Goal: Transaction & Acquisition: Book appointment/travel/reservation

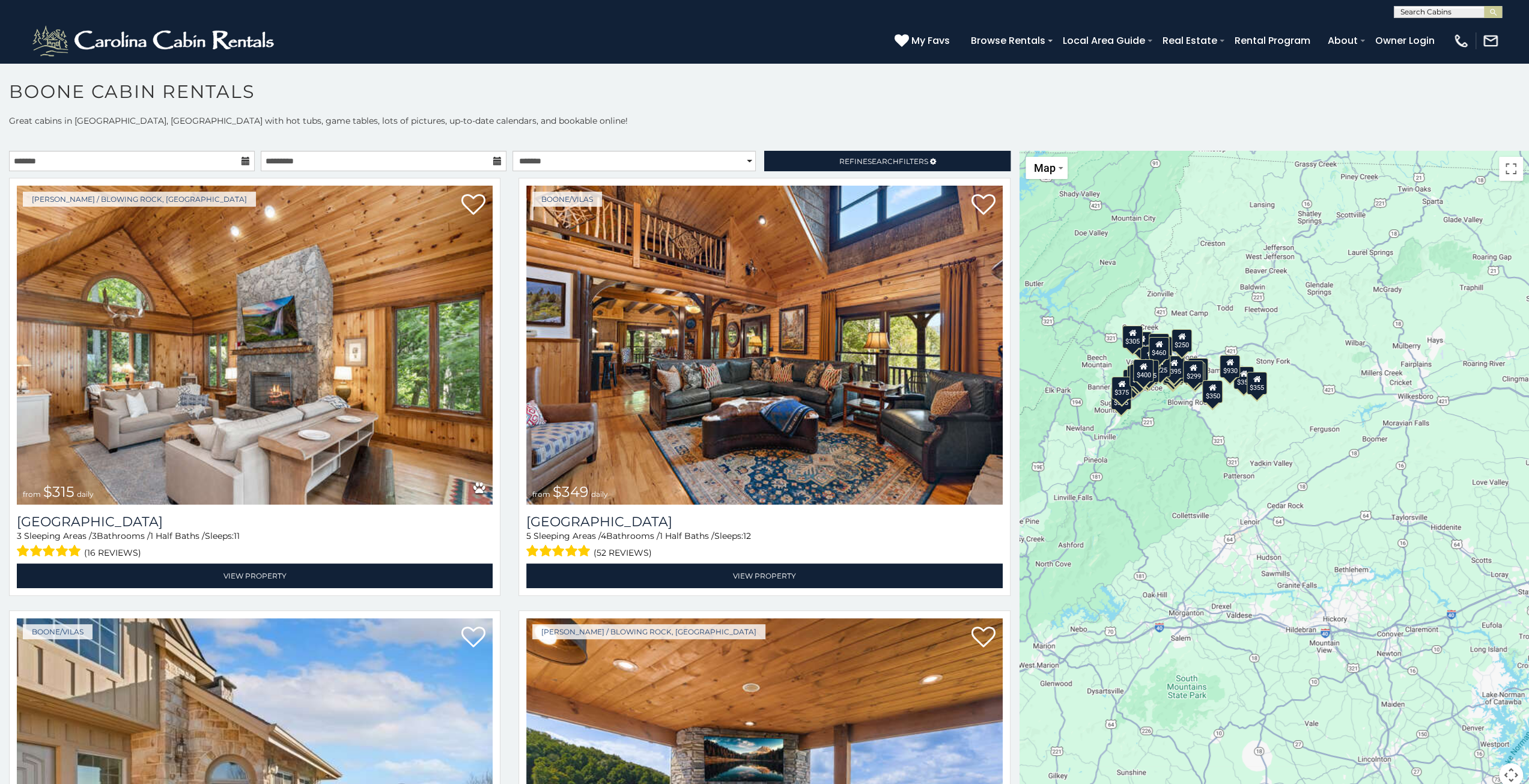
drag, startPoint x: 1338, startPoint y: 557, endPoint x: 1168, endPoint y: 471, distance: 190.5
click at [1168, 471] on div "$315 $349 $425 $355 $480 $930 $635 $565 $675 $330 $345 $451 $380 $395 $695 $400…" at bounding box center [1274, 476] width 509 height 651
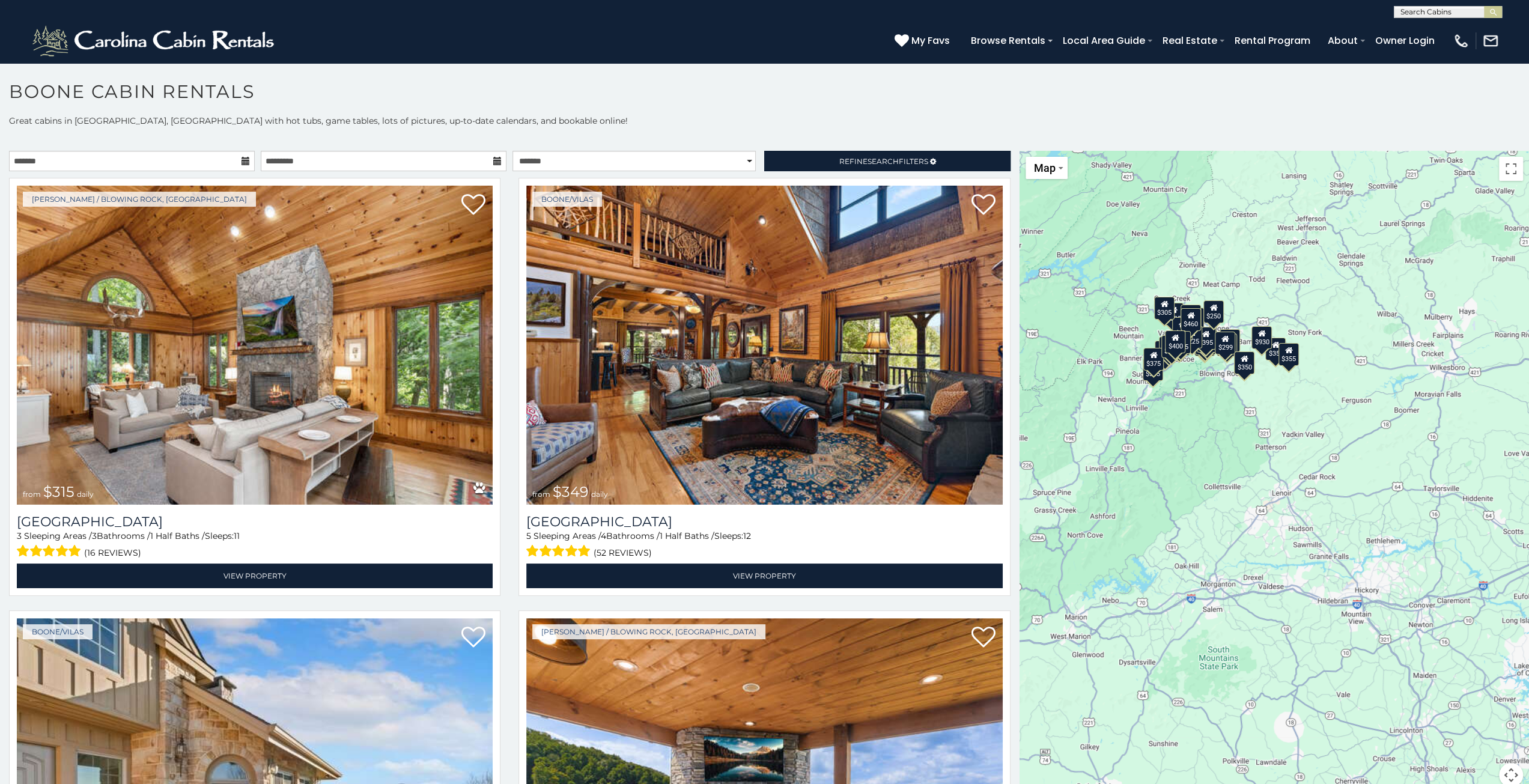
drag, startPoint x: 1291, startPoint y: 518, endPoint x: 1340, endPoint y: 486, distance: 58.5
click at [1344, 495] on div "$315 $349 $425 $355 $480 $930 $635 $565 $675 $330 $345 $451 $380 $395 $695 $400…" at bounding box center [1274, 476] width 509 height 651
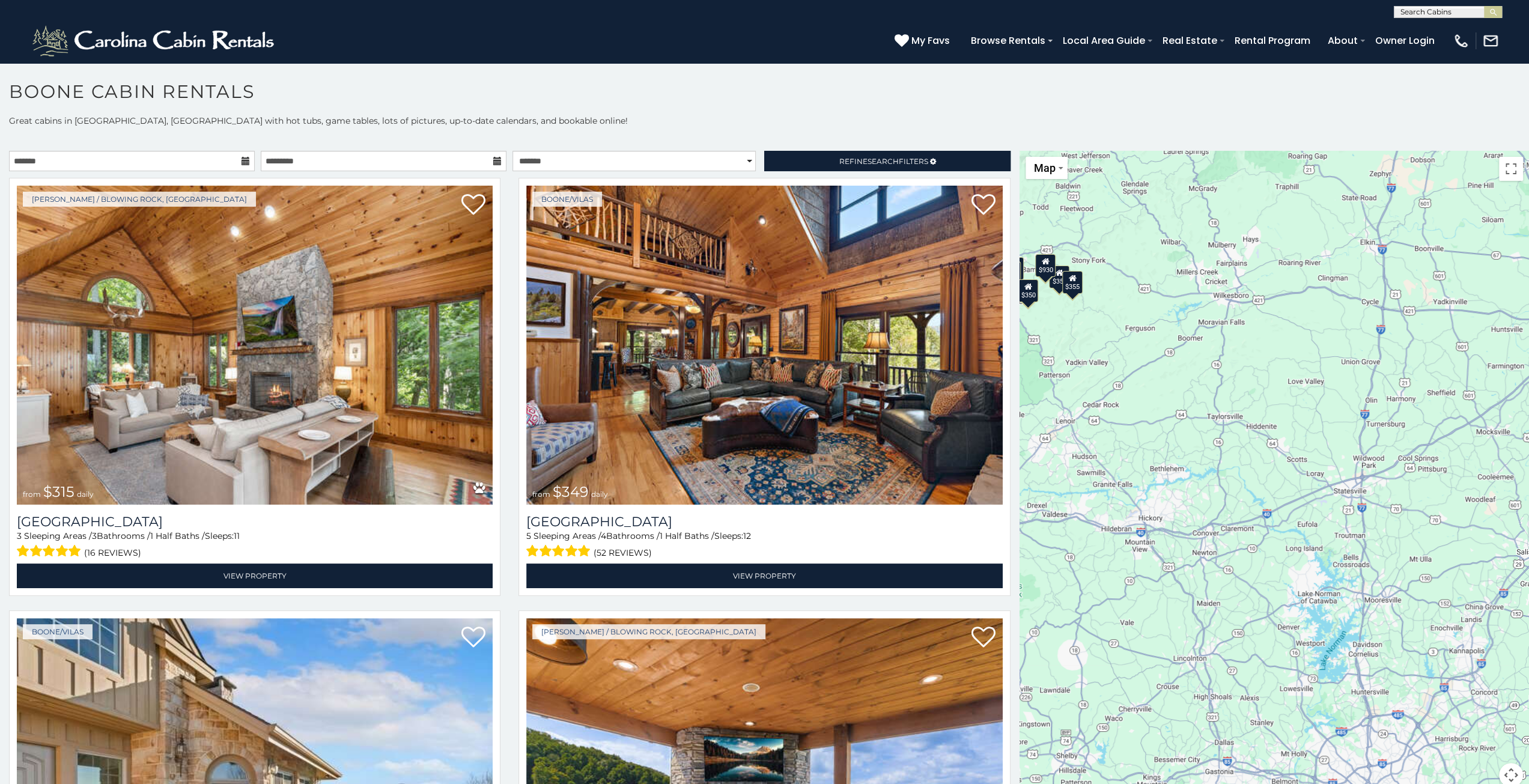
drag, startPoint x: 1392, startPoint y: 629, endPoint x: 1171, endPoint y: 572, distance: 228.2
click at [1169, 574] on div "$315 $349 $425 $355 $480 $930 $635 $565 $675 $330 $345 $451 $380 $395 $695 $400…" at bounding box center [1274, 476] width 509 height 651
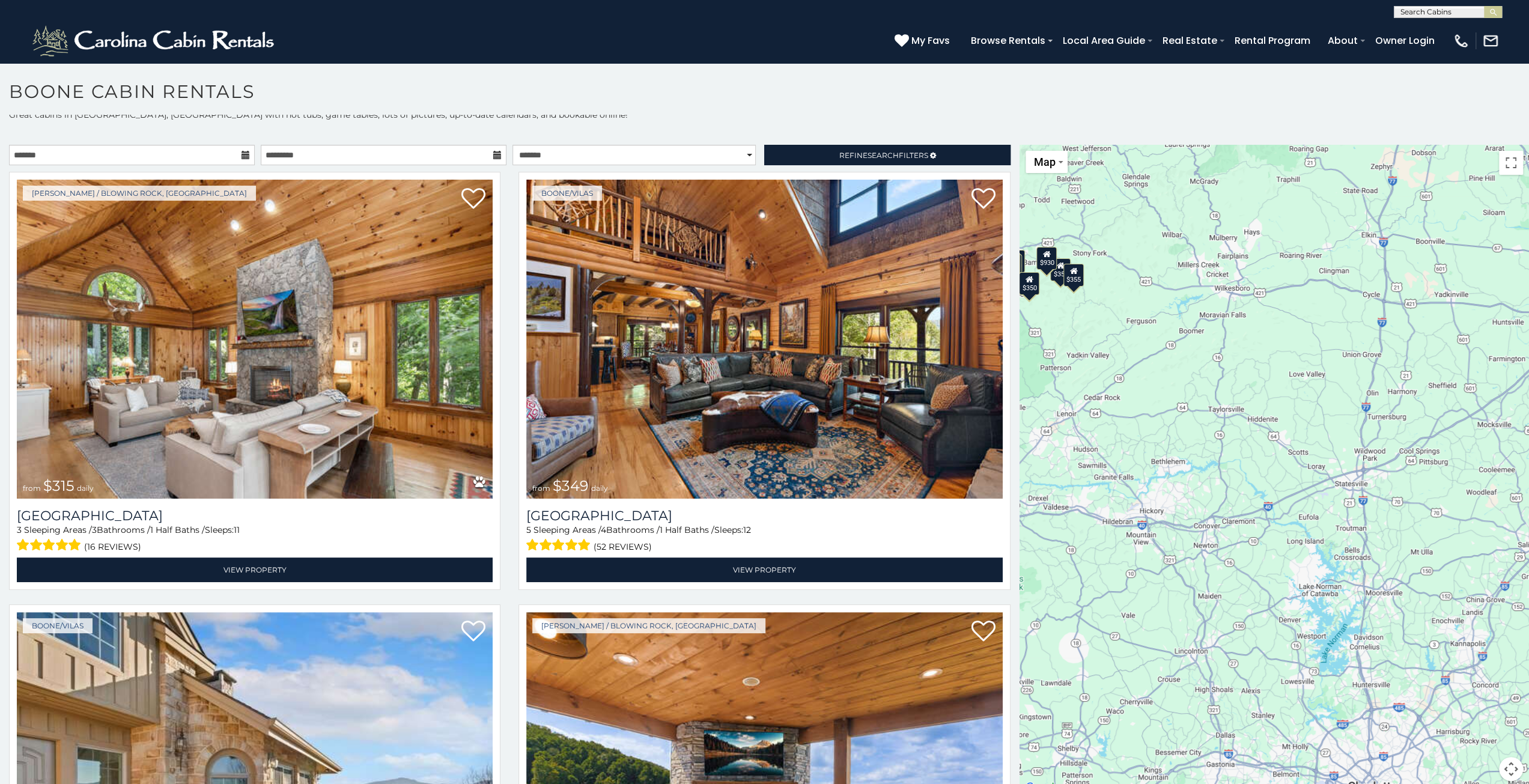
scroll to position [11, 0]
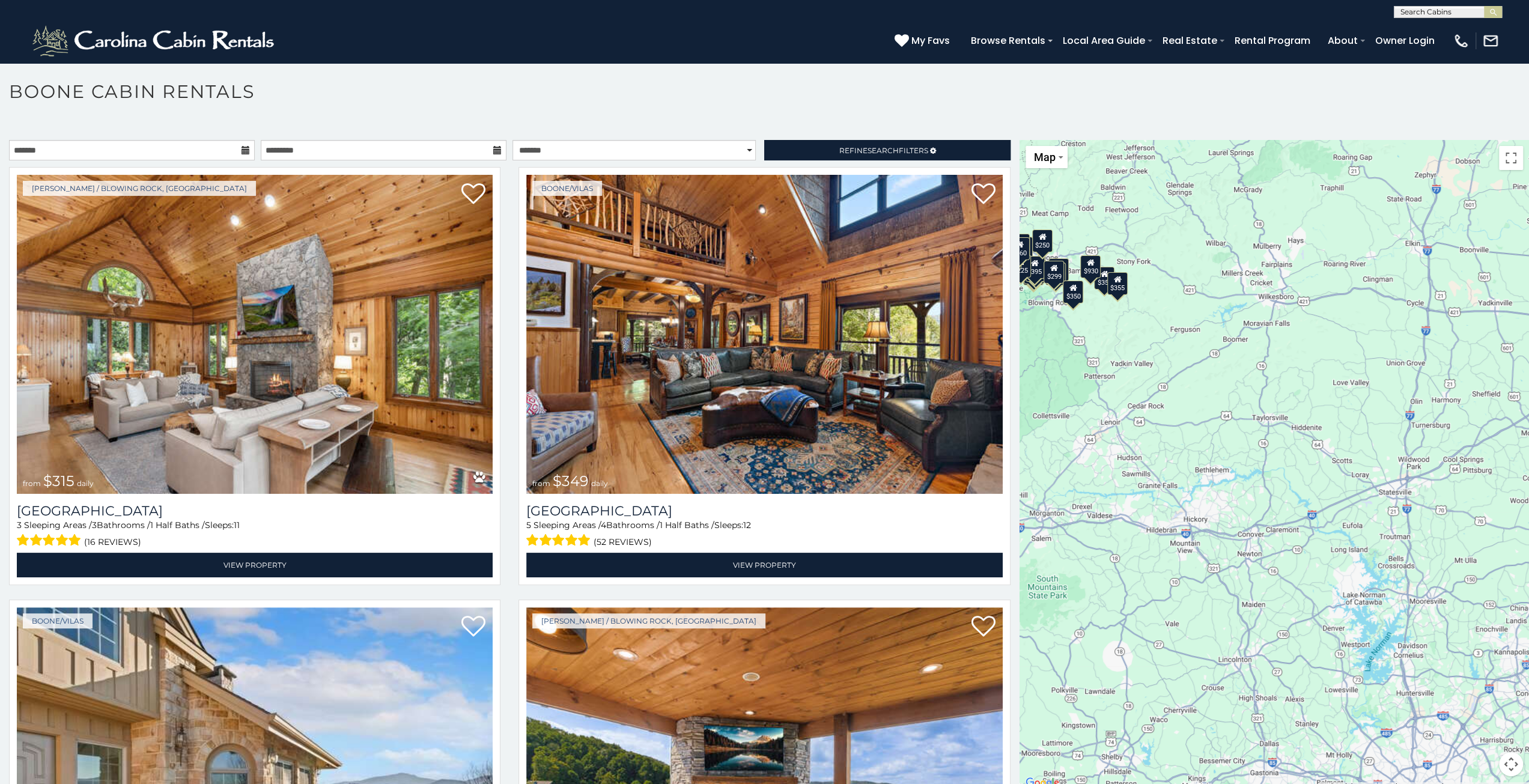
drag, startPoint x: 1280, startPoint y: 642, endPoint x: 1323, endPoint y: 652, distance: 44.1
click at [1323, 652] on div "$315 $349 $425 $355 $480 $930 $635 $565 $675 $330 $345 $451 $380 $395 $695 $400…" at bounding box center [1274, 465] width 509 height 651
click at [147, 155] on input "text" at bounding box center [132, 149] width 245 height 20
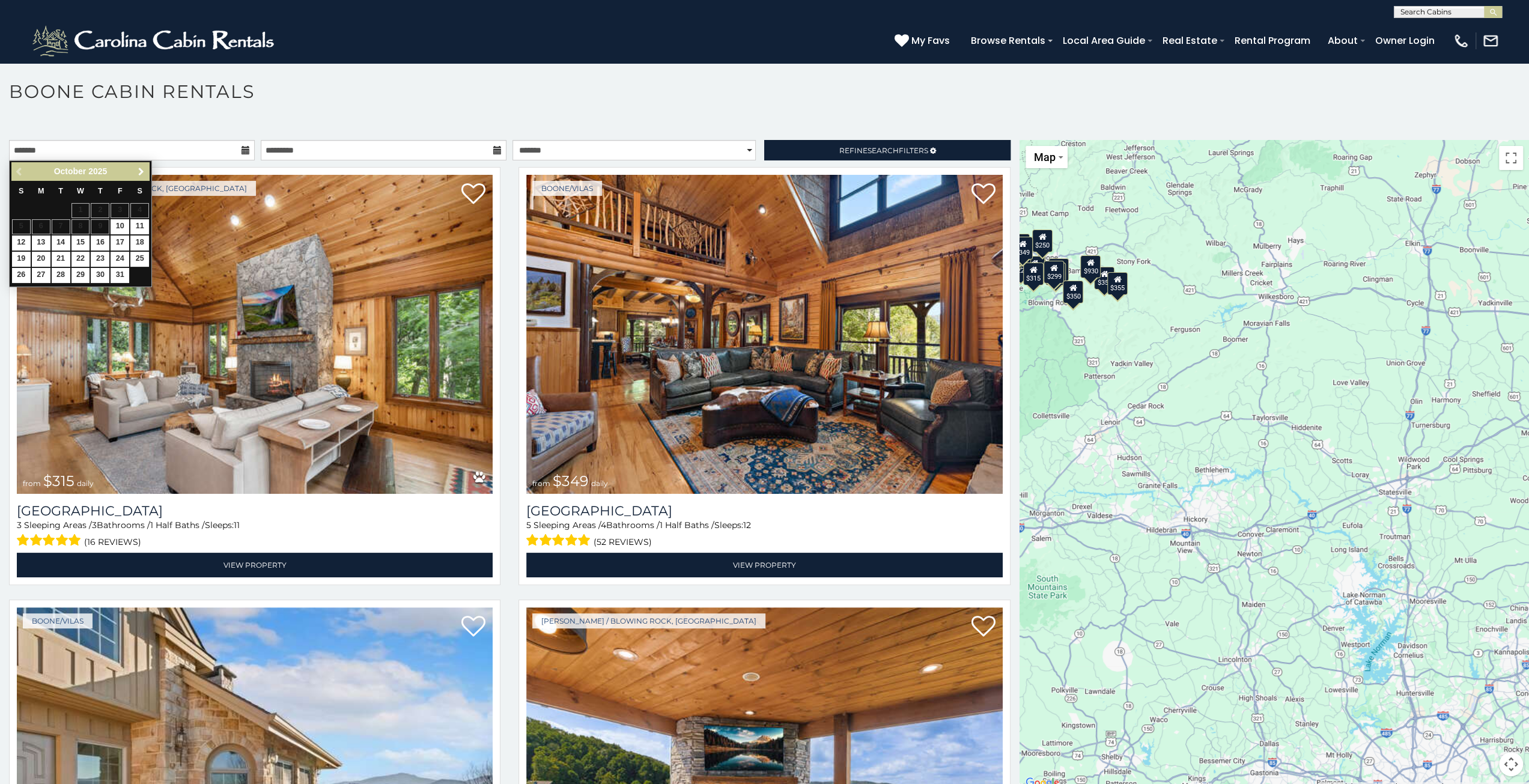
click at [147, 176] on link "Next" at bounding box center [140, 171] width 15 height 15
click at [98, 225] on link "6" at bounding box center [100, 227] width 19 height 15
type input "**********"
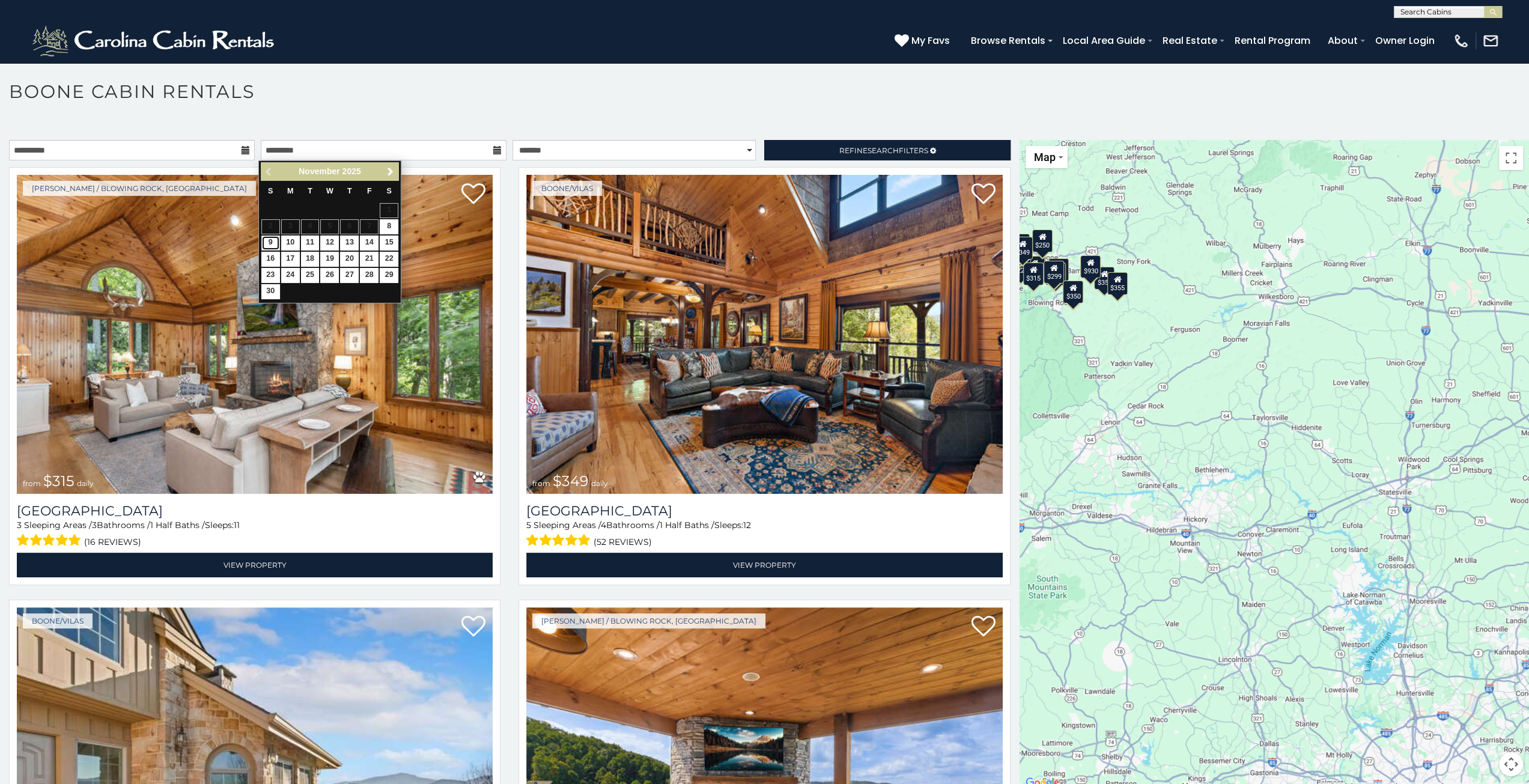
click at [271, 242] on link "9" at bounding box center [270, 243] width 19 height 15
type input "**********"
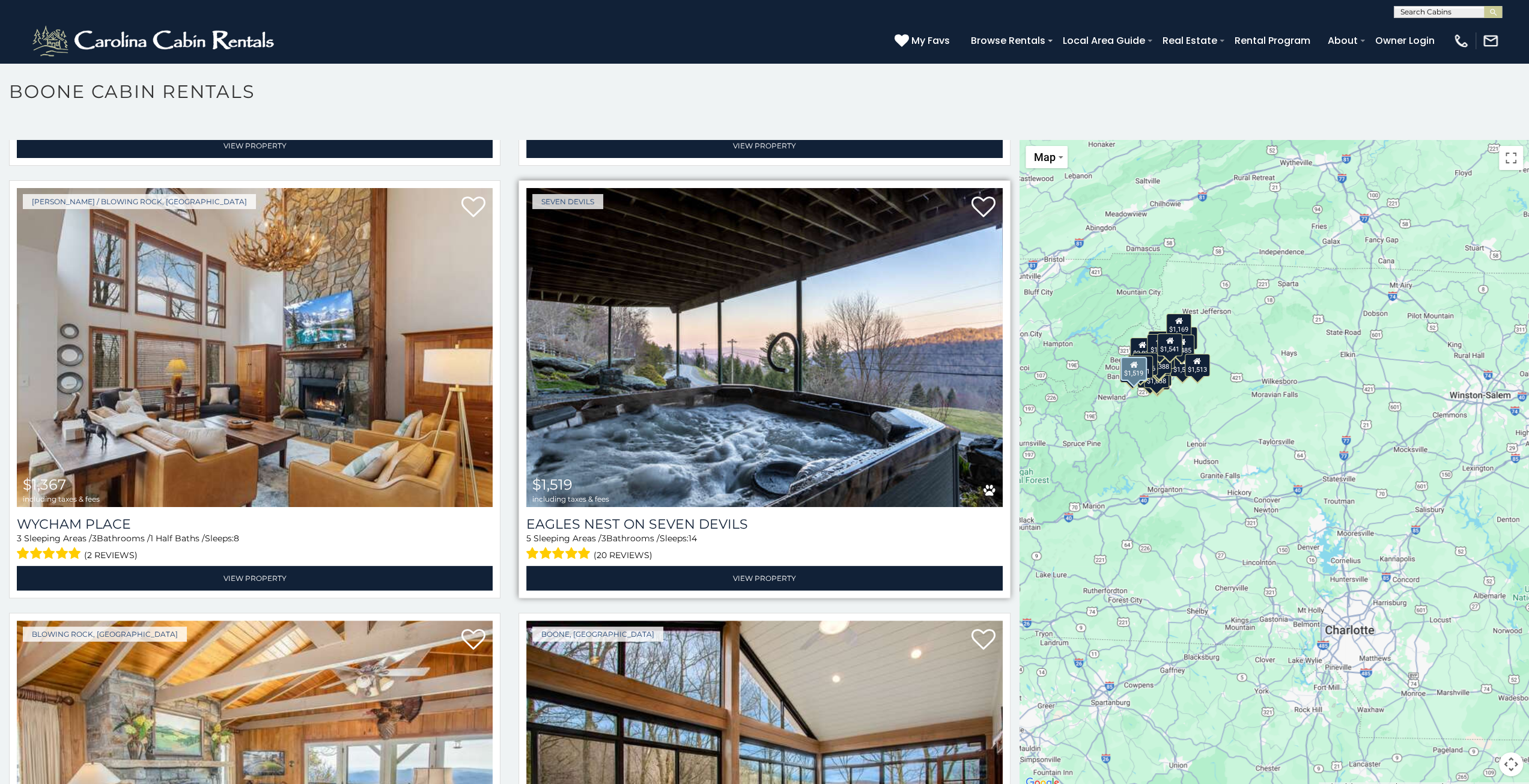
scroll to position [2163, 0]
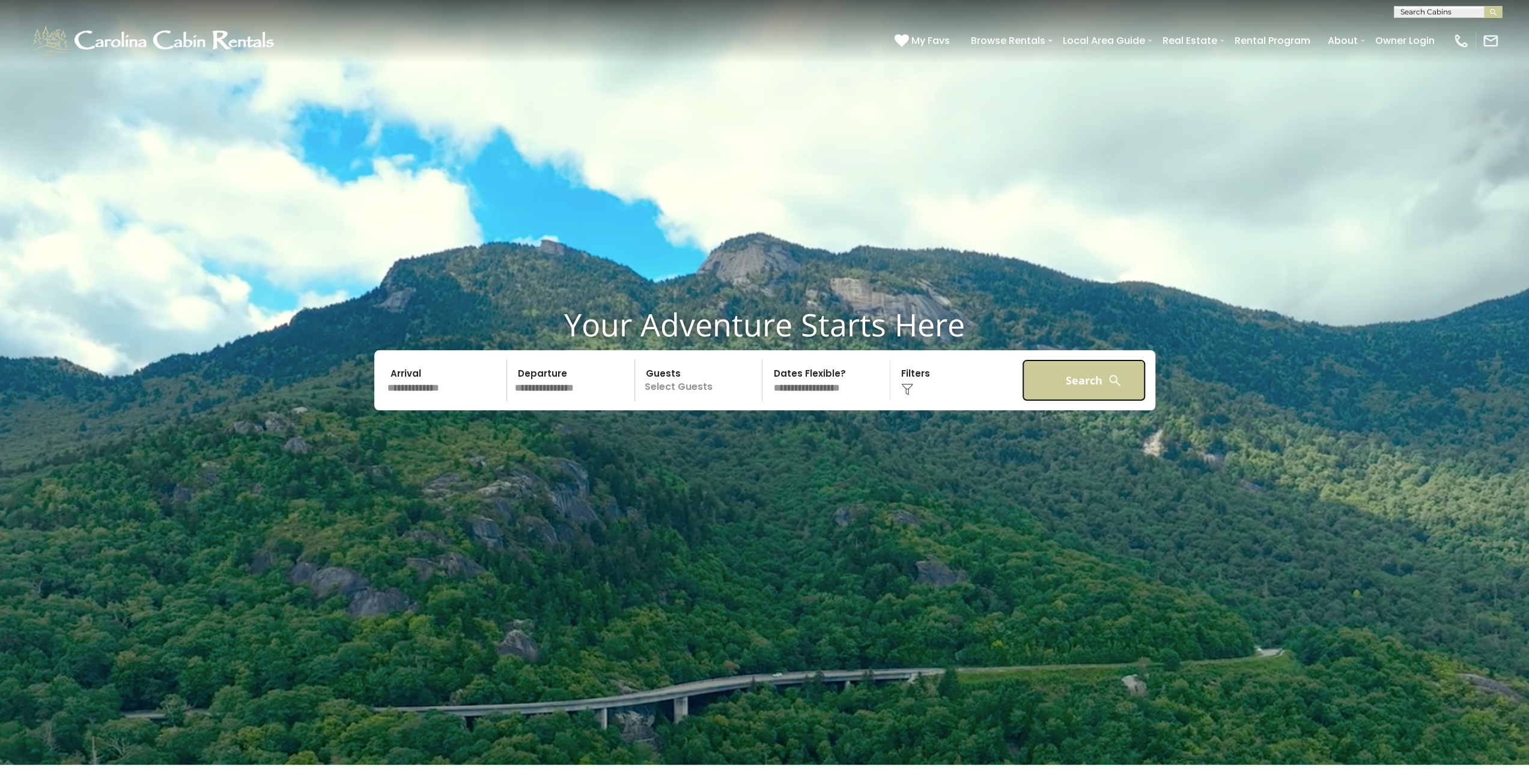
click at [1098, 400] on button "Search" at bounding box center [1084, 380] width 125 height 42
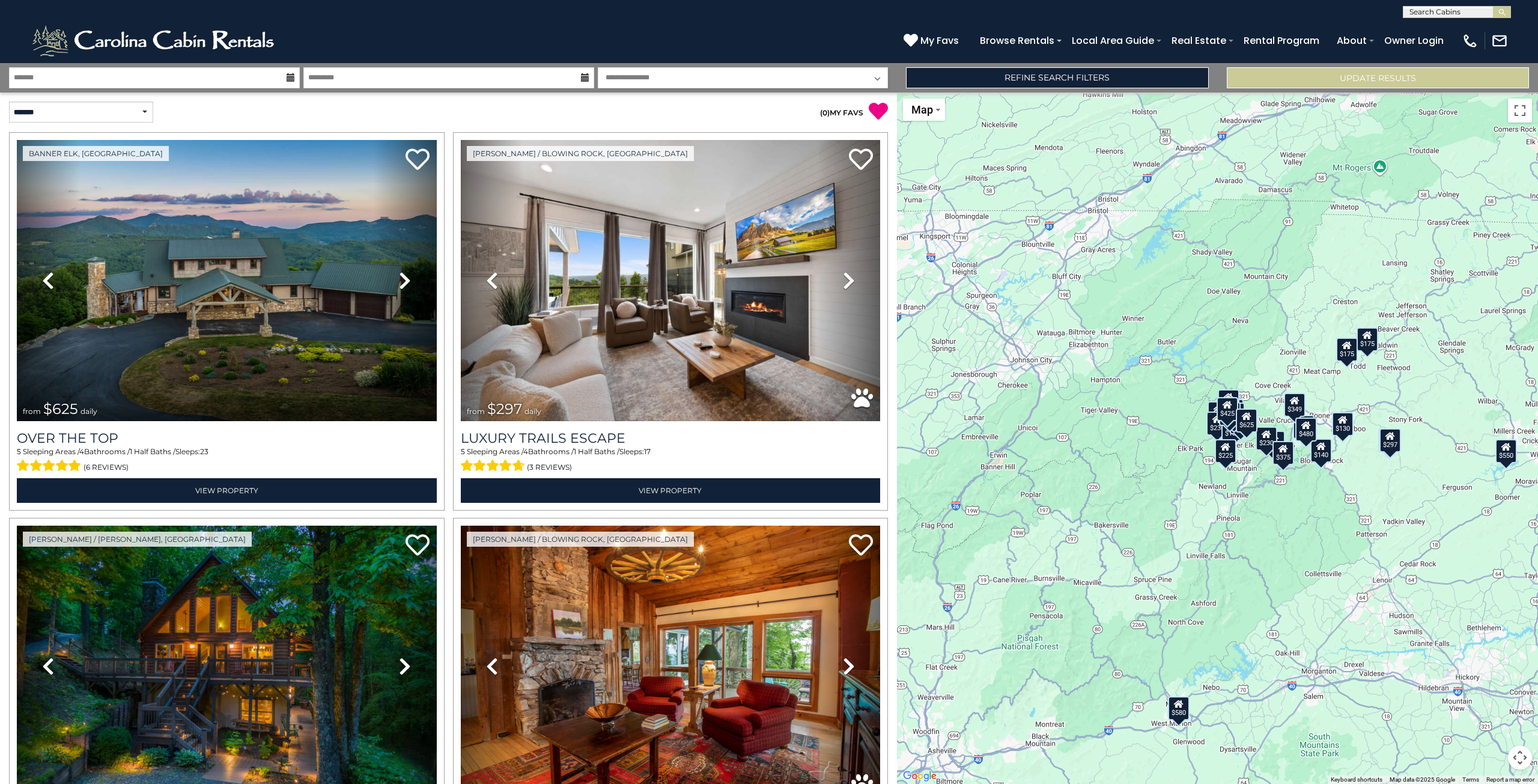
click at [1436, 16] on input "text" at bounding box center [1456, 14] width 105 height 12
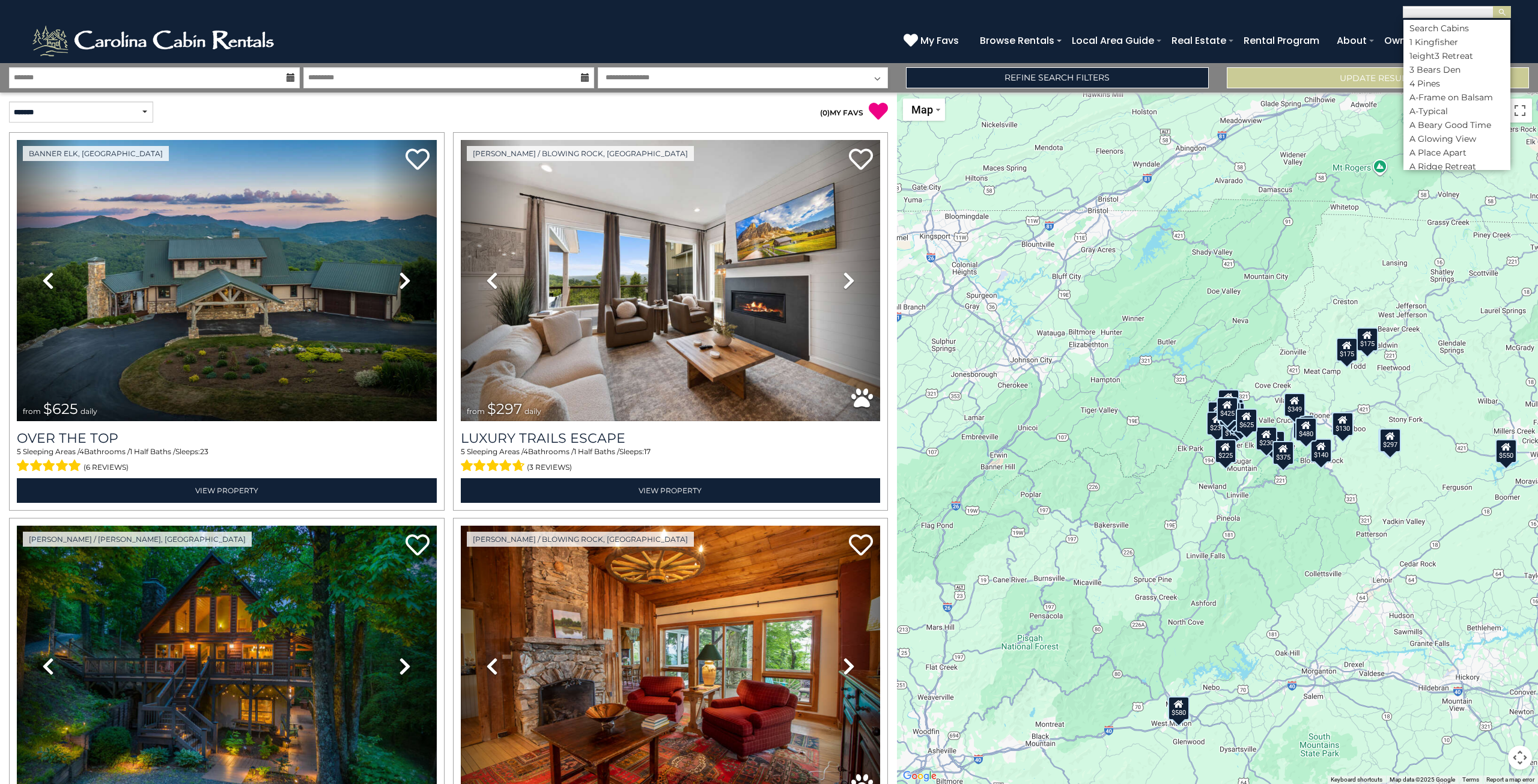
paste input "**********"
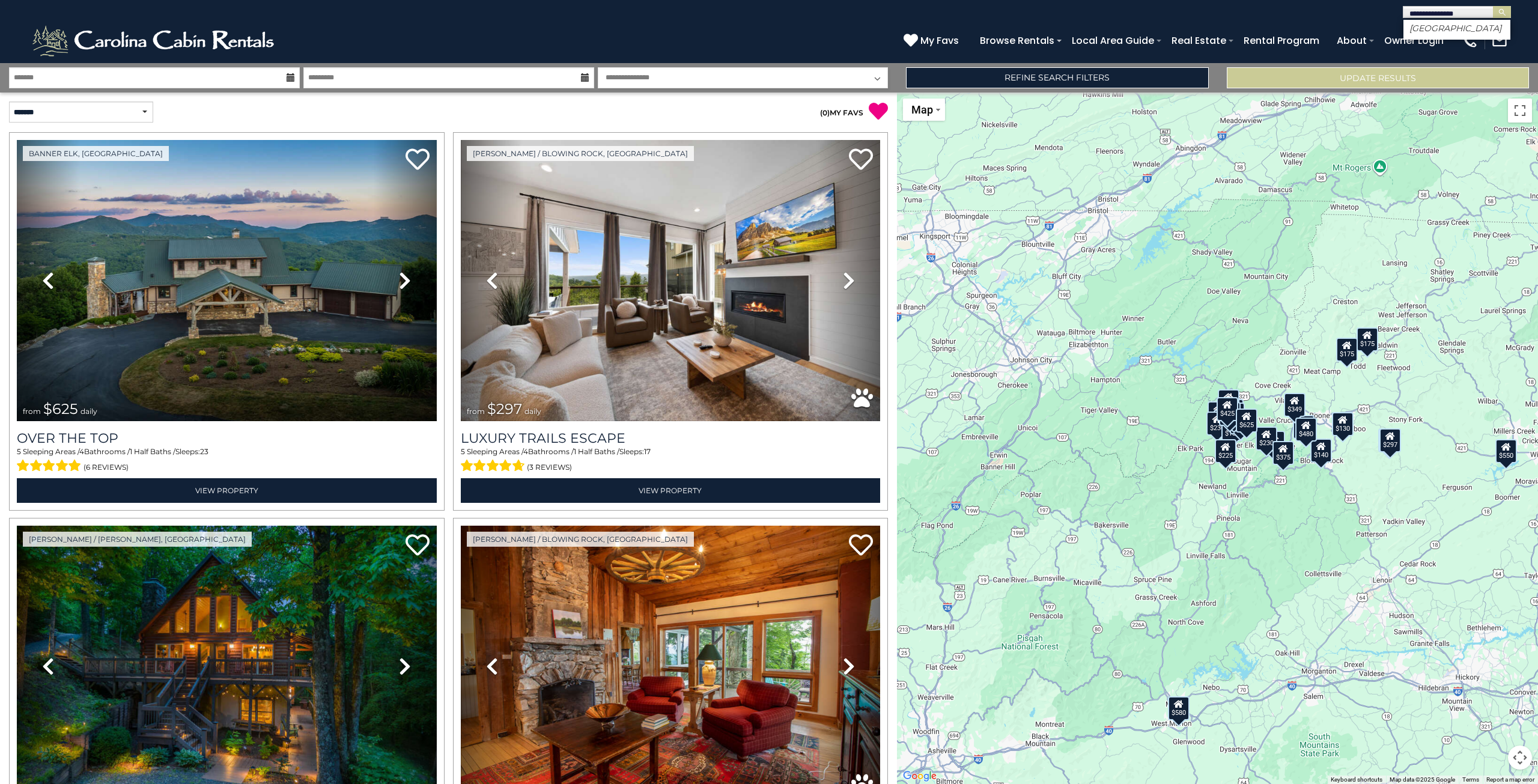
type input "**********"
click at [1465, 34] on ul "[GEOGRAPHIC_DATA]" at bounding box center [1457, 29] width 107 height 20
click at [1503, 9] on img "submit" at bounding box center [1502, 12] width 9 height 9
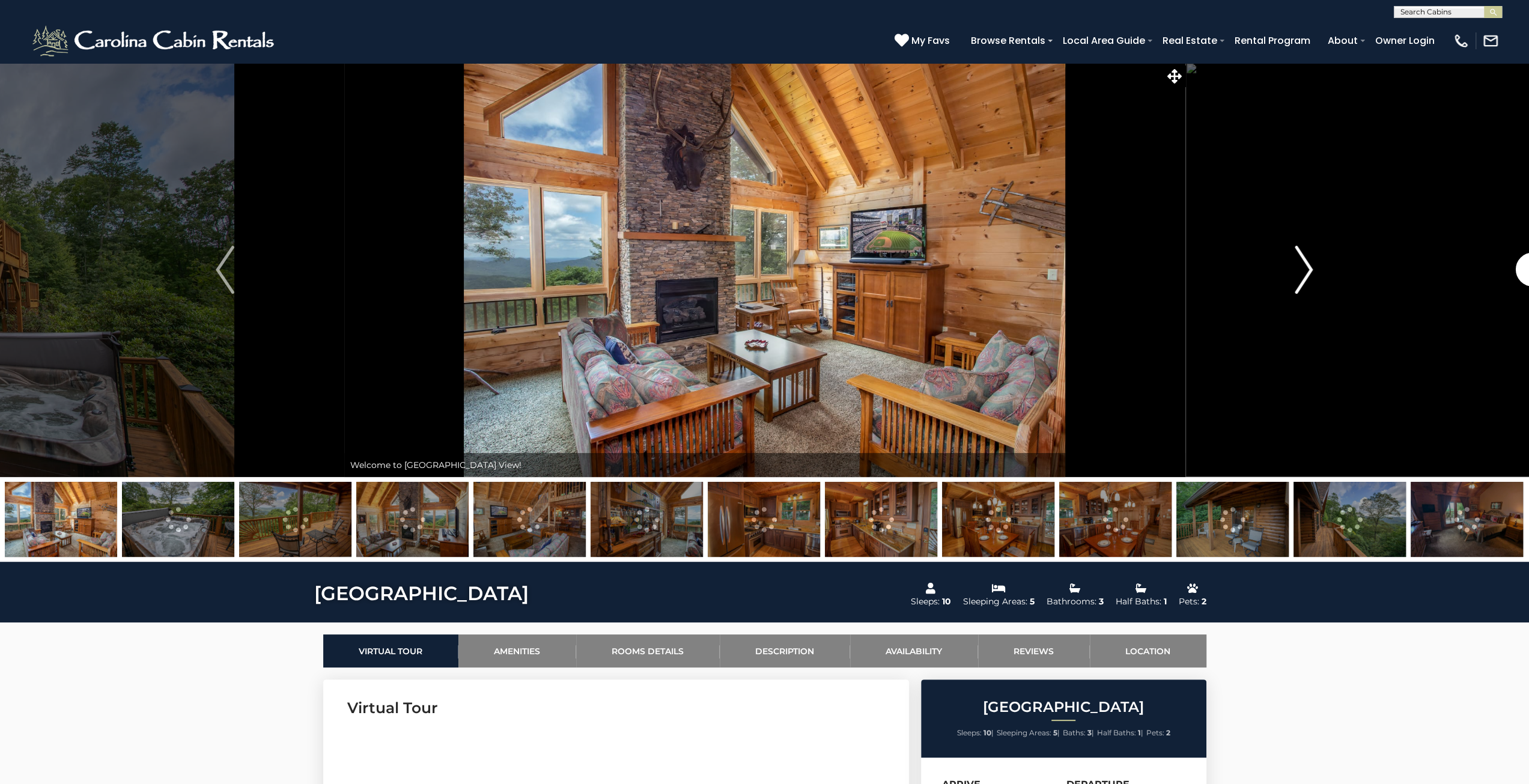
click at [1307, 268] on img "Next" at bounding box center [1304, 270] width 18 height 48
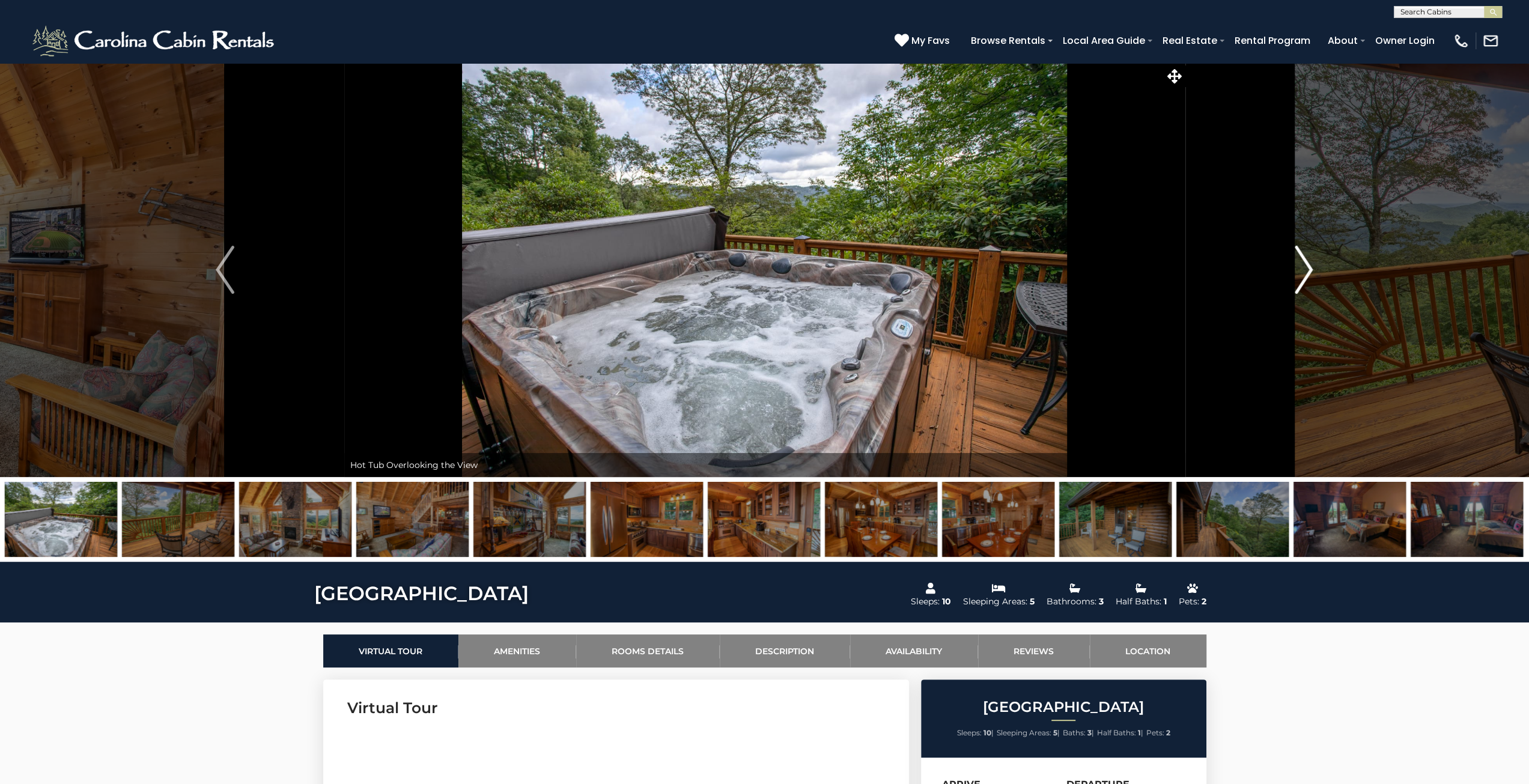
click at [1306, 268] on img "Next" at bounding box center [1304, 270] width 18 height 48
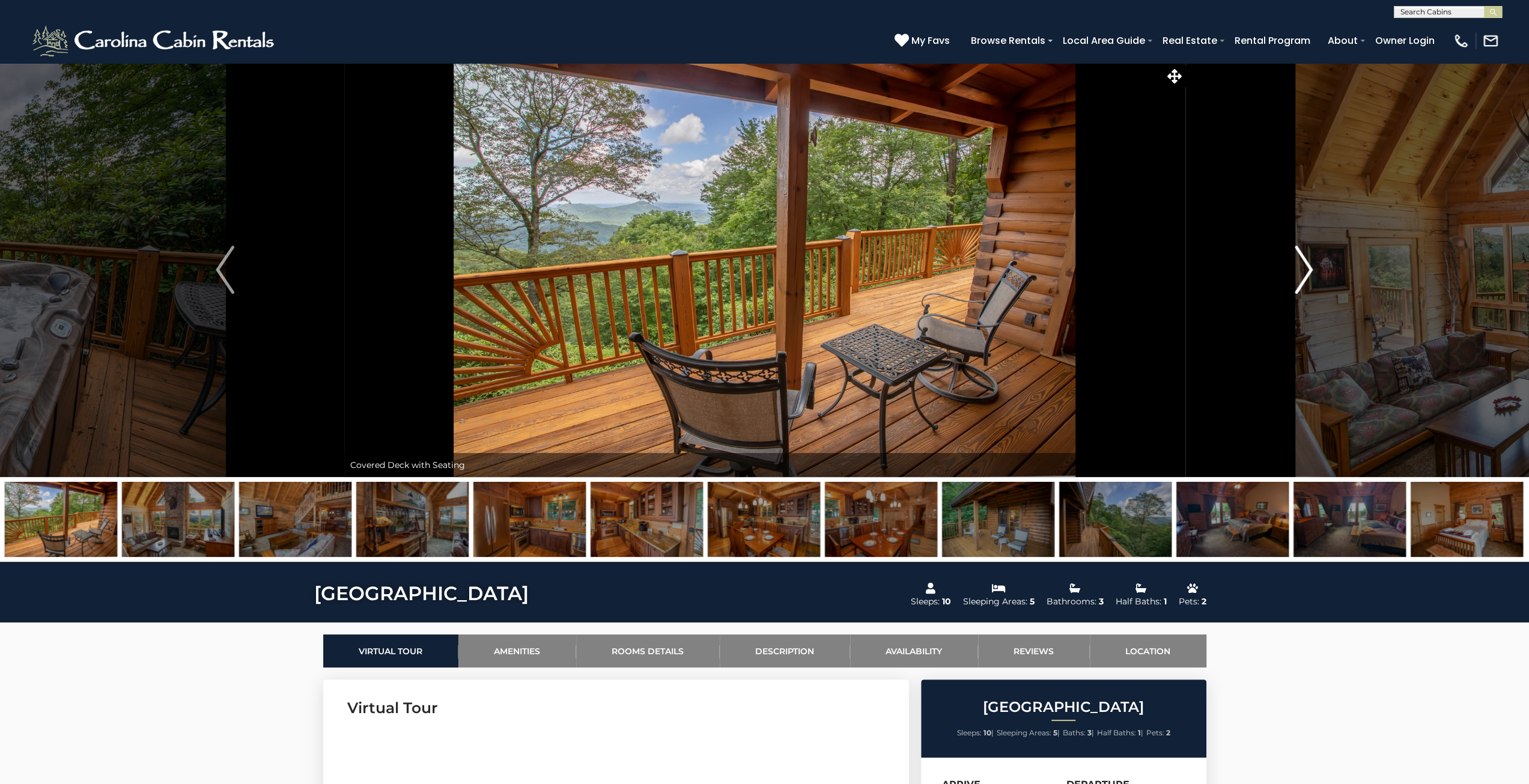
click at [1306, 268] on img "Next" at bounding box center [1304, 270] width 18 height 48
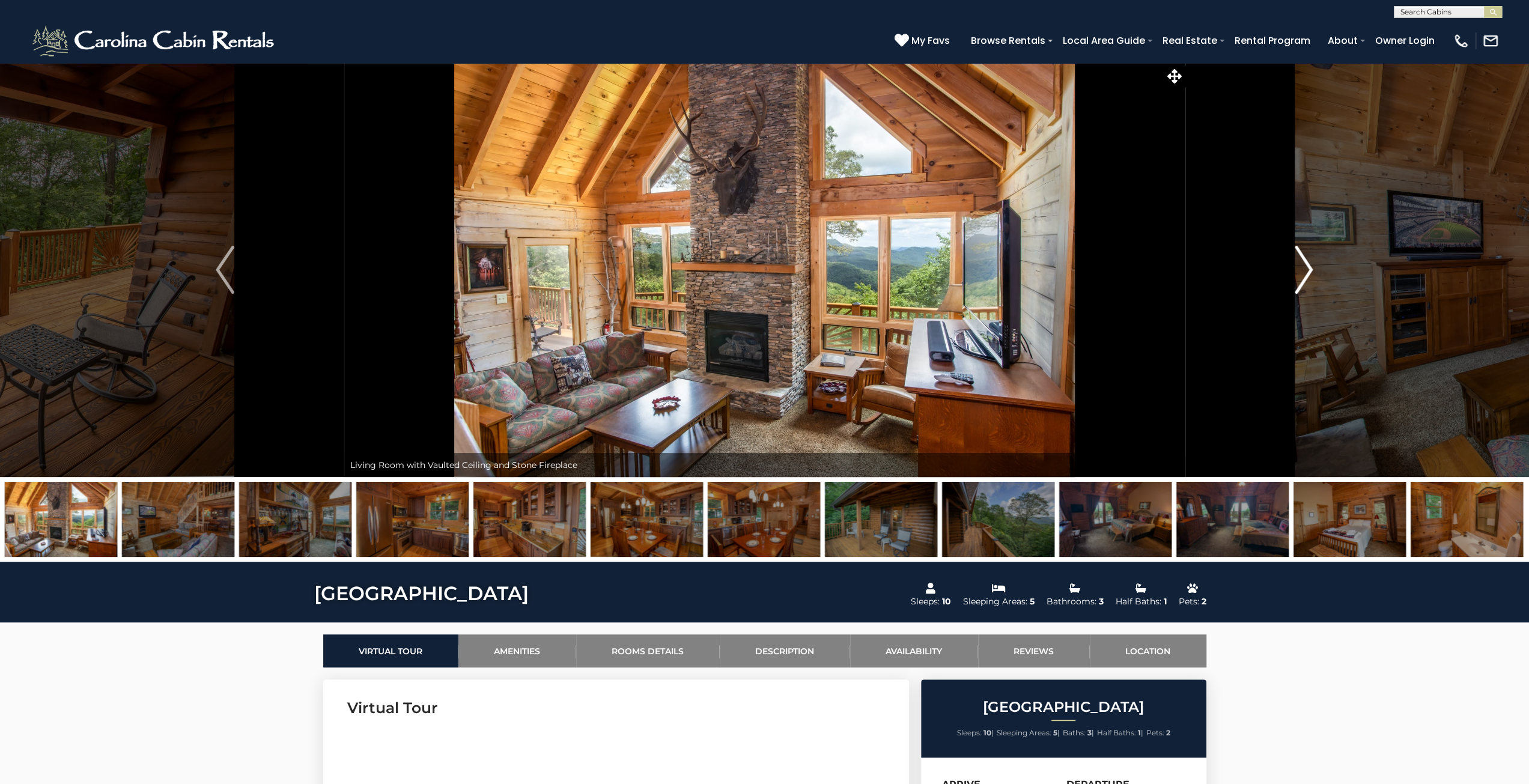
click at [1306, 268] on img "Next" at bounding box center [1304, 270] width 18 height 48
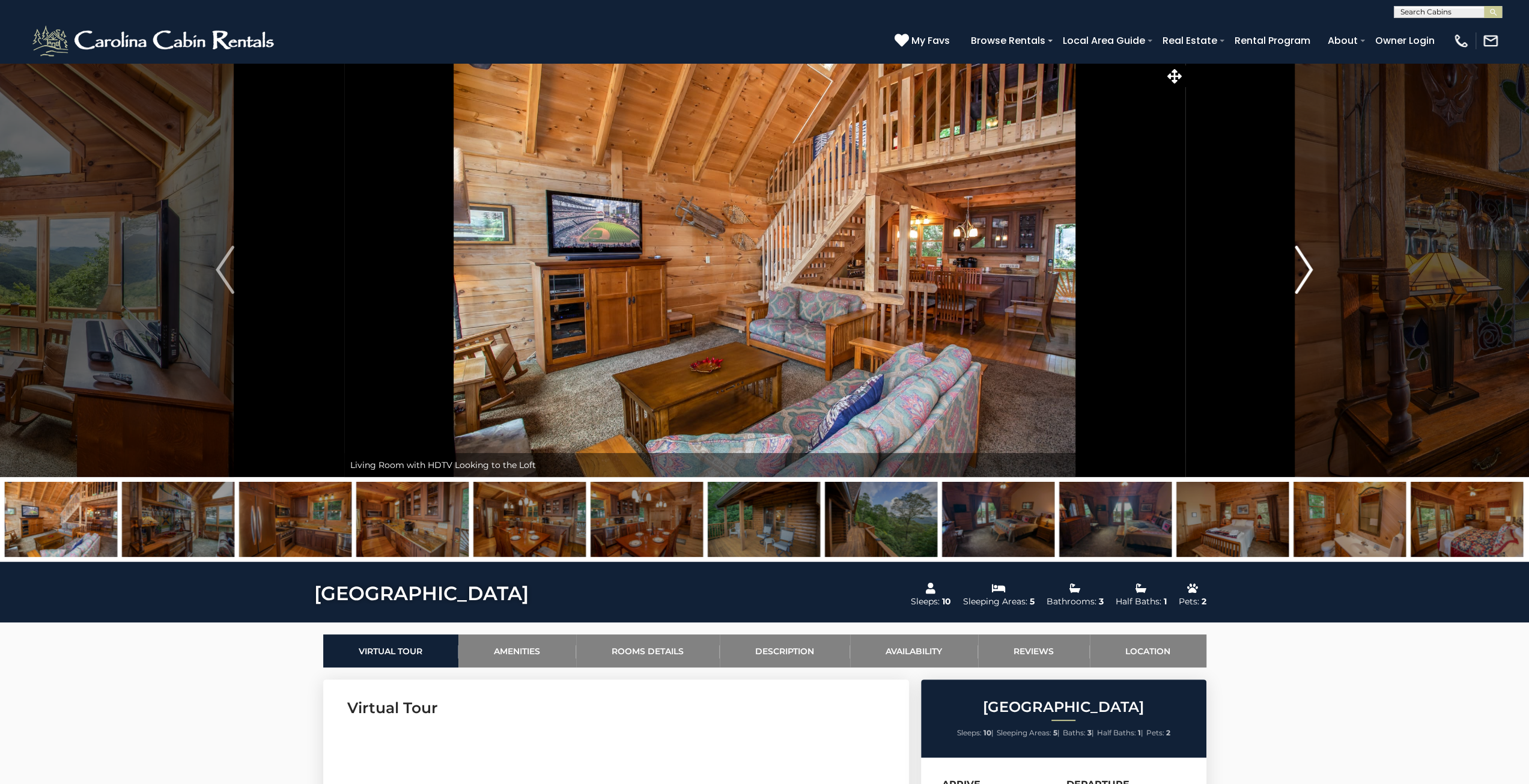
click at [1306, 268] on img "Next" at bounding box center [1304, 270] width 18 height 48
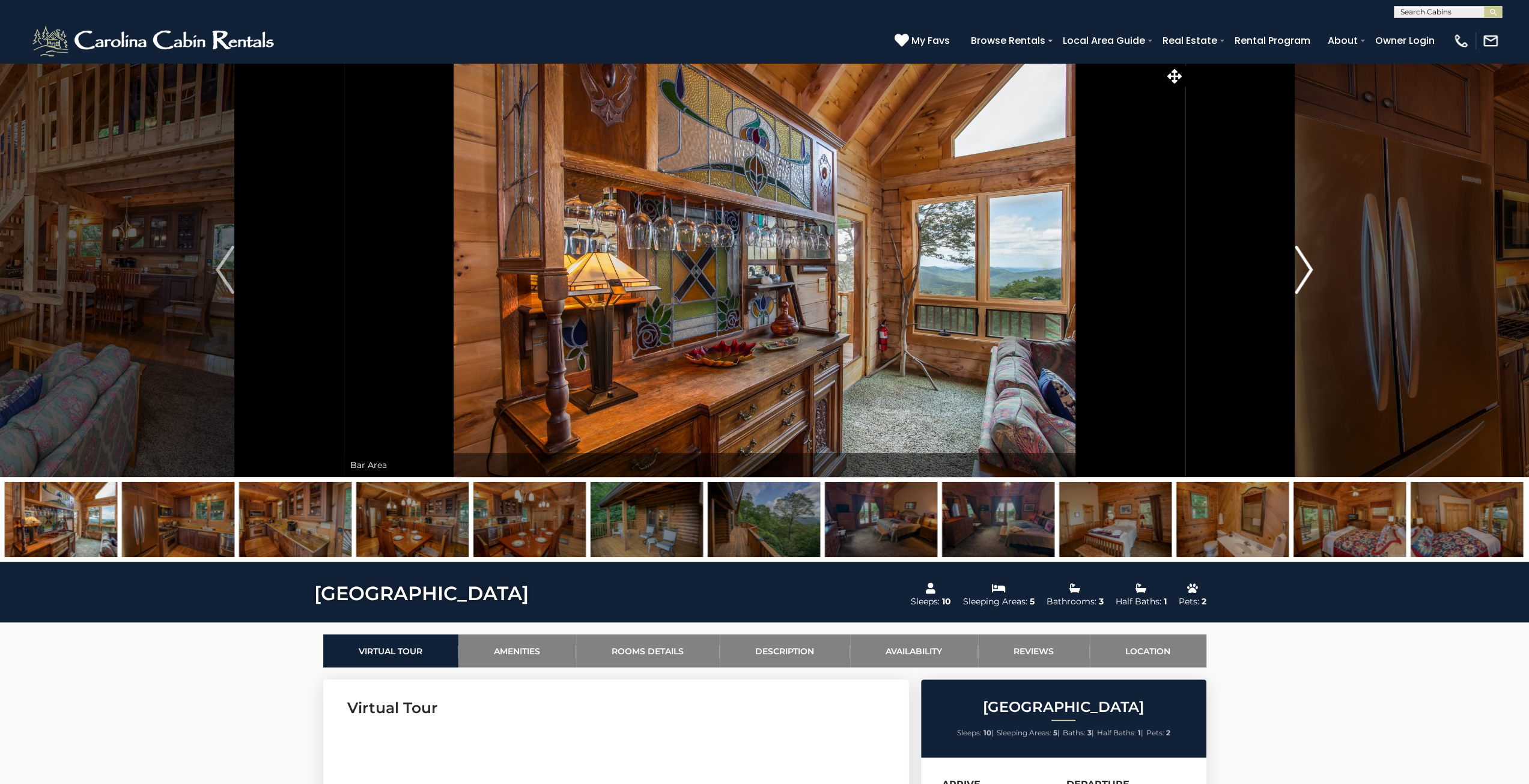
click at [1306, 268] on img "Next" at bounding box center [1304, 270] width 18 height 48
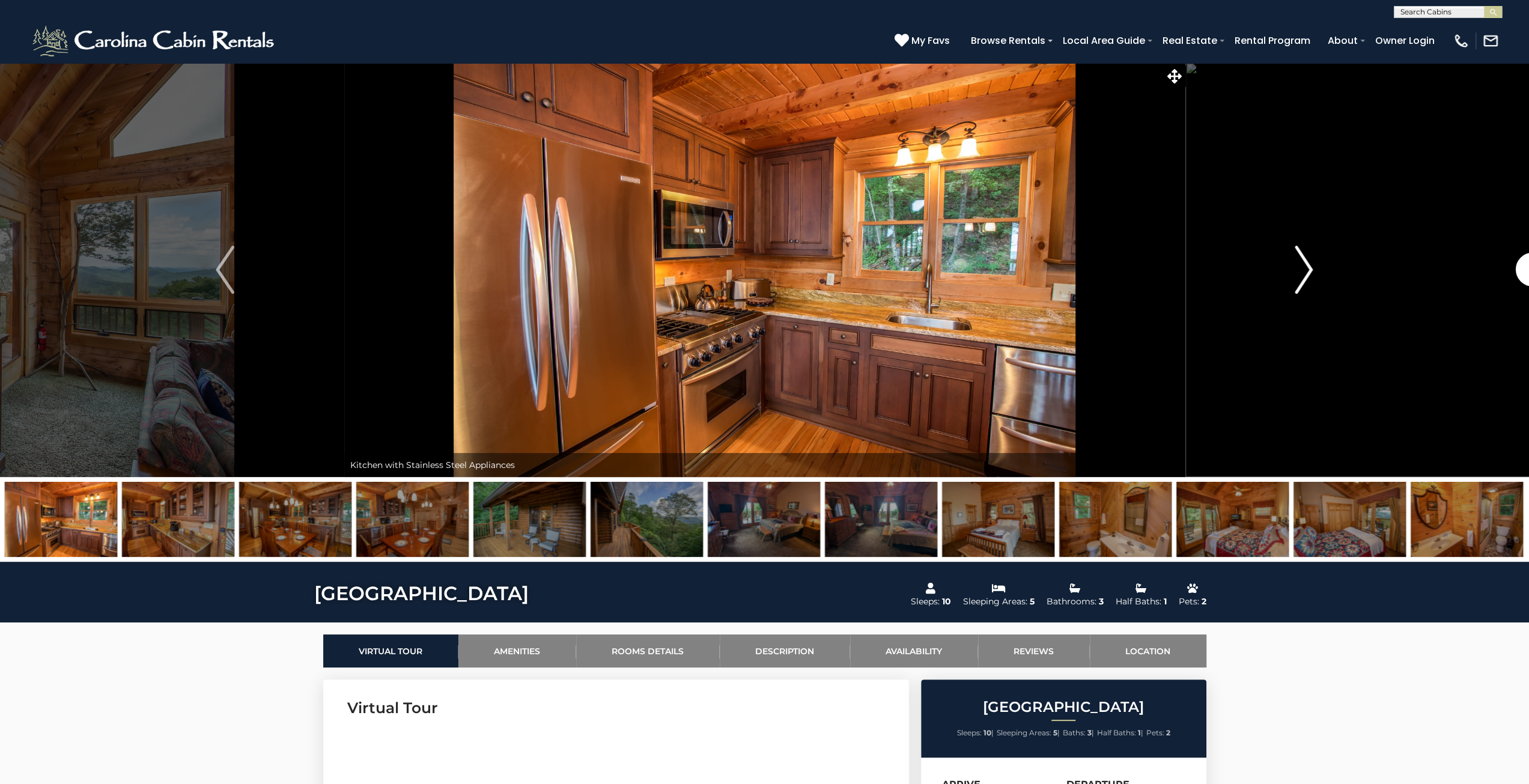
click at [1306, 268] on img "Next" at bounding box center [1304, 270] width 18 height 48
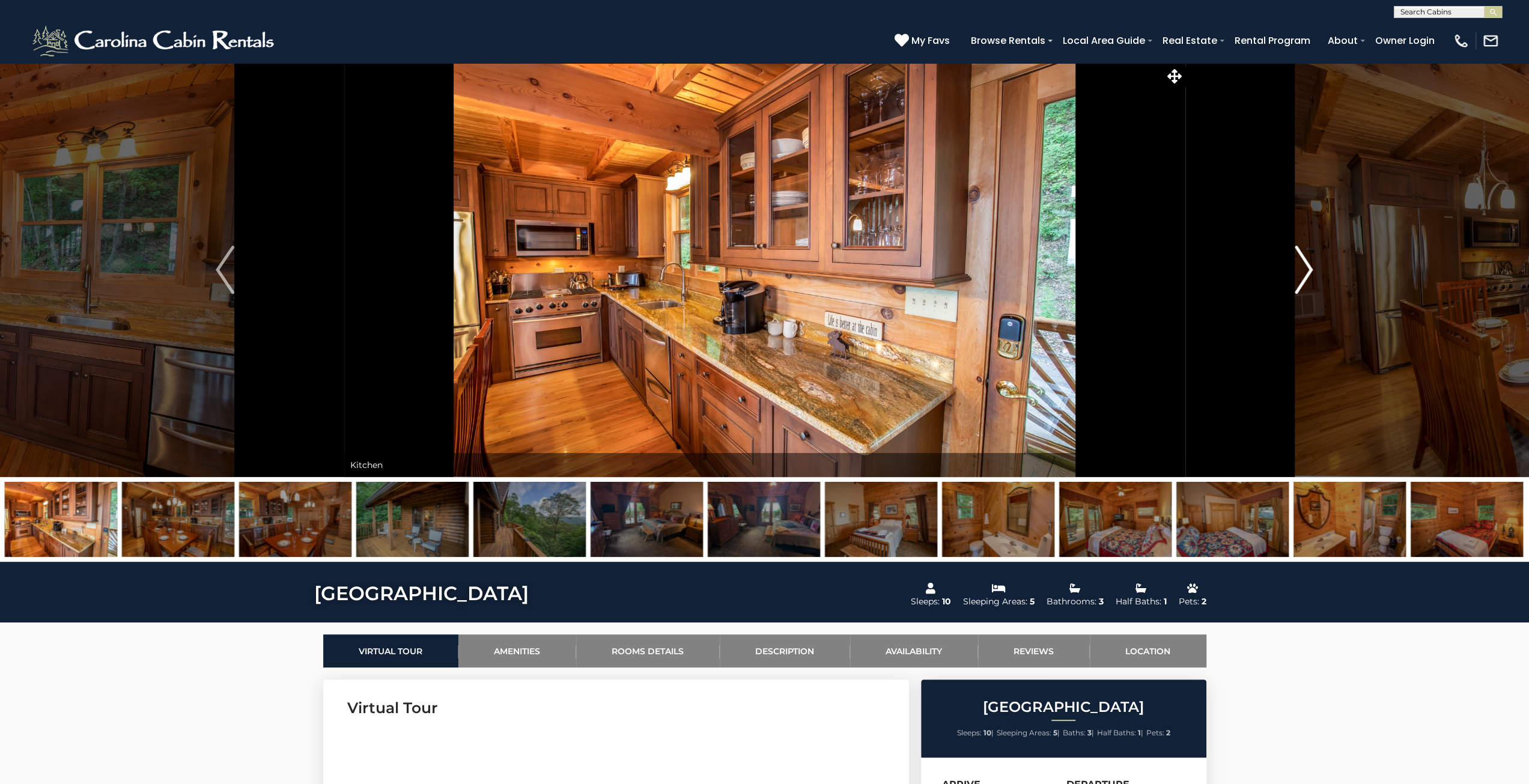
click at [1306, 268] on img "Next" at bounding box center [1304, 270] width 18 height 48
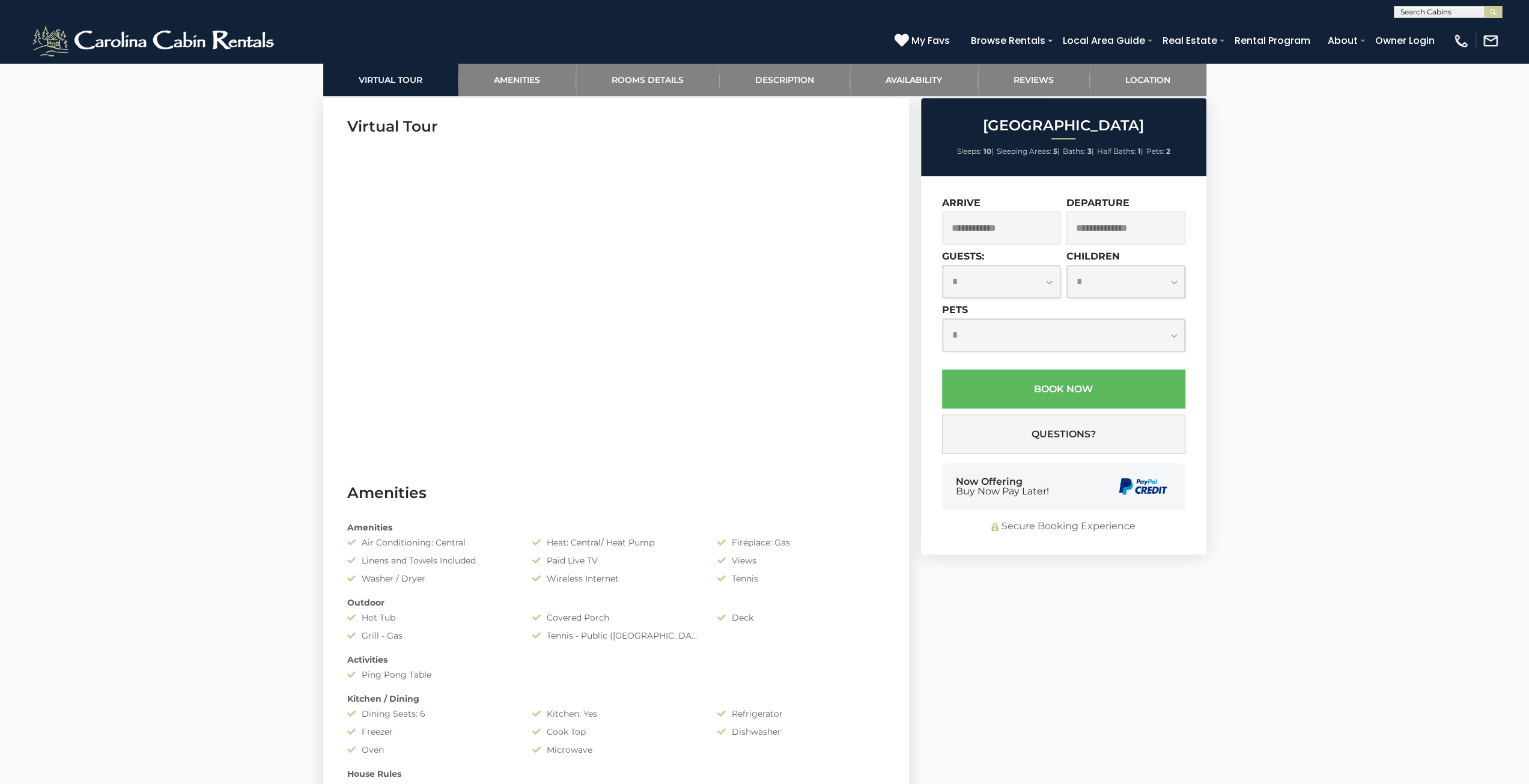
scroll to position [721, 0]
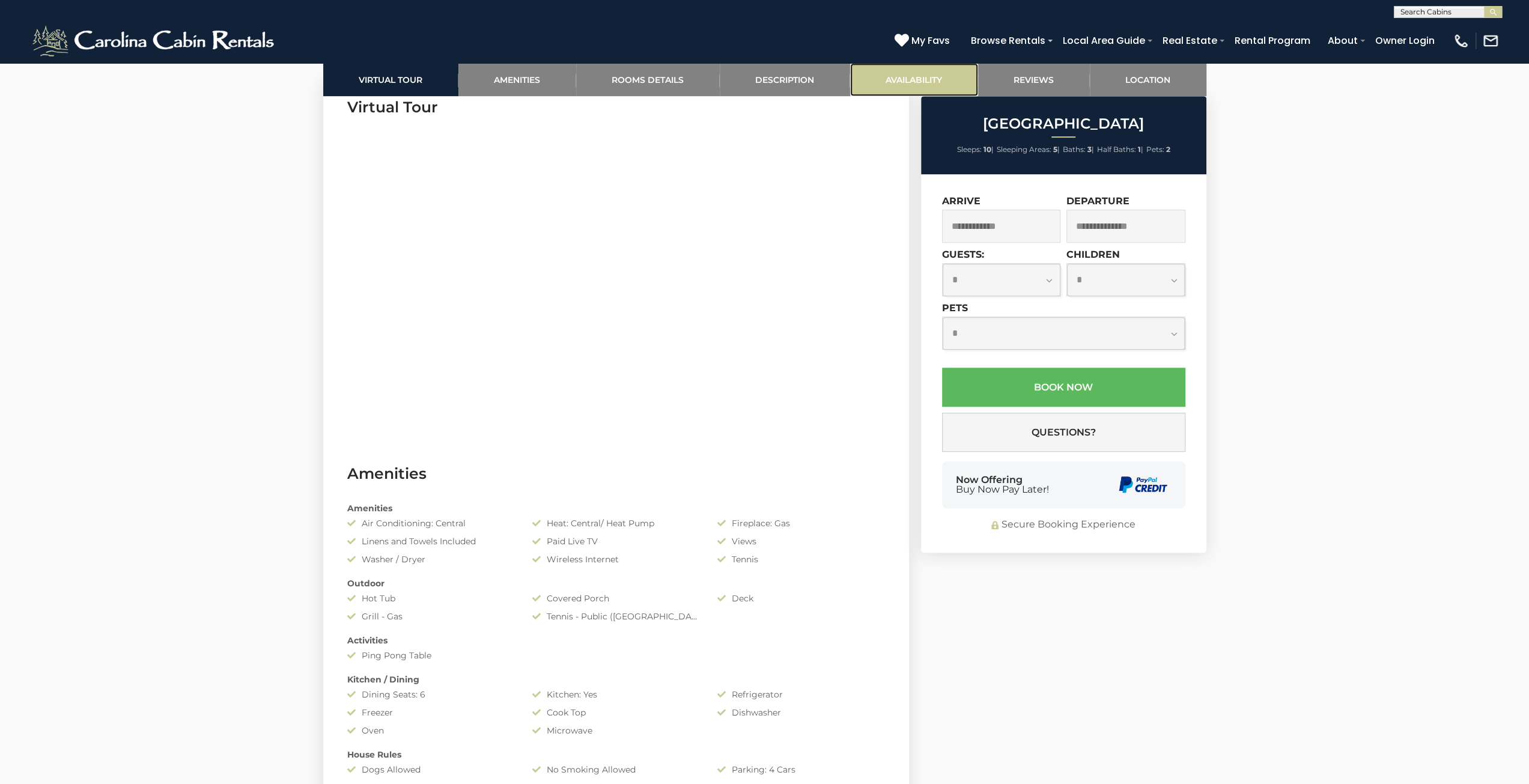
click at [900, 75] on link "Availability" at bounding box center [914, 80] width 128 height 33
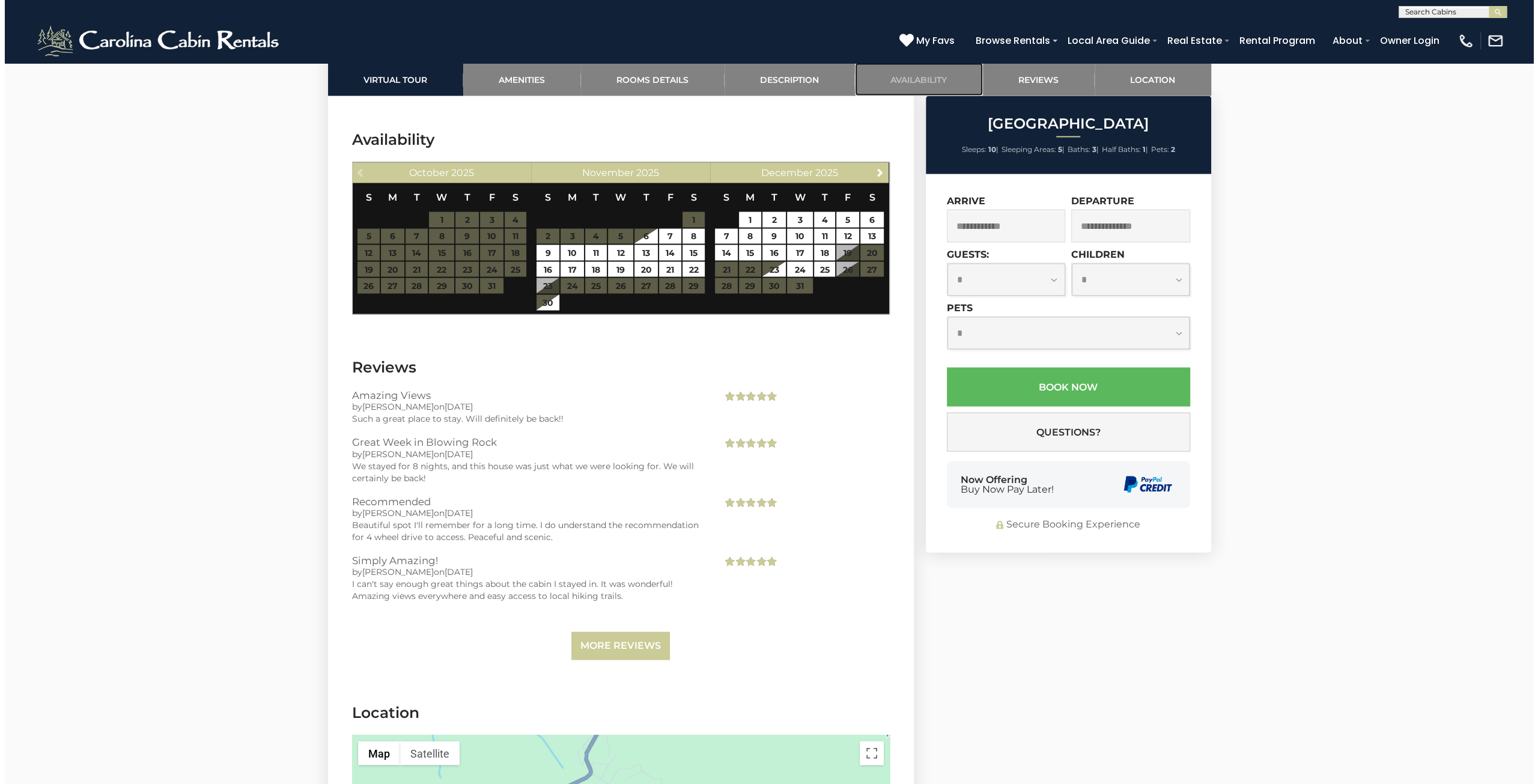
scroll to position [2378, 0]
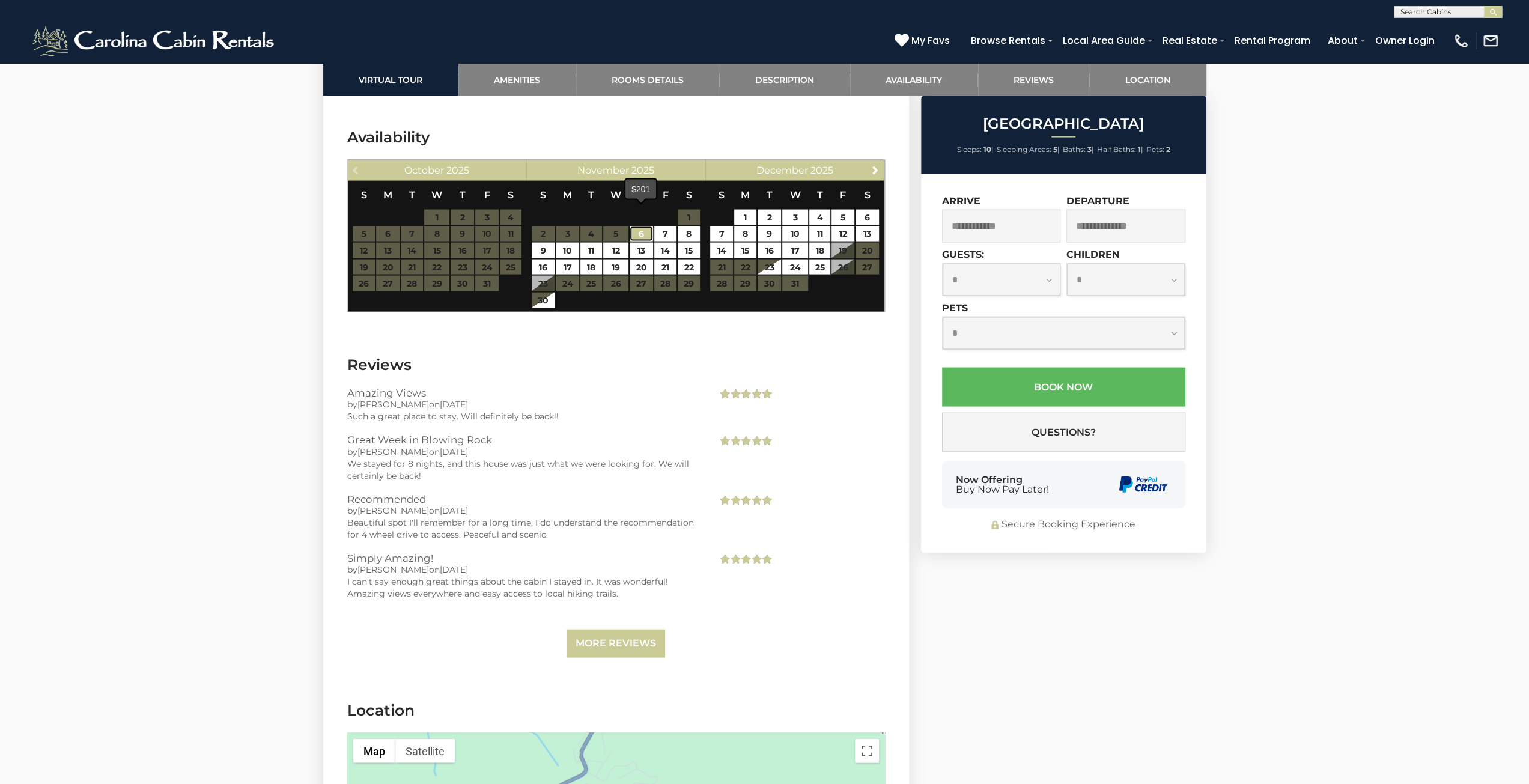
click at [652, 227] on link "6" at bounding box center [642, 234] width 24 height 16
type input "**********"
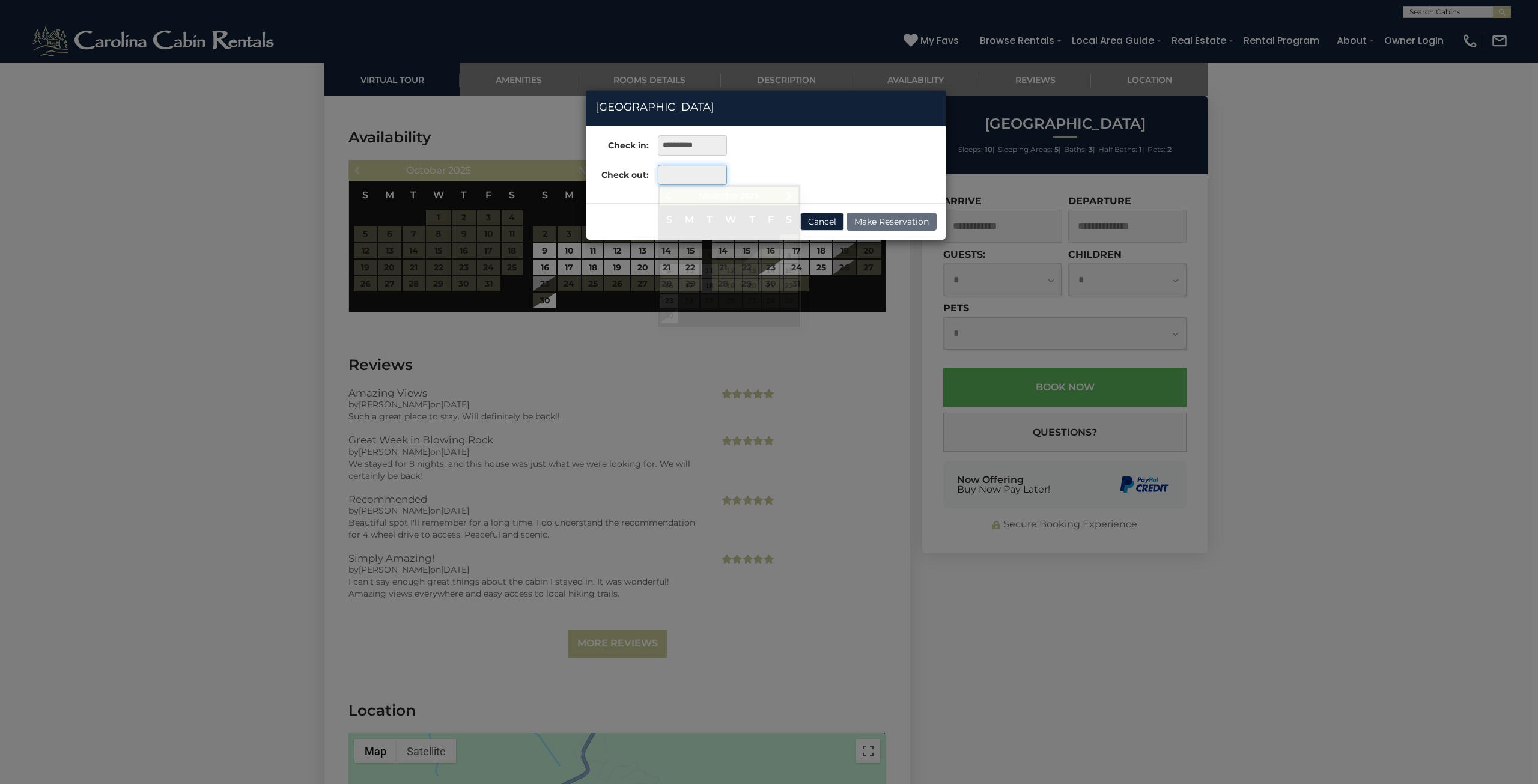
click at [682, 176] on input "text" at bounding box center [693, 174] width 69 height 20
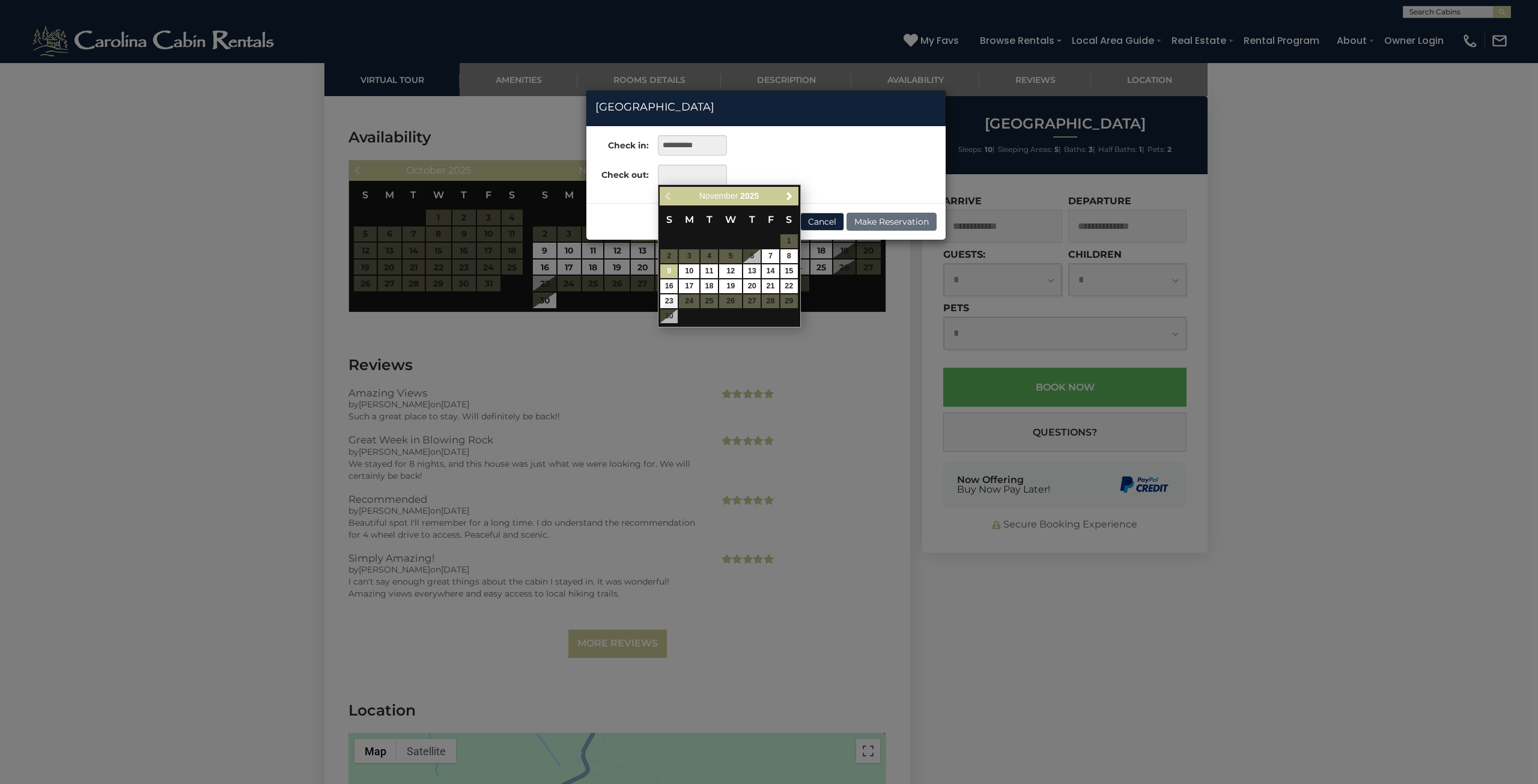
click at [675, 271] on link "9" at bounding box center [668, 271] width 18 height 14
type input "**********"
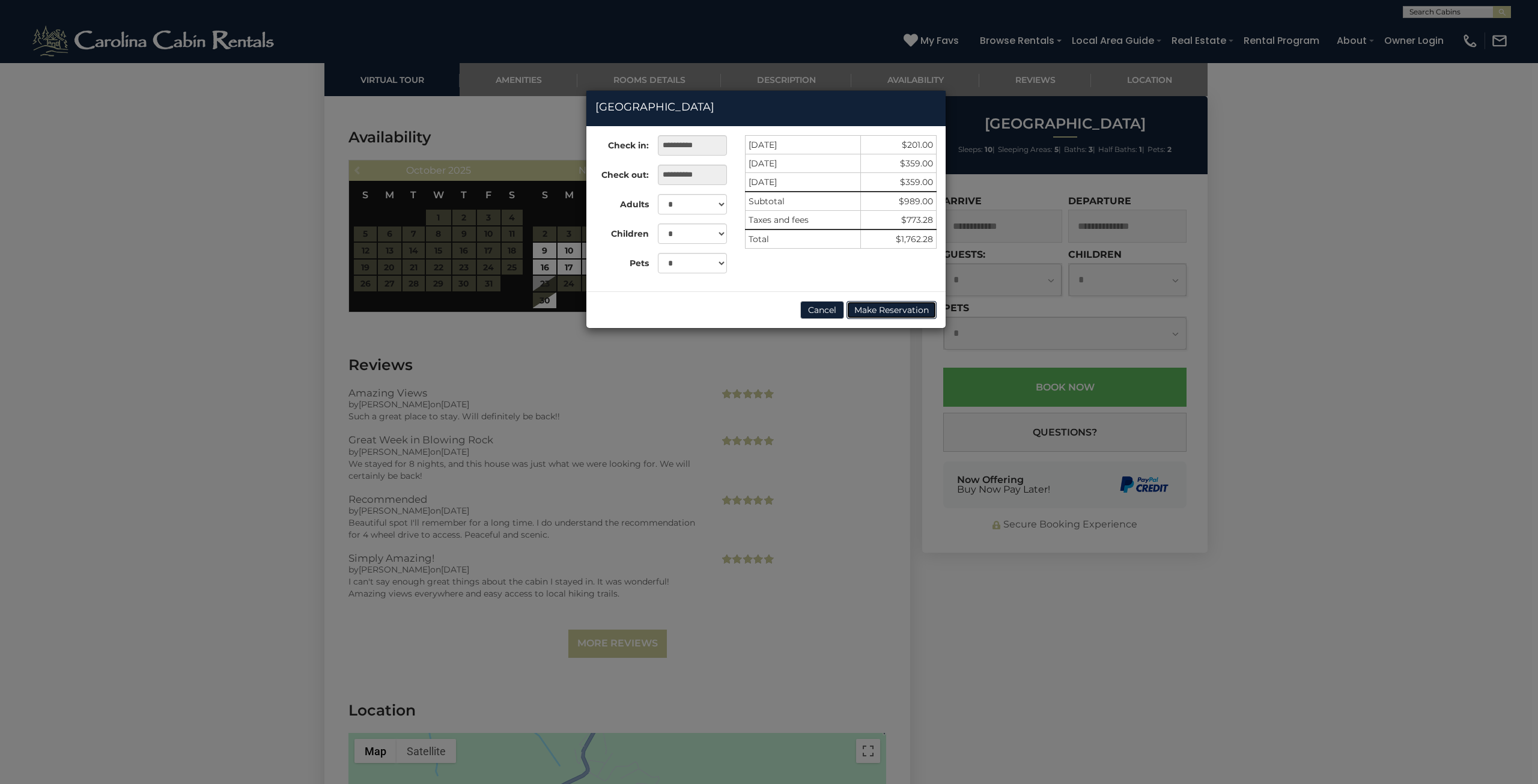
click at [880, 301] on button "Make Reservation" at bounding box center [892, 310] width 90 height 18
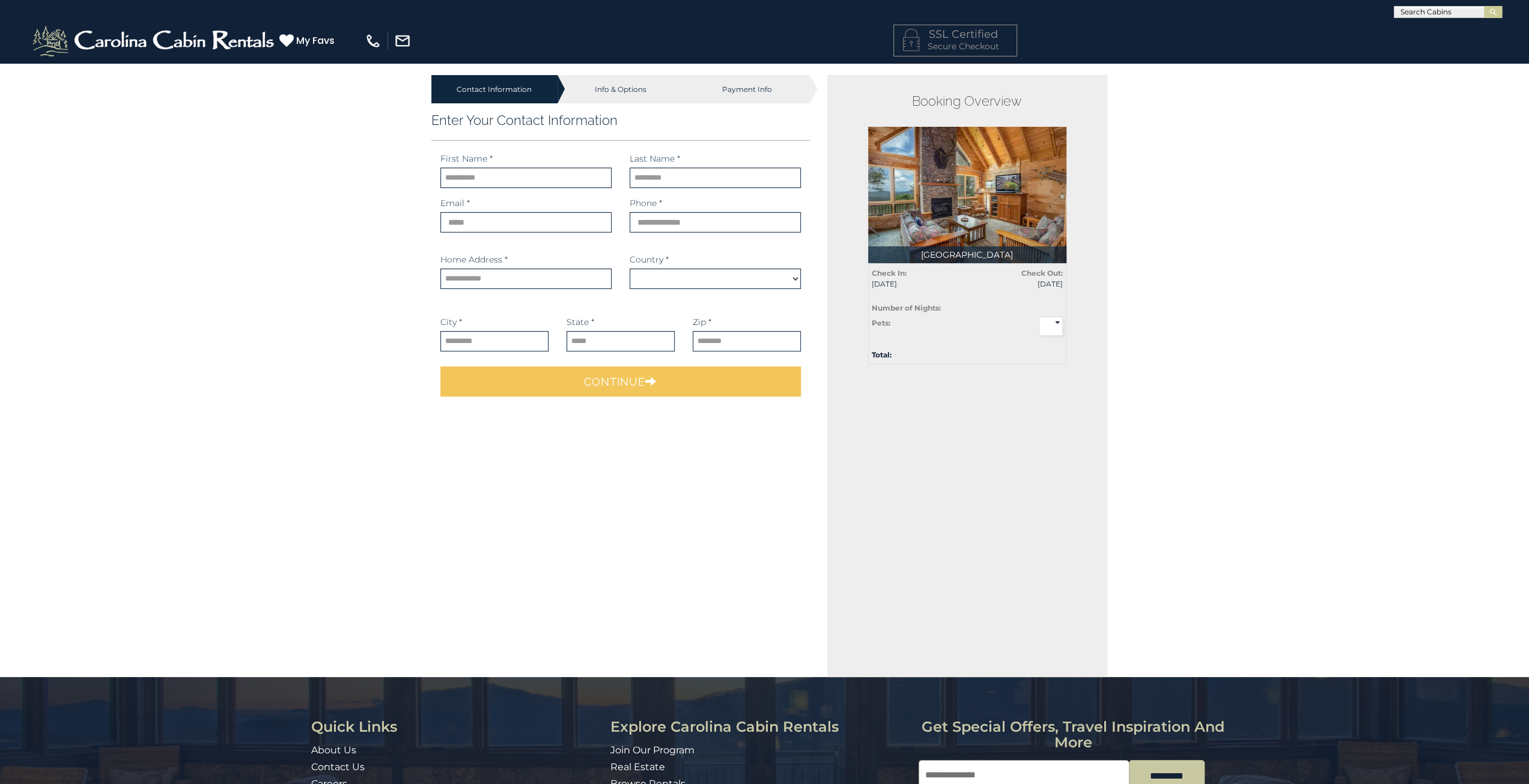
select select "*********"
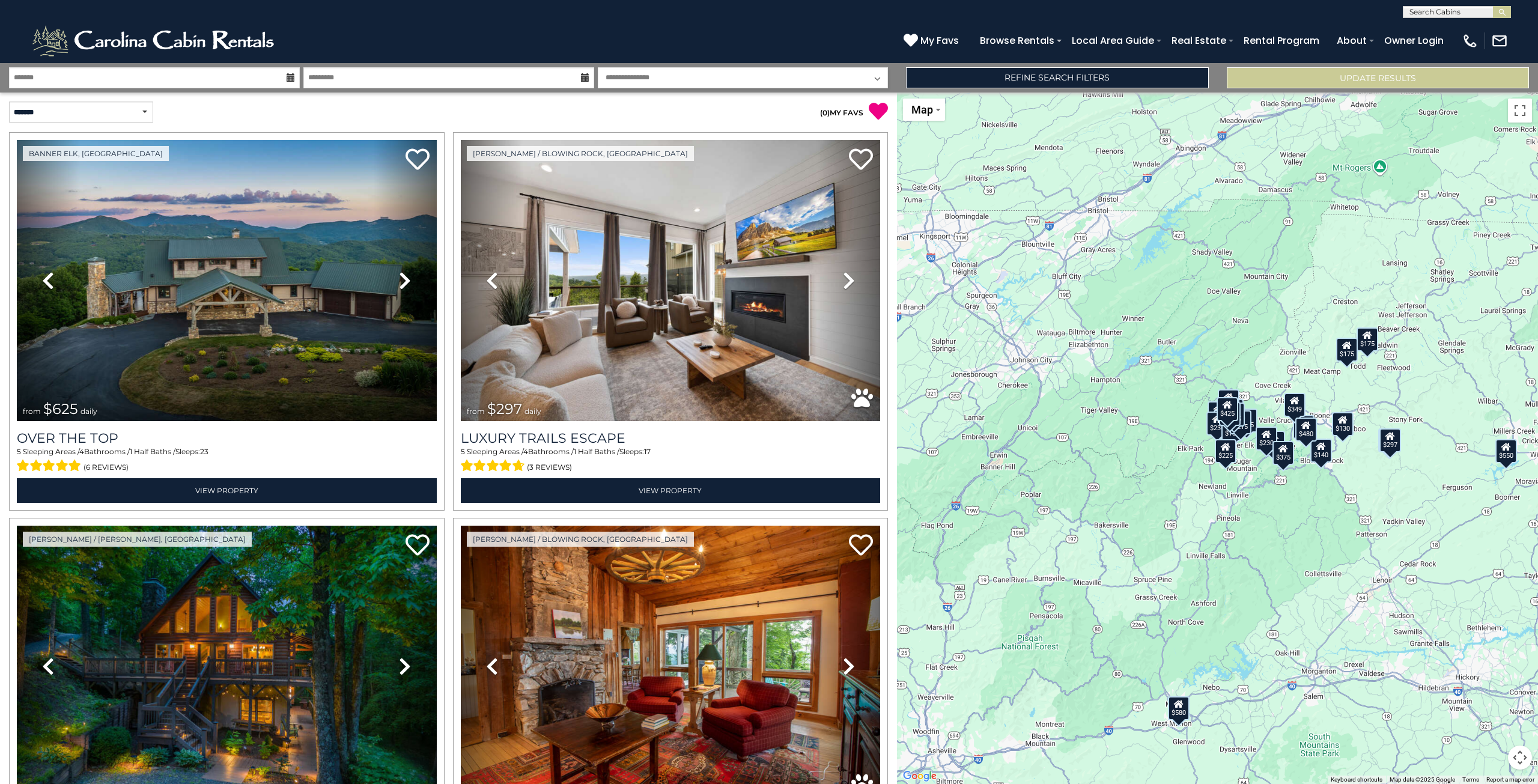
click at [1456, 13] on input "text" at bounding box center [1456, 14] width 105 height 12
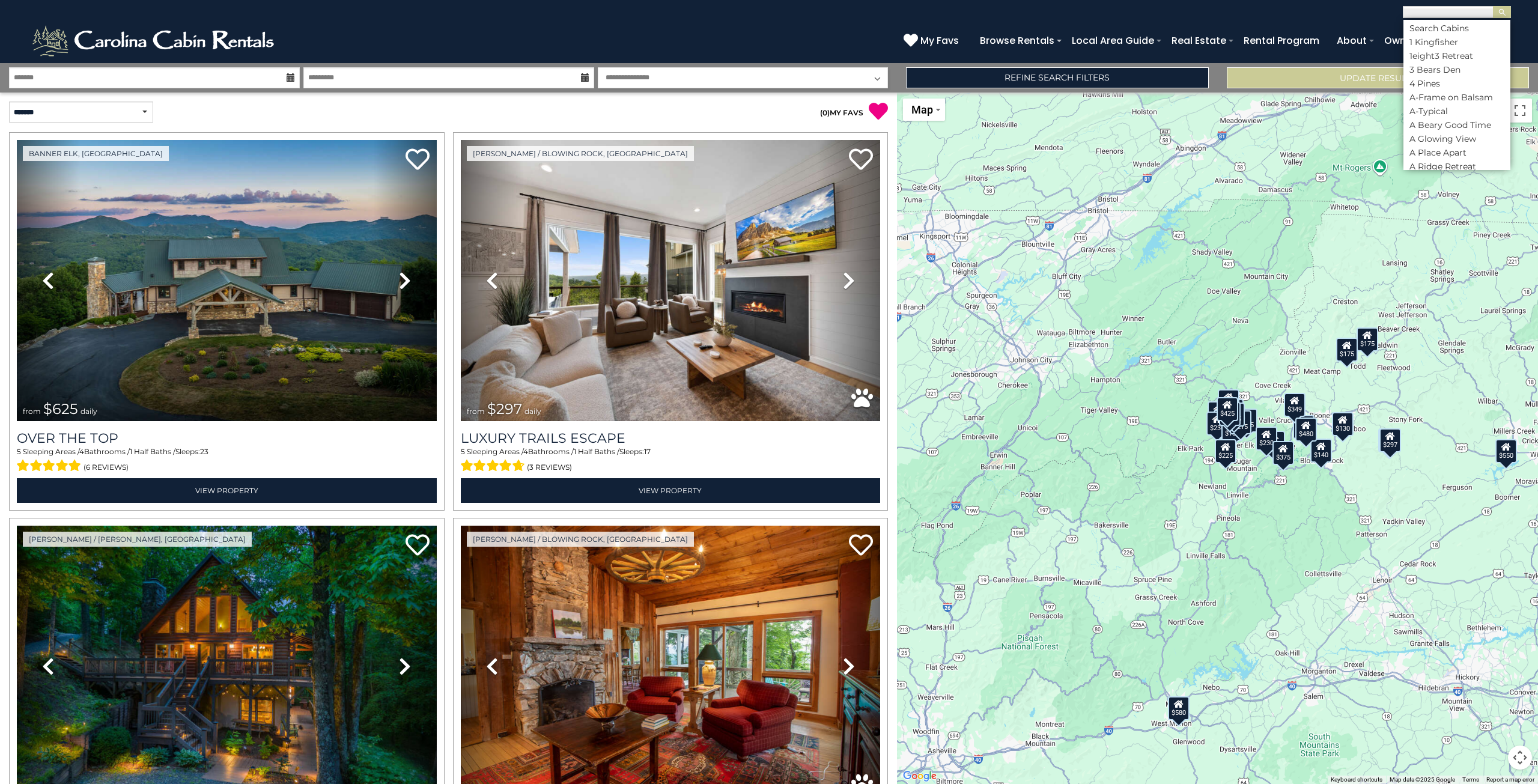
paste input "**********"
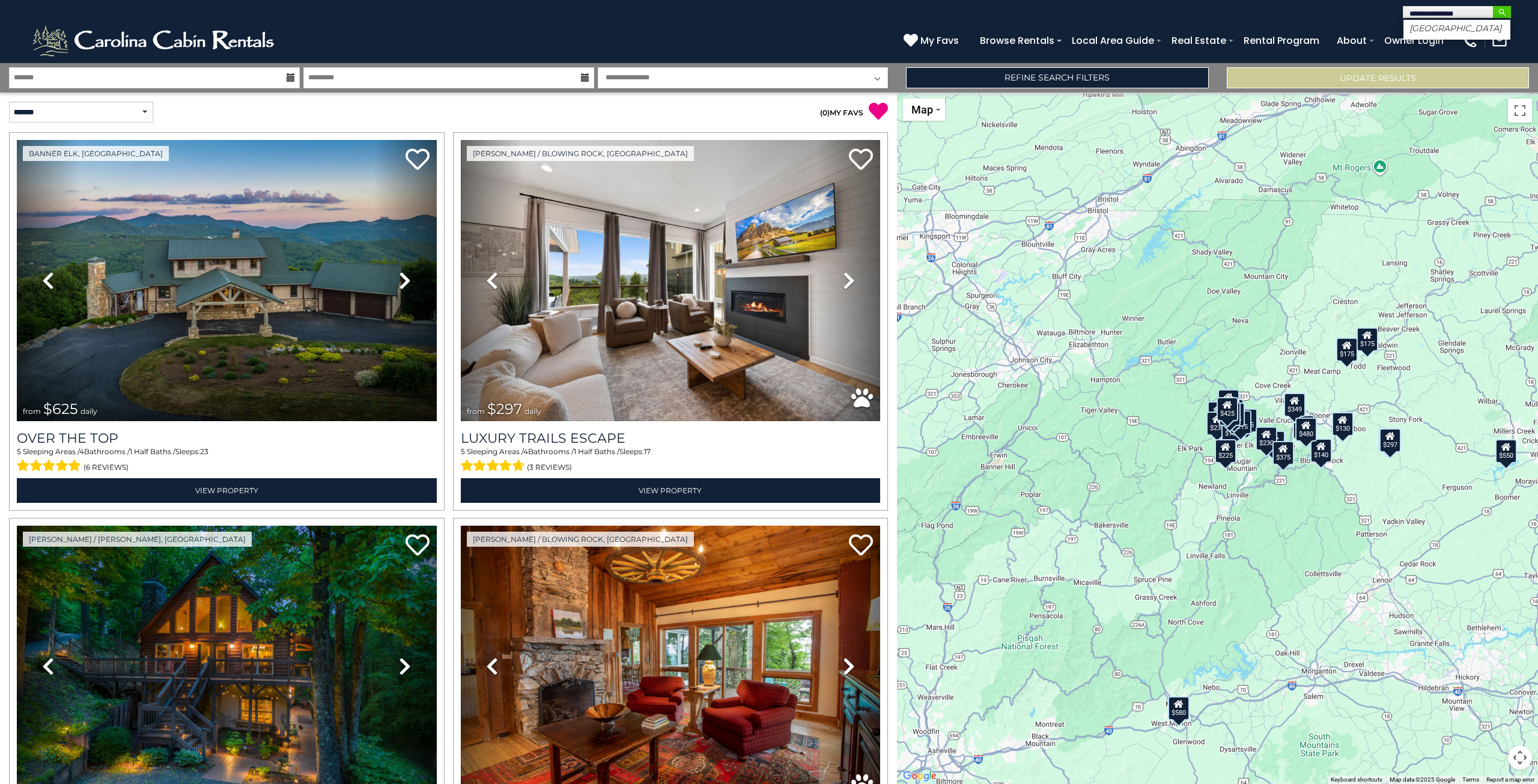
type input "**********"
click at [1499, 10] on img "submit" at bounding box center [1502, 12] width 9 height 9
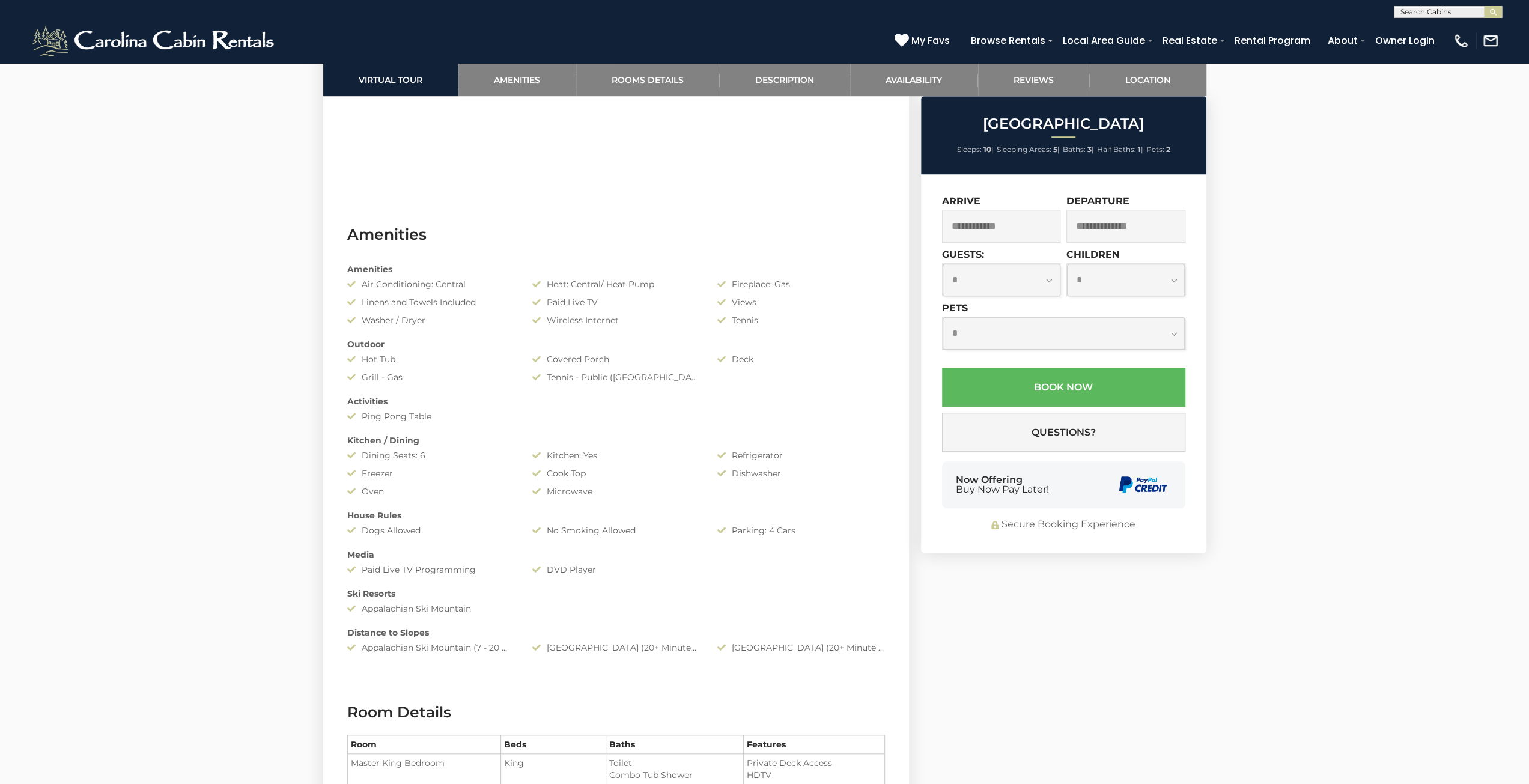
scroll to position [841, 0]
click at [991, 281] on select "**********" at bounding box center [1001, 280] width 118 height 33
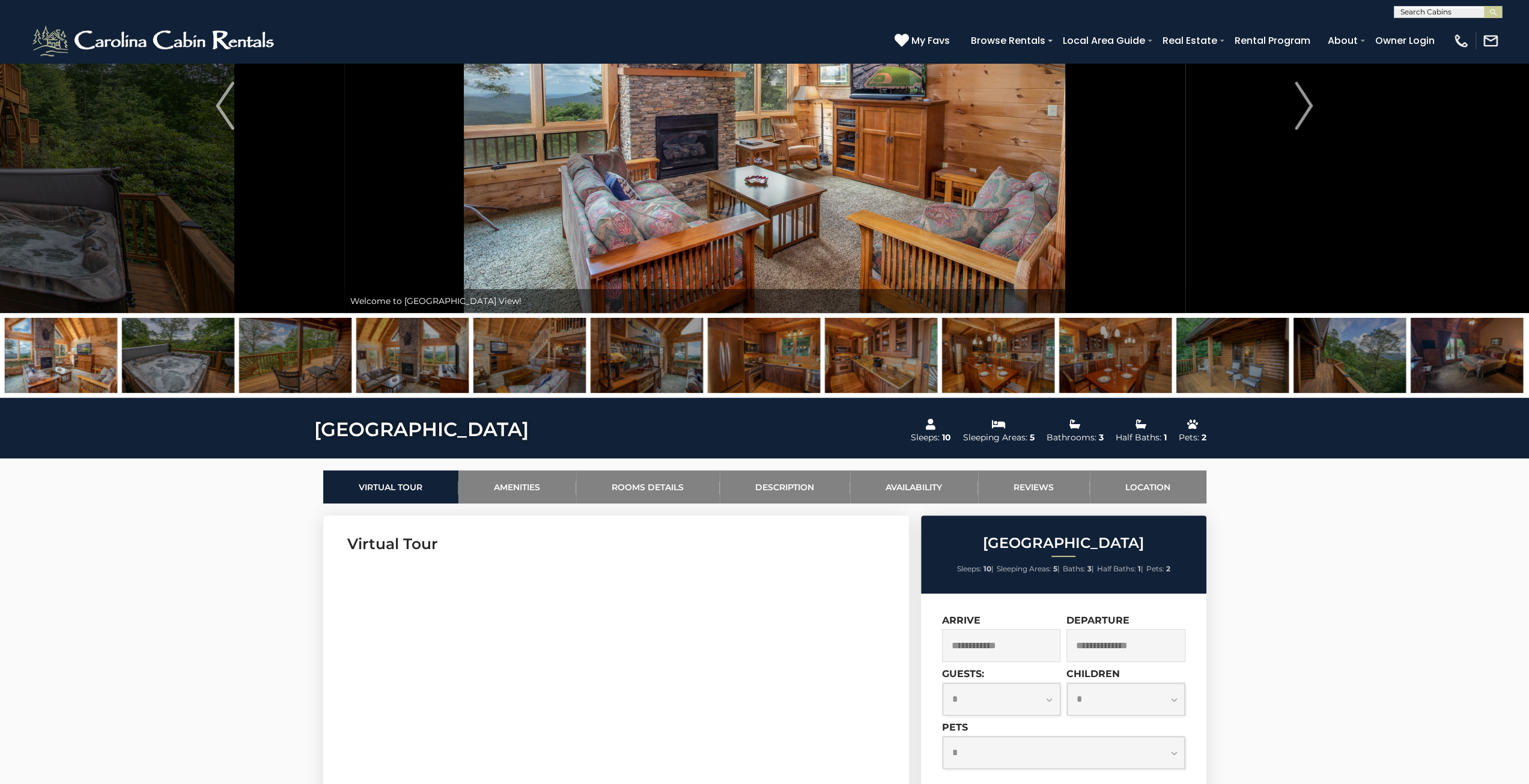
scroll to position [300, 0]
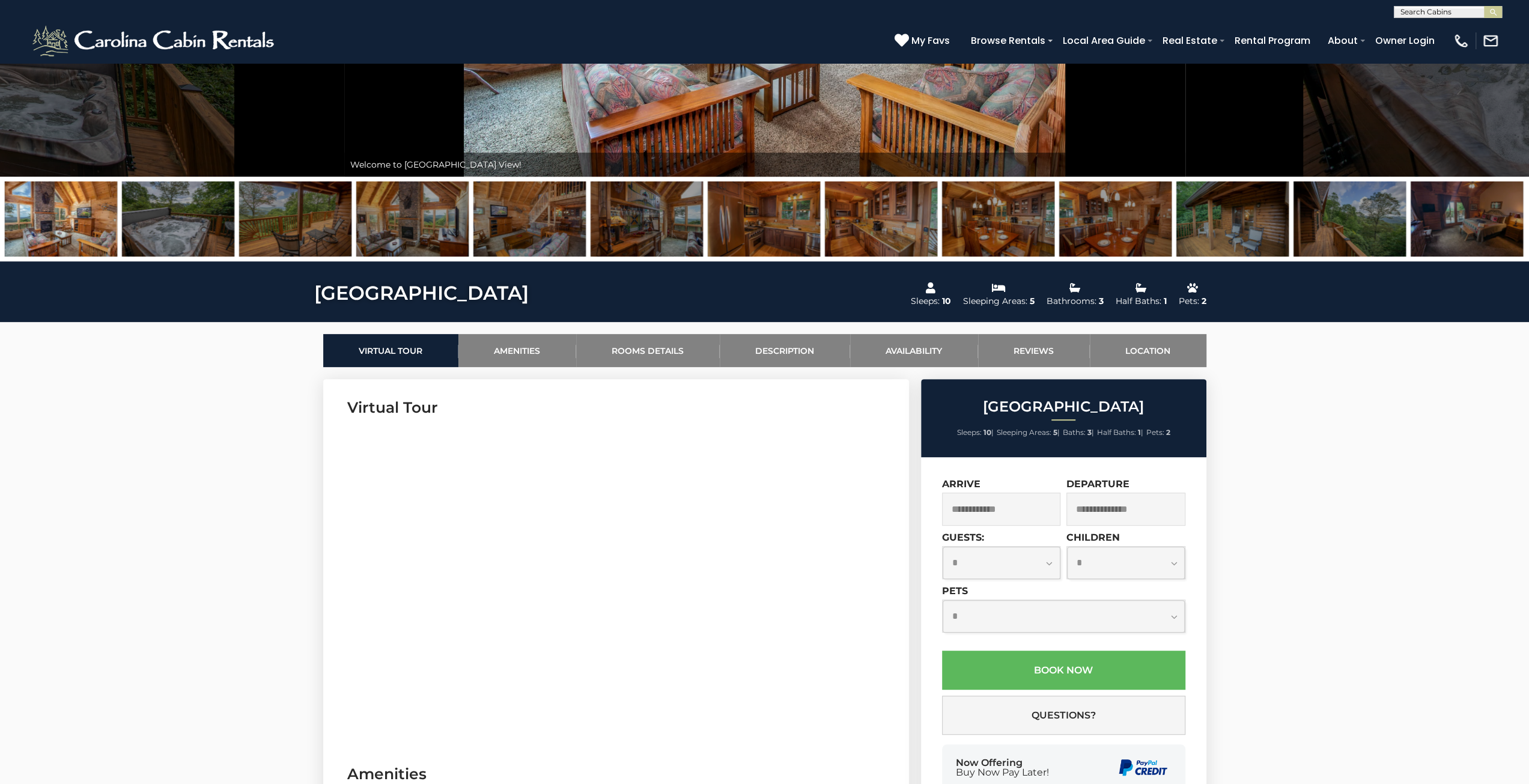
click at [1443, 15] on input "text" at bounding box center [1447, 14] width 105 height 12
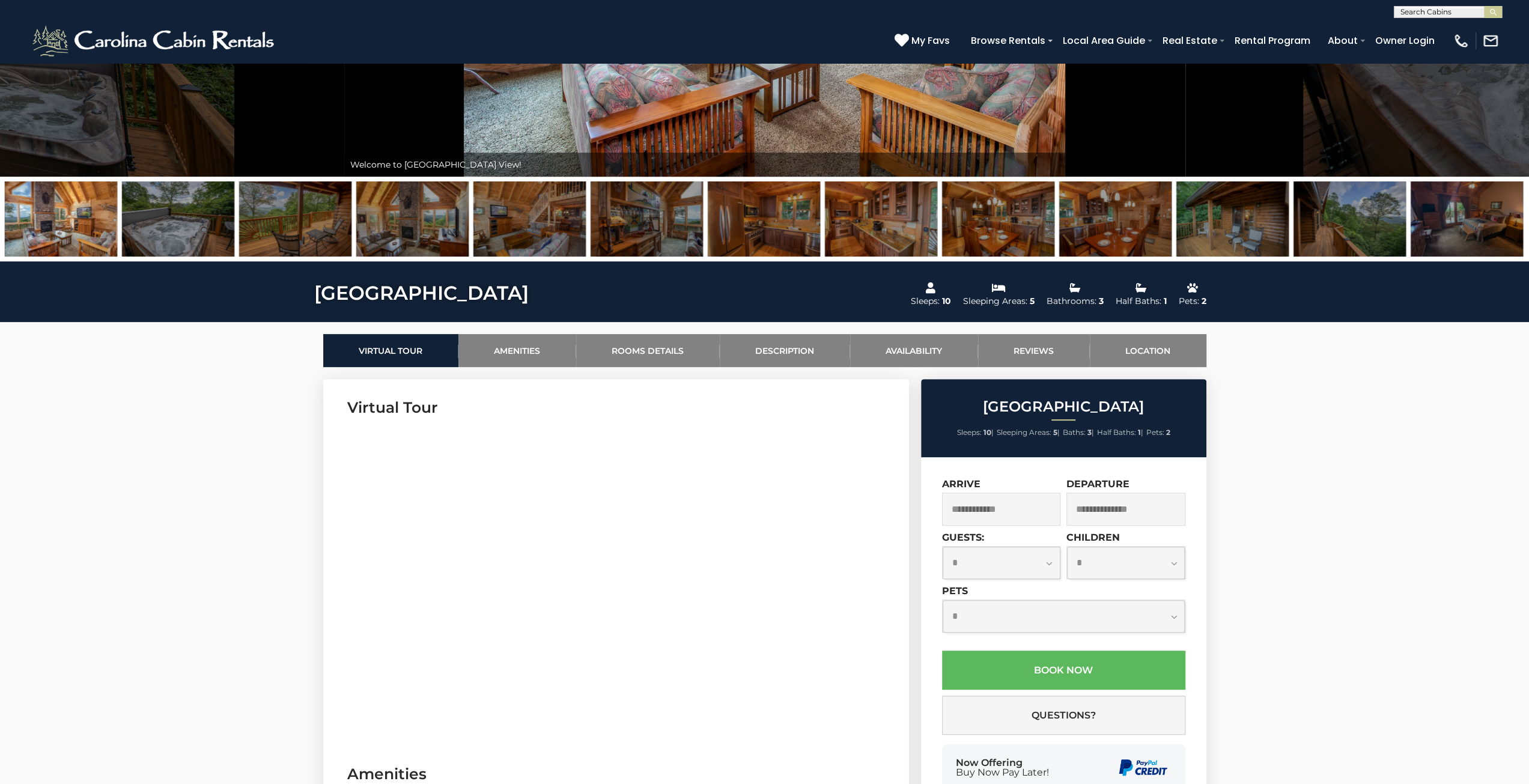
click at [91, 209] on img at bounding box center [61, 219] width 112 height 75
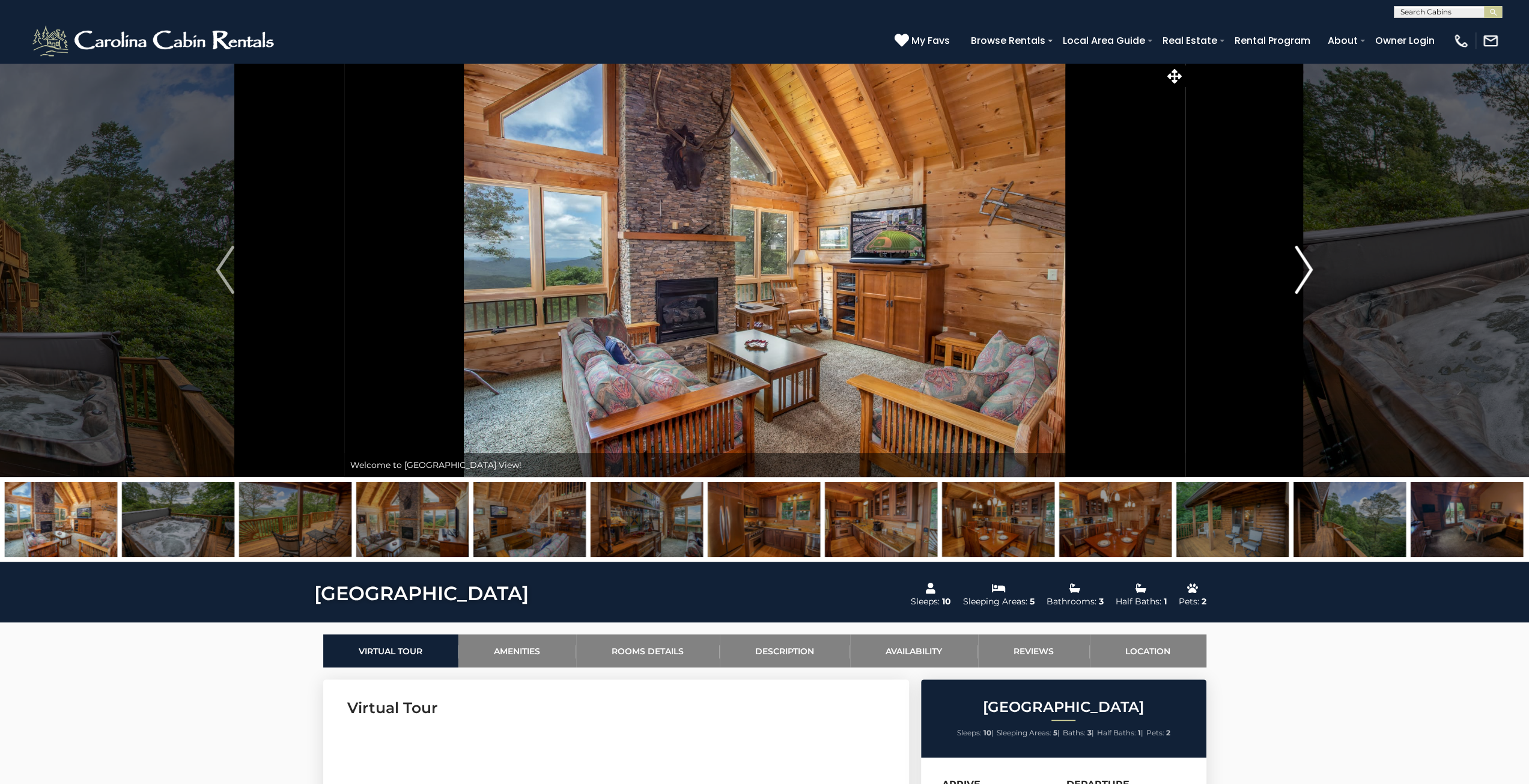
click at [1314, 279] on button "Next" at bounding box center [1304, 270] width 238 height 415
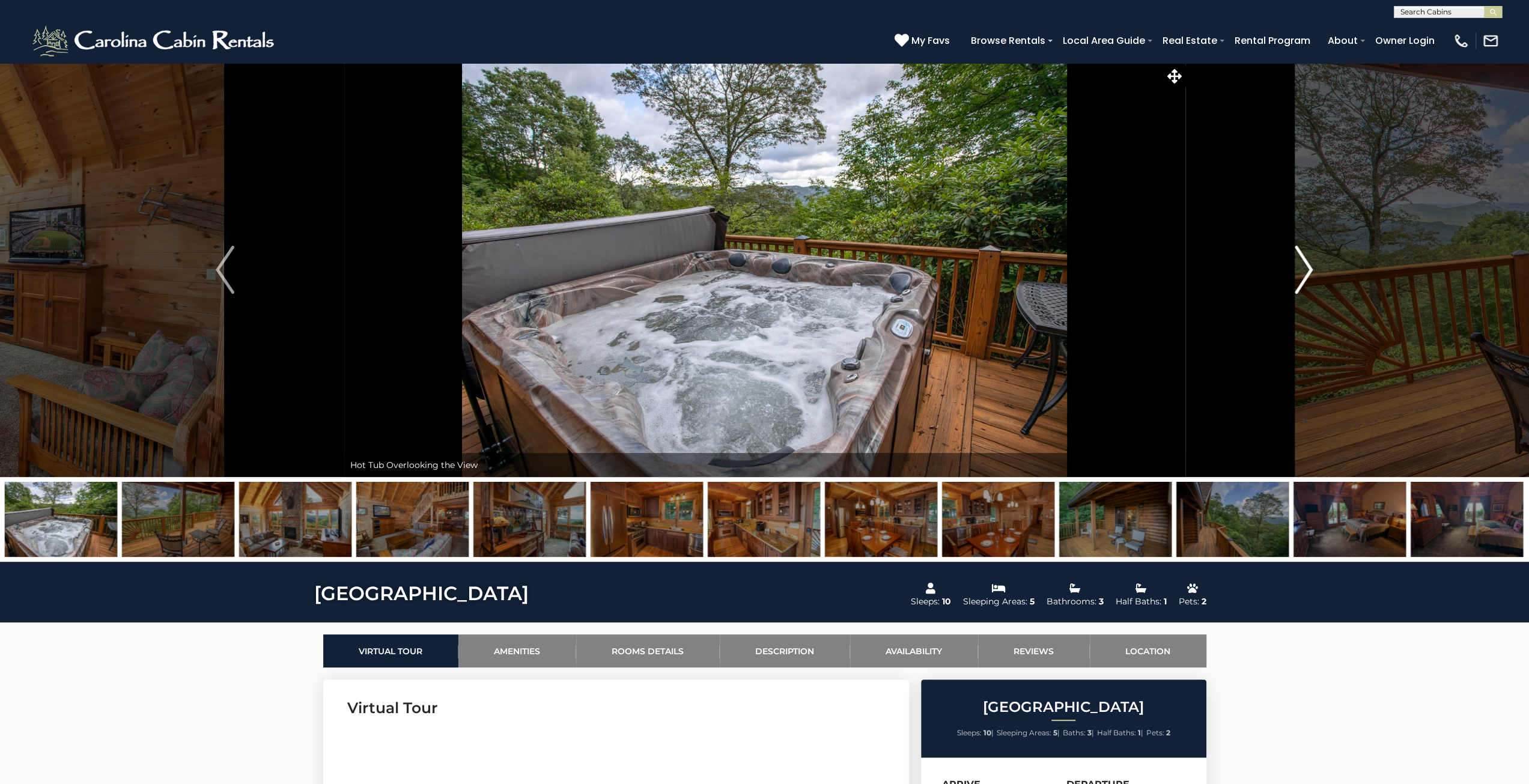
click at [1314, 278] on button "Next" at bounding box center [1304, 270] width 238 height 415
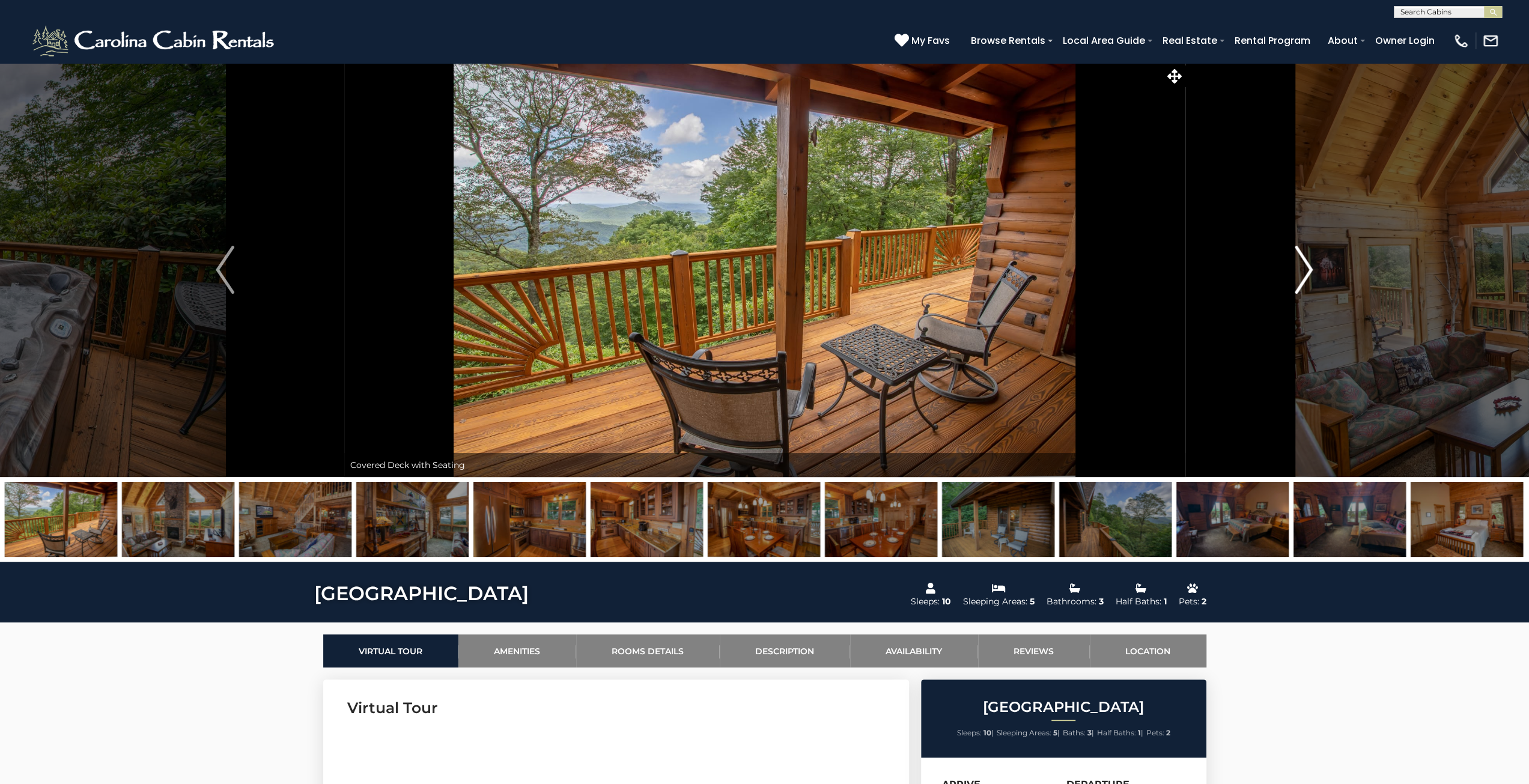
click at [1314, 278] on button "Next" at bounding box center [1304, 270] width 238 height 415
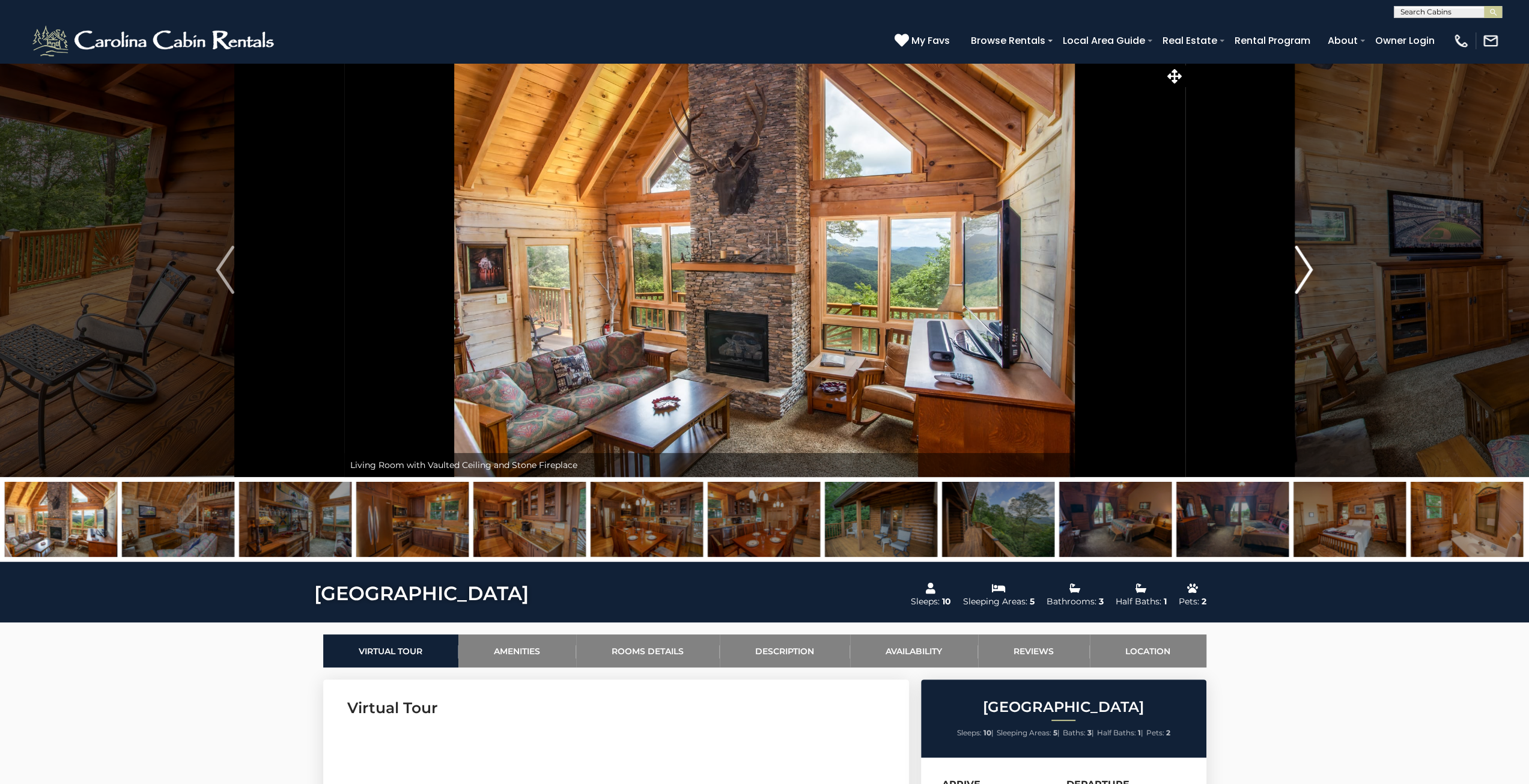
click at [1314, 278] on button "Next" at bounding box center [1304, 270] width 238 height 415
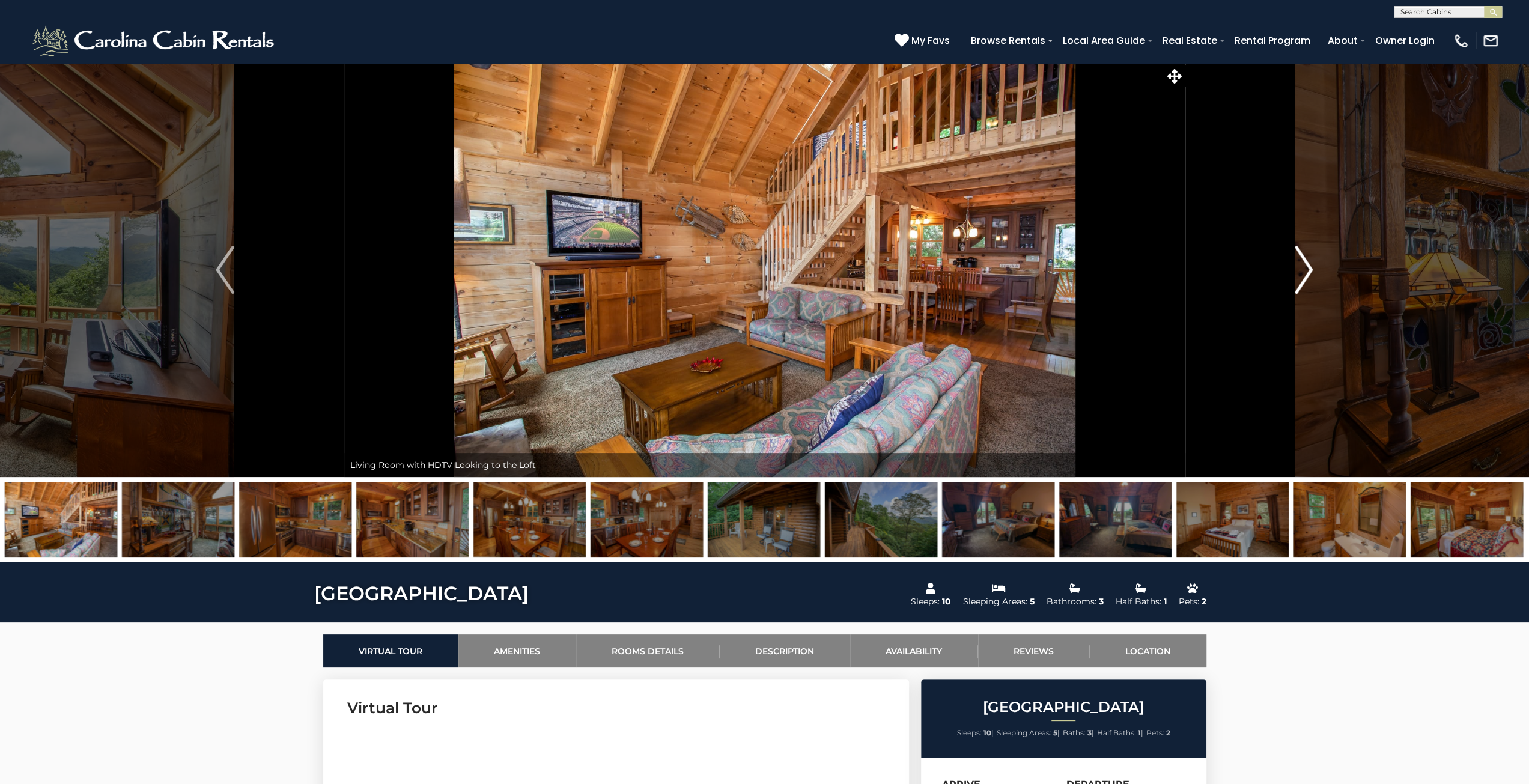
click at [1314, 278] on button "Next" at bounding box center [1304, 270] width 238 height 415
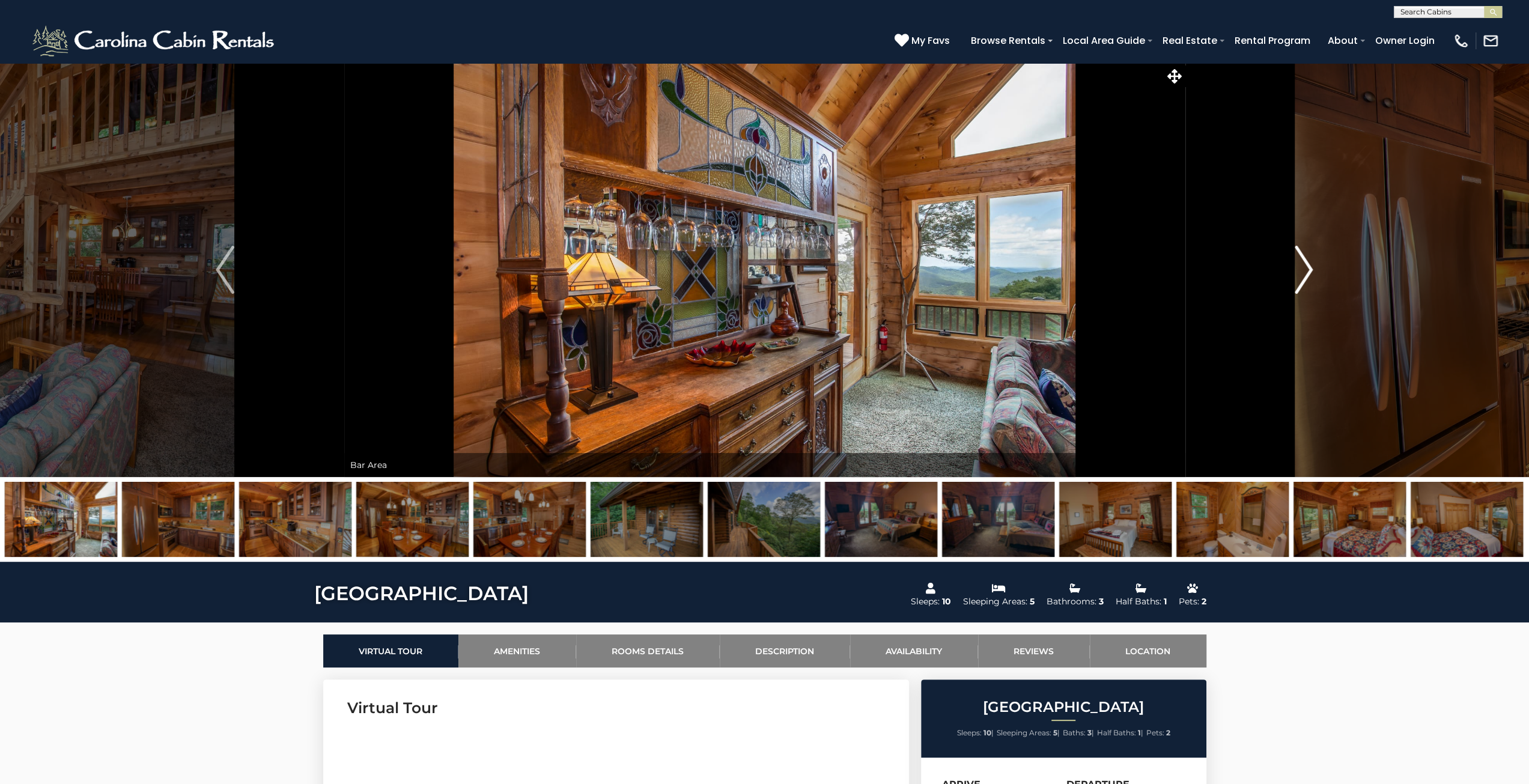
click at [1314, 278] on button "Next" at bounding box center [1304, 270] width 238 height 415
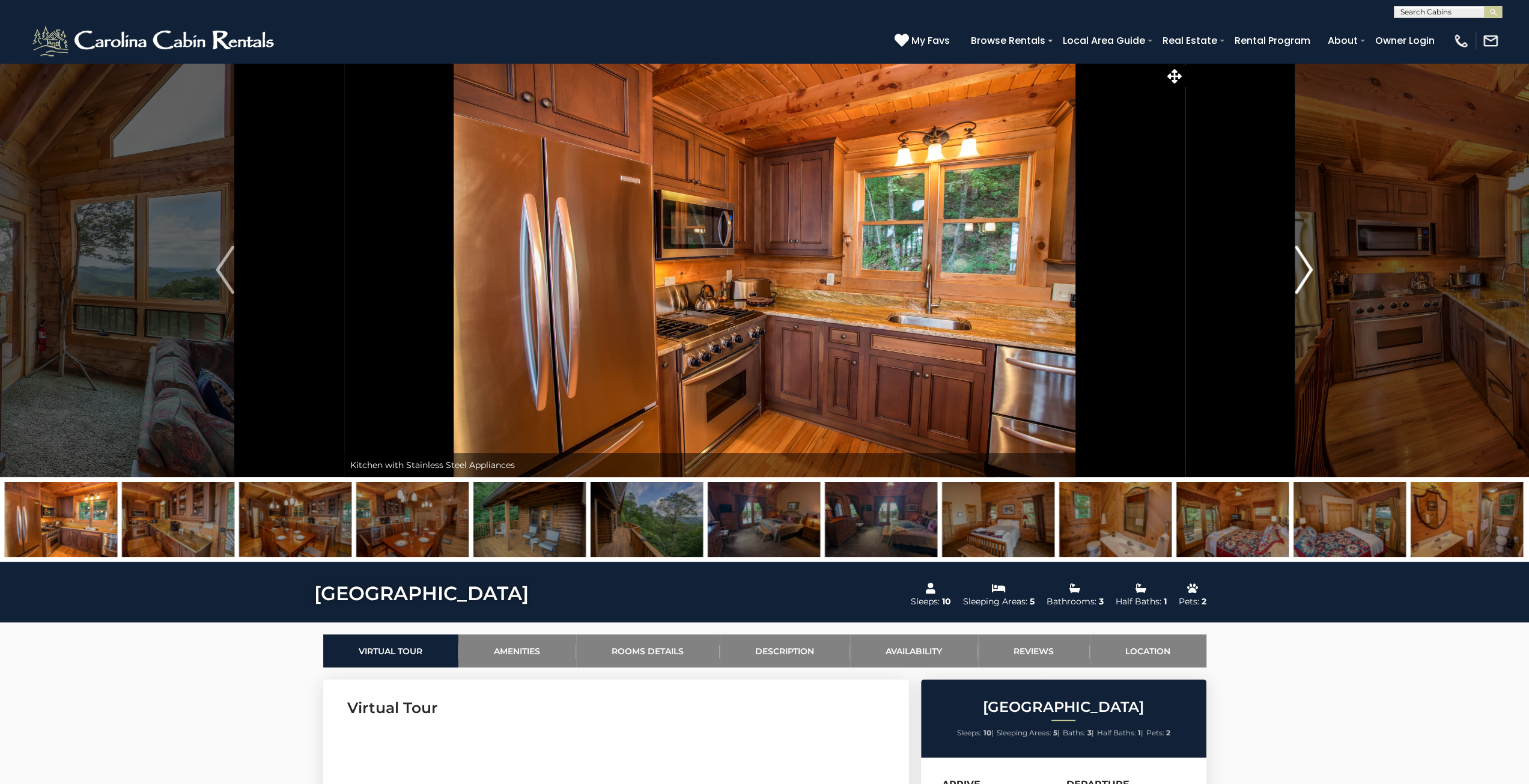
click at [1314, 278] on button "Next" at bounding box center [1304, 270] width 238 height 415
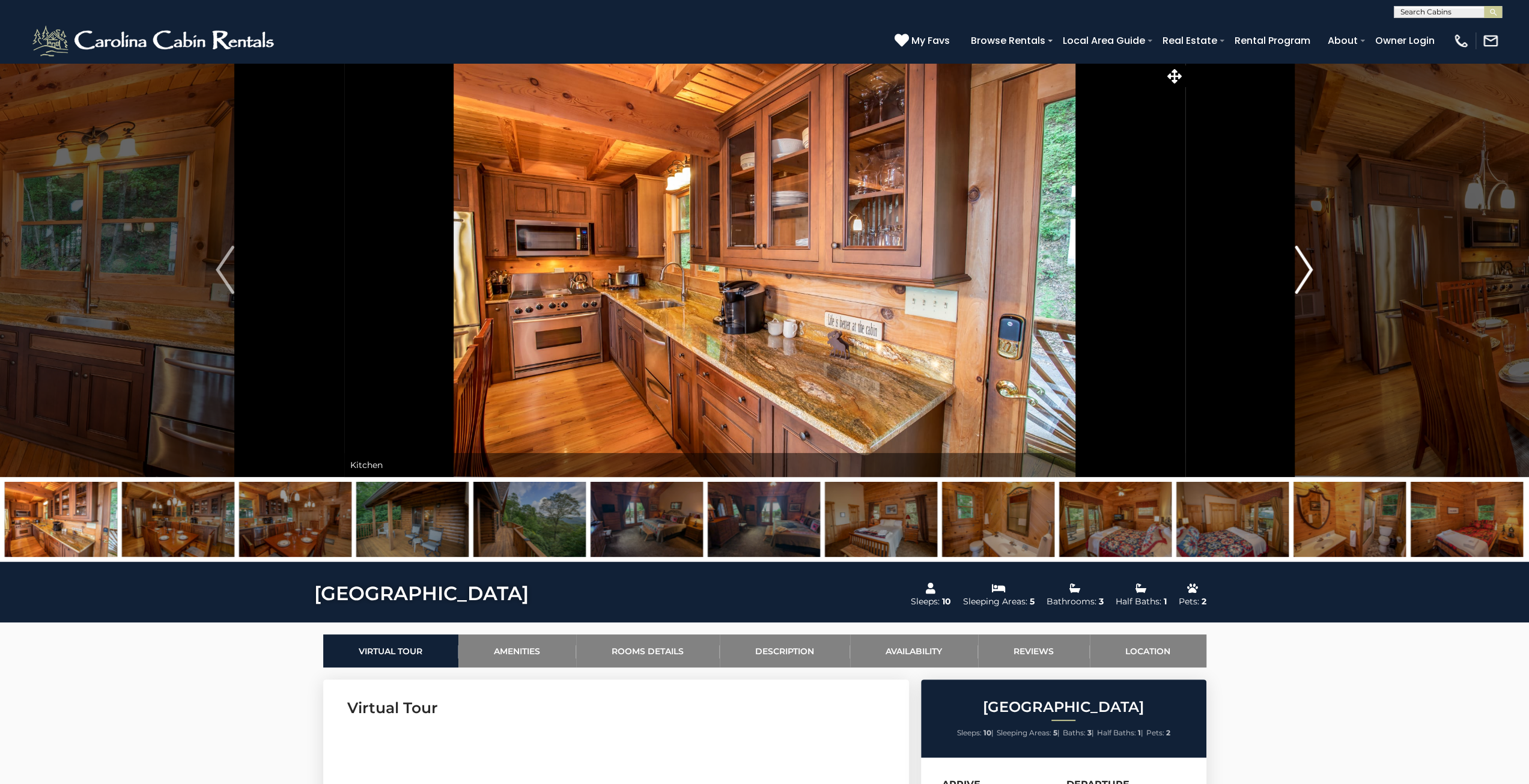
click at [1314, 278] on button "Next" at bounding box center [1304, 270] width 238 height 415
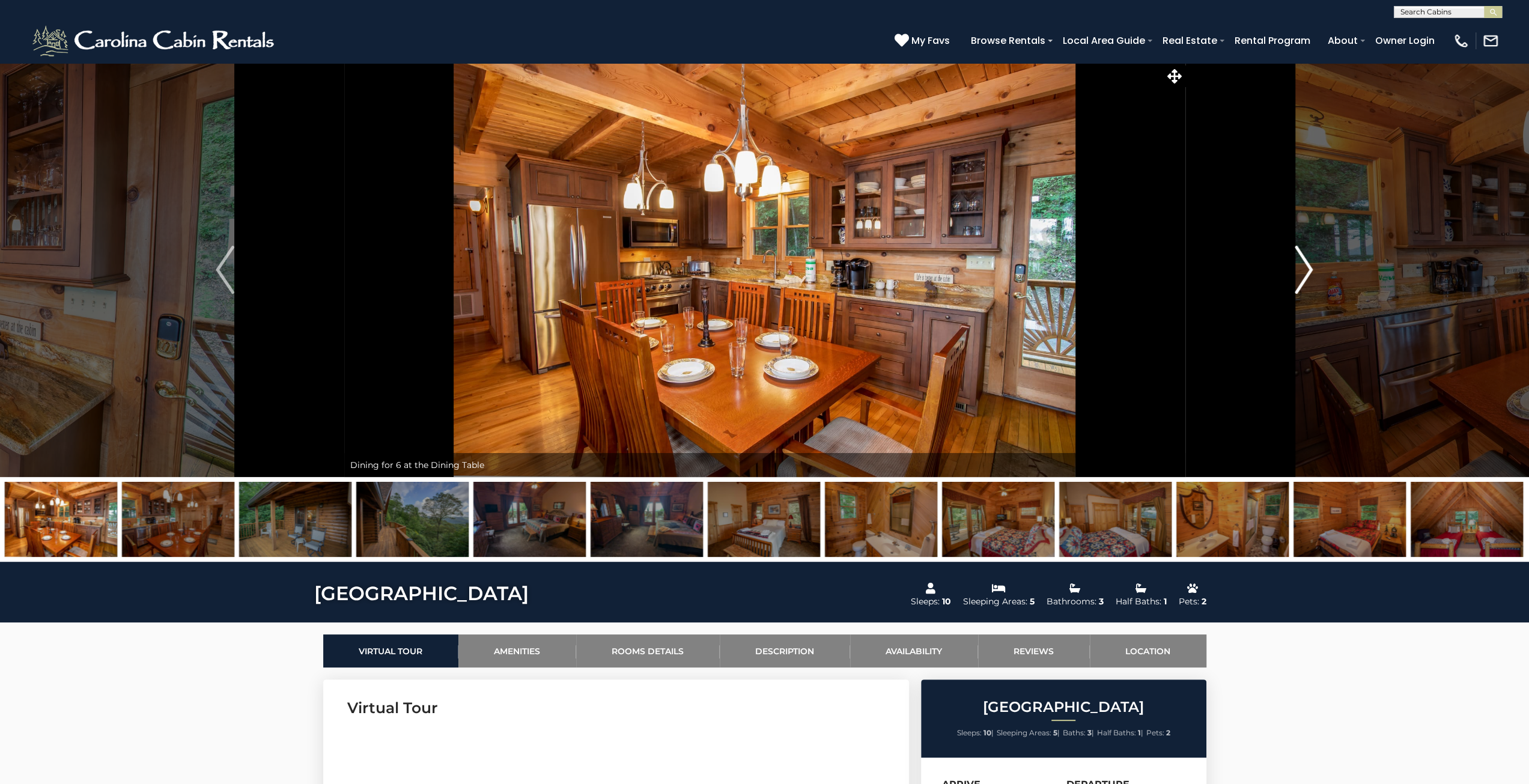
click at [1314, 278] on button "Next" at bounding box center [1304, 270] width 238 height 415
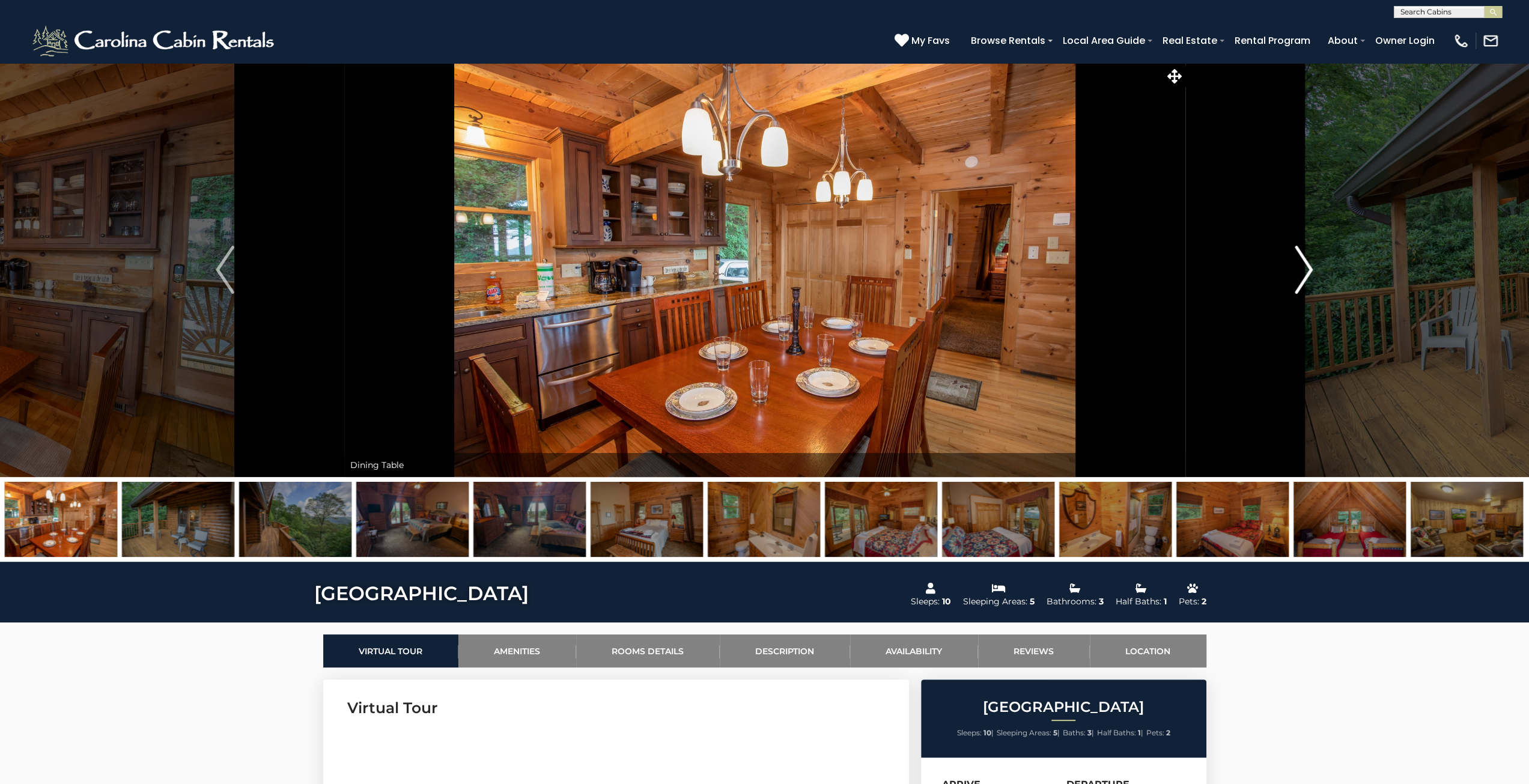
click at [1314, 278] on button "Next" at bounding box center [1304, 270] width 238 height 415
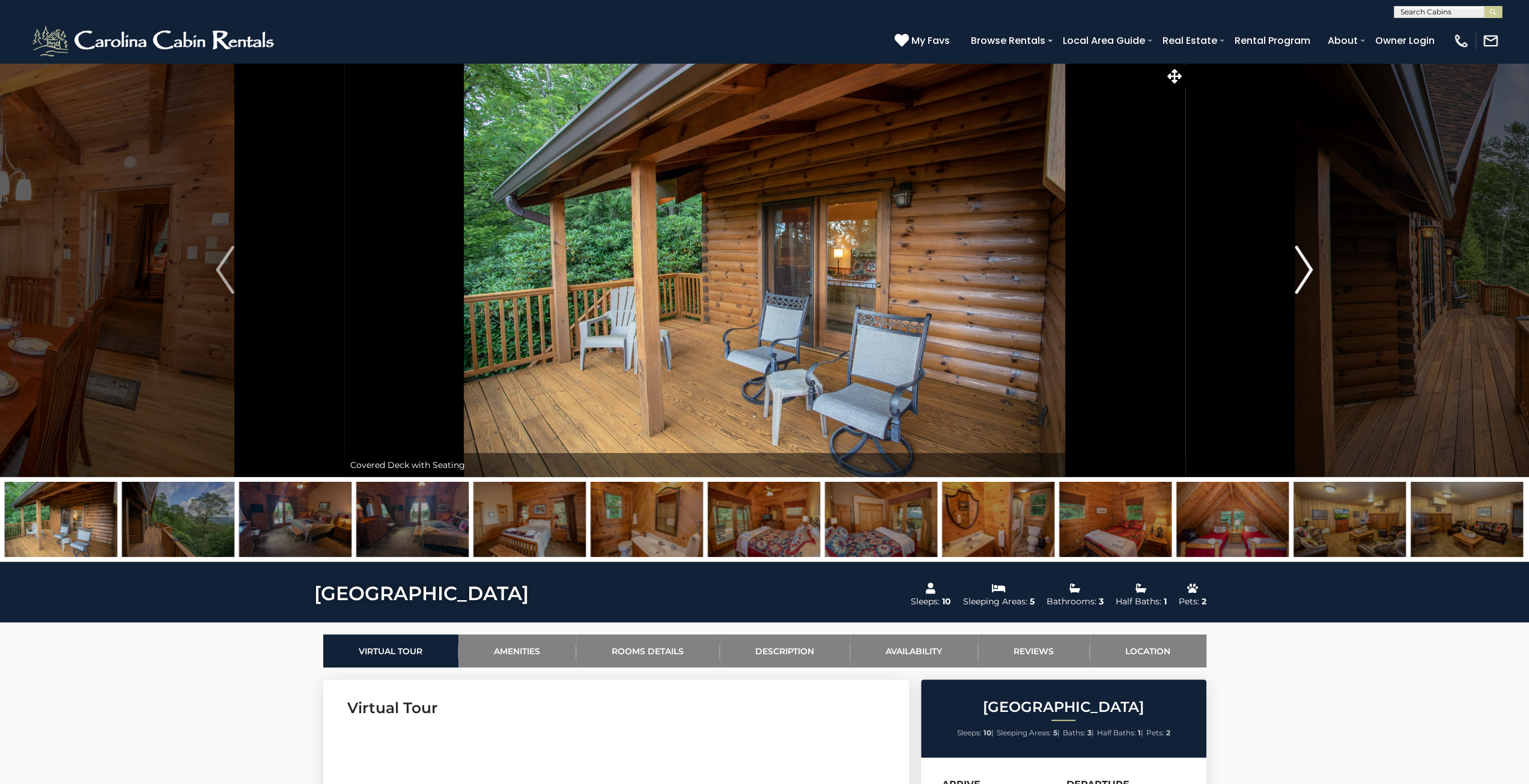
click at [1314, 278] on button "Next" at bounding box center [1304, 270] width 238 height 415
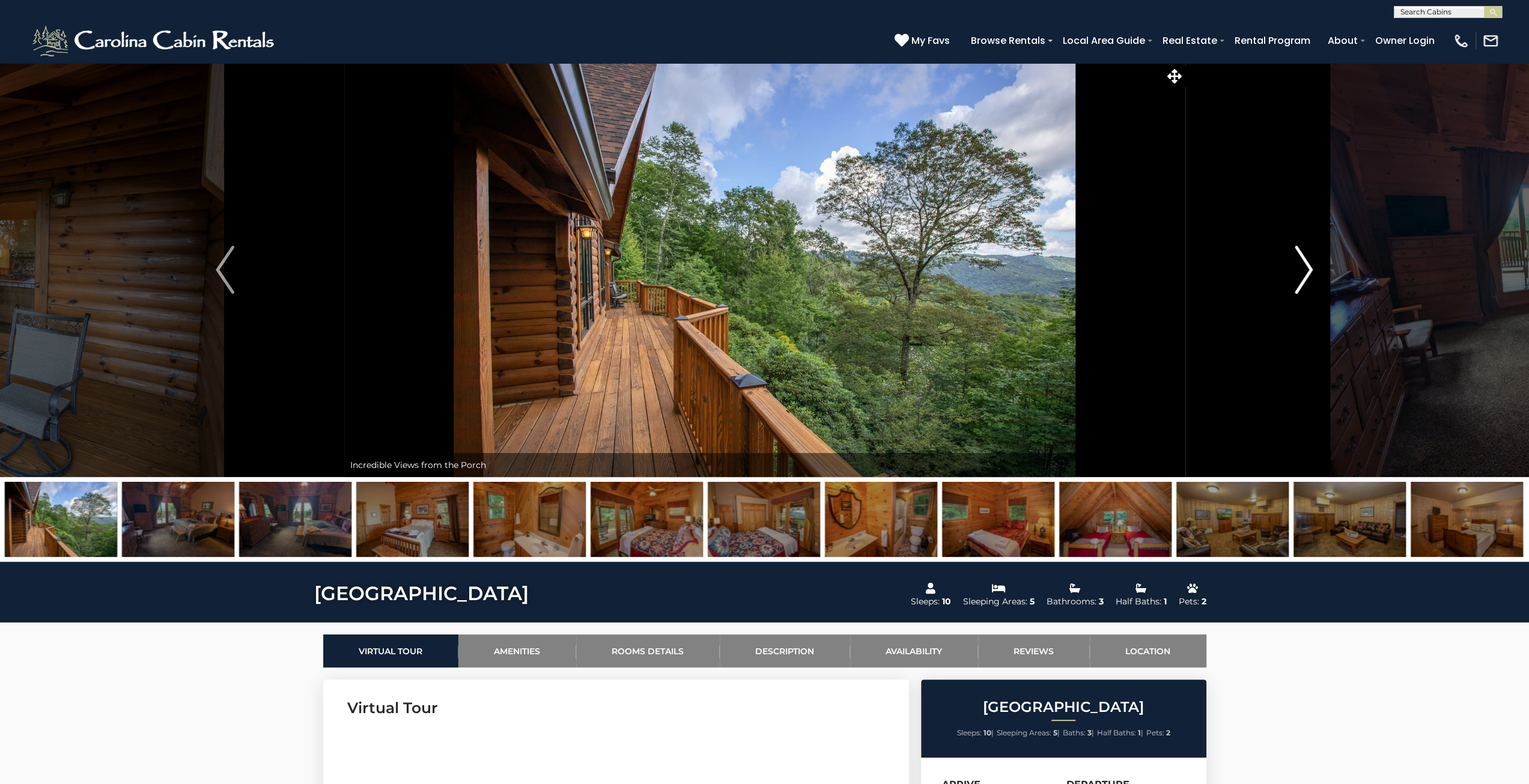
click at [1314, 278] on button "Next" at bounding box center [1304, 270] width 238 height 415
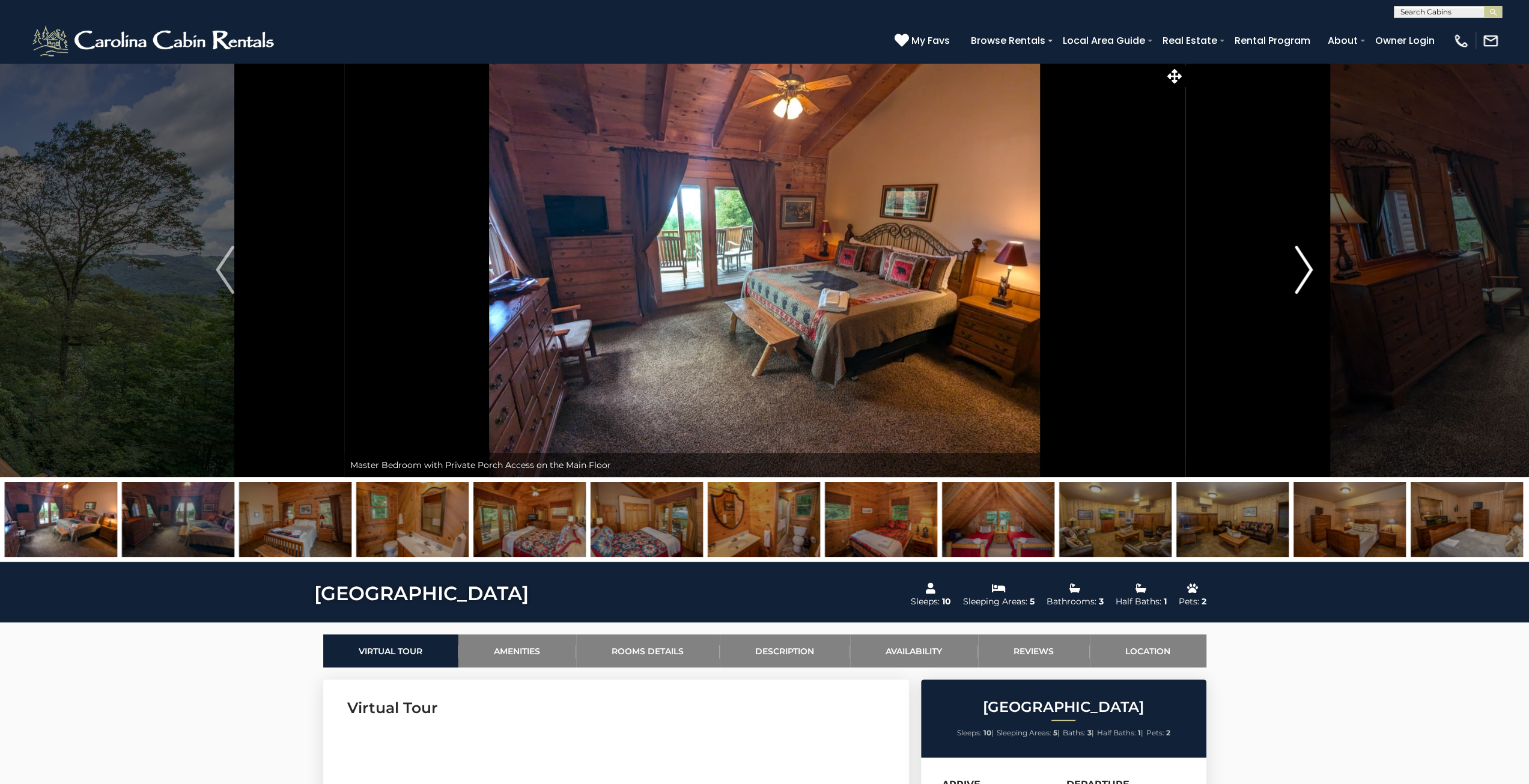
click at [1314, 278] on button "Next" at bounding box center [1304, 270] width 238 height 415
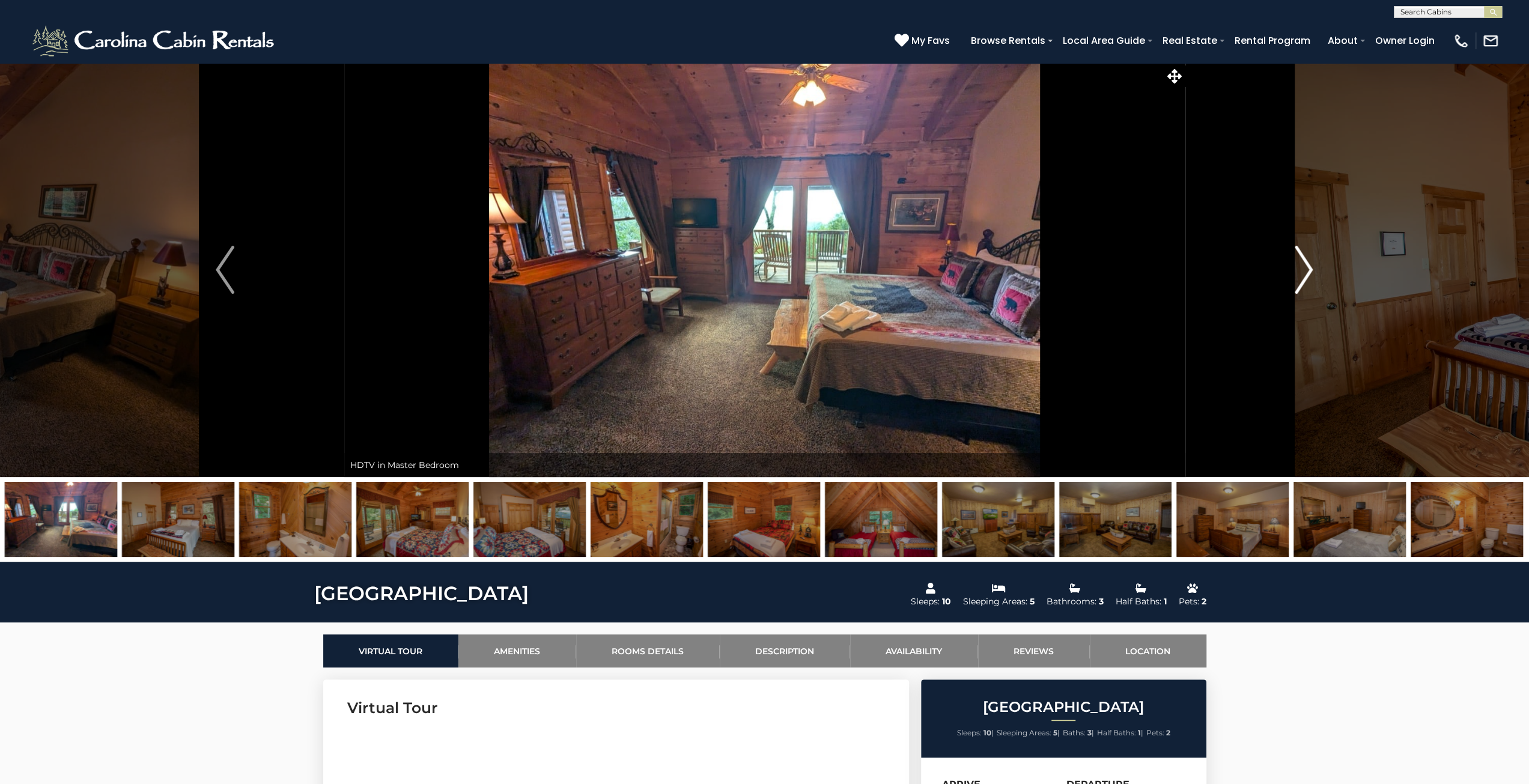
click at [1314, 278] on button "Next" at bounding box center [1304, 270] width 238 height 415
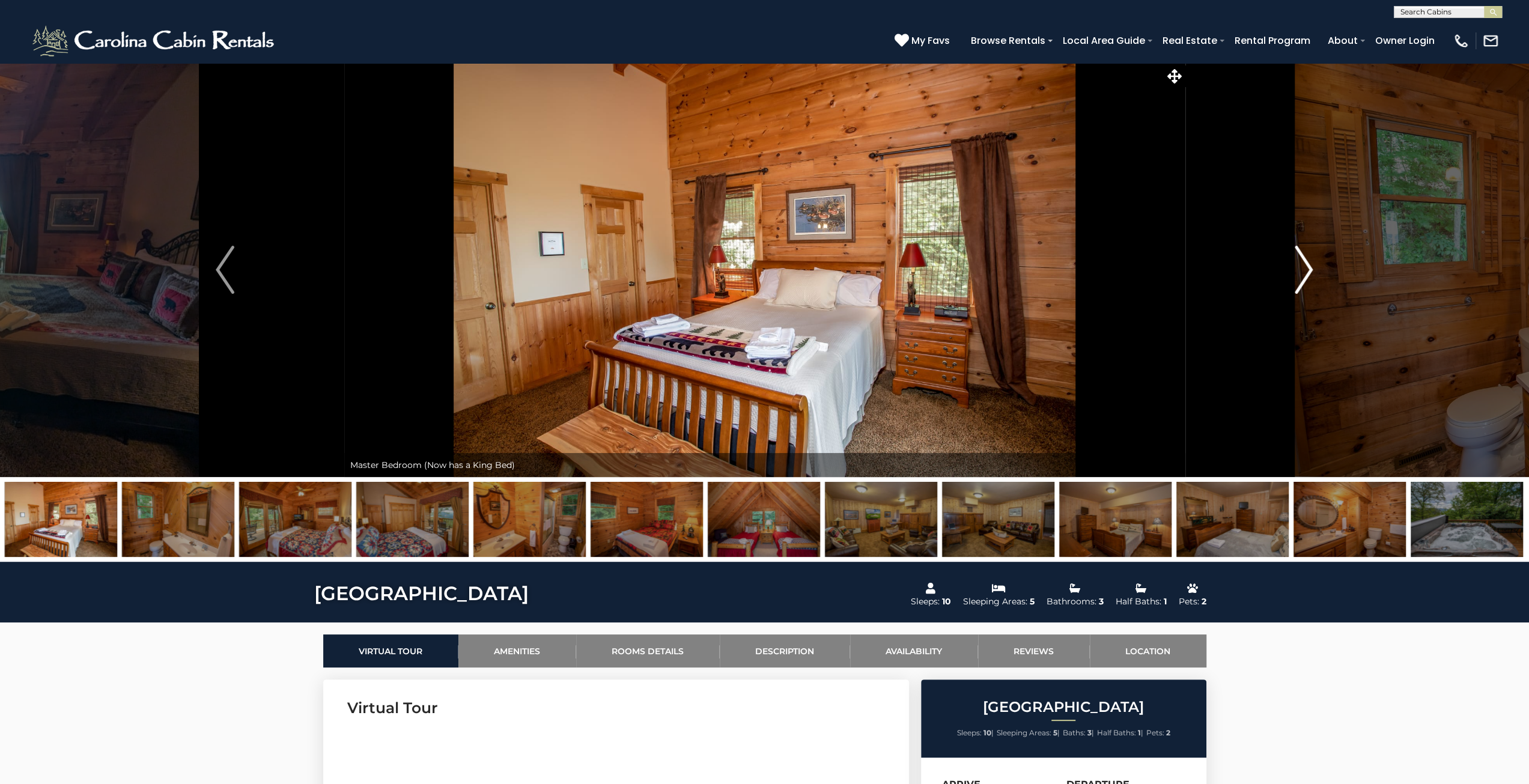
click at [1314, 278] on button "Next" at bounding box center [1304, 270] width 238 height 415
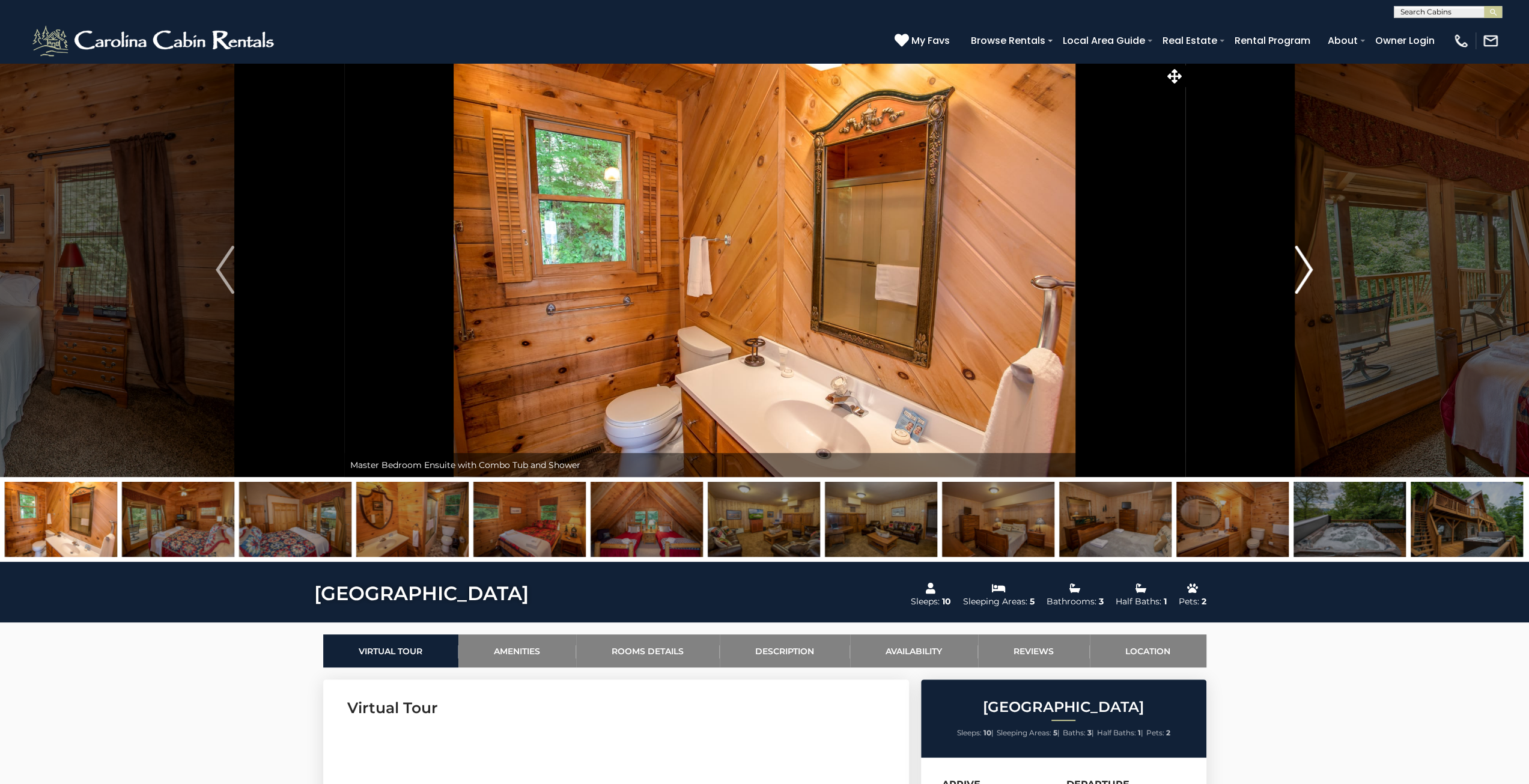
click at [1314, 278] on button "Next" at bounding box center [1304, 270] width 238 height 415
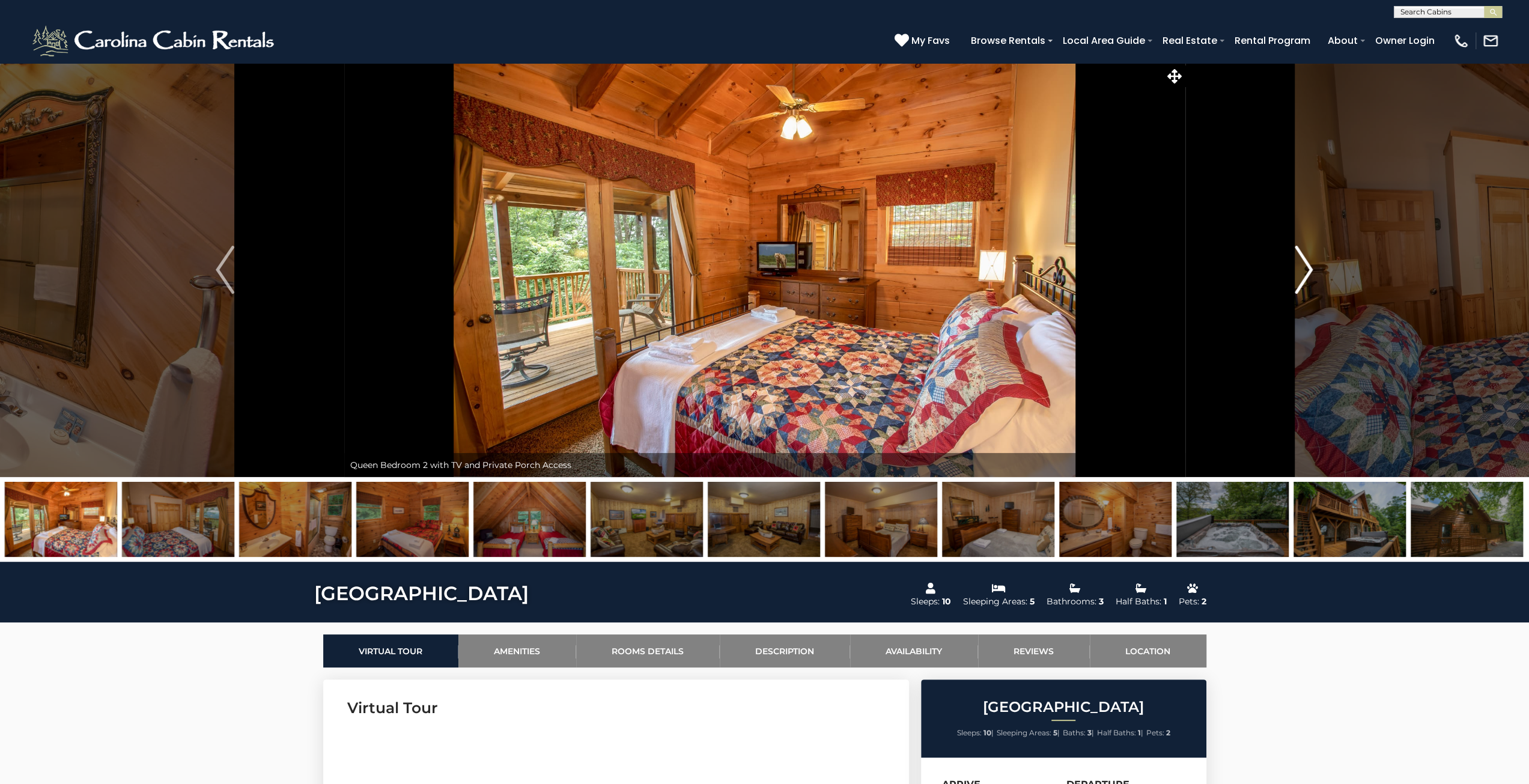
click at [1313, 278] on button "Next" at bounding box center [1304, 270] width 238 height 415
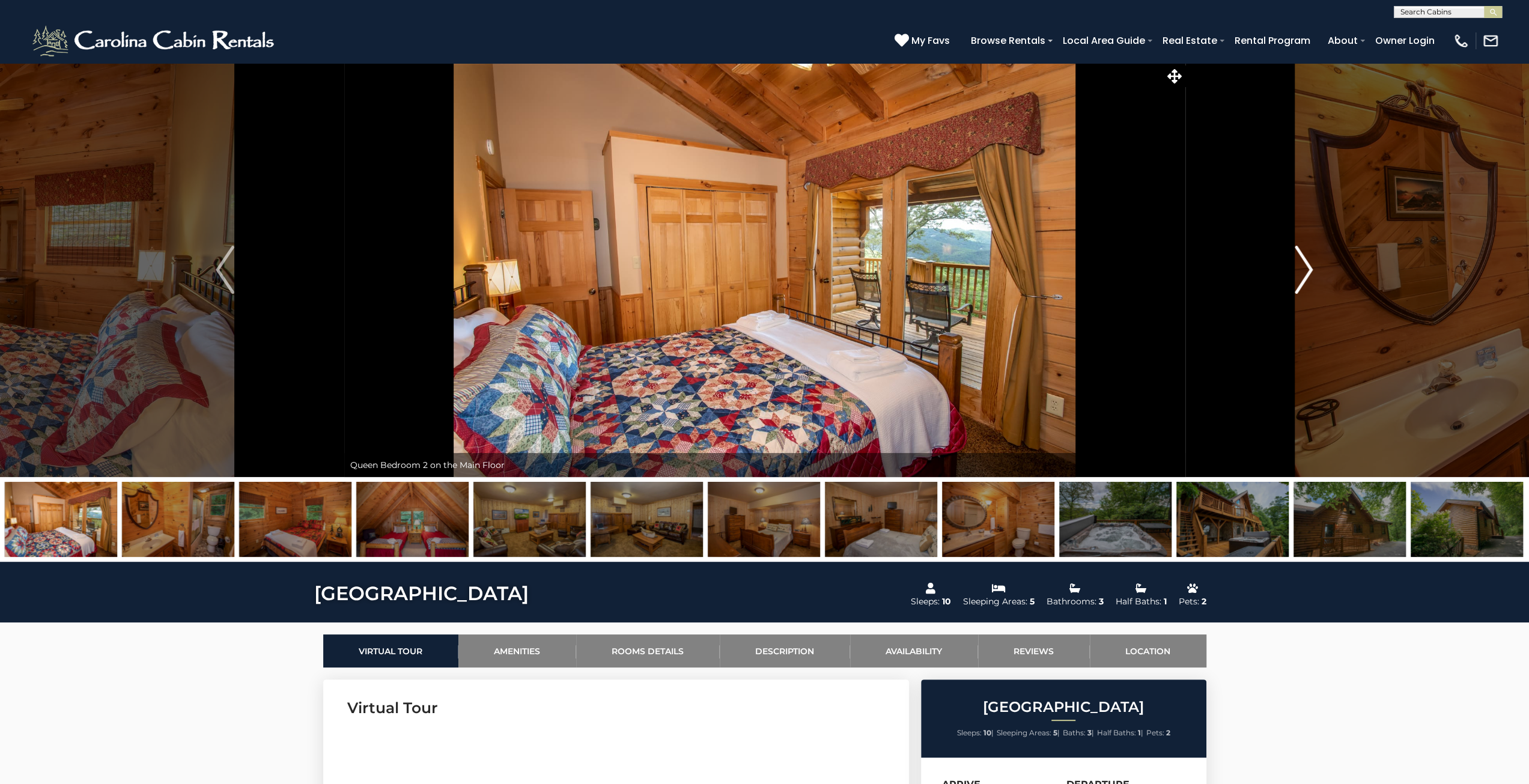
click at [1313, 278] on button "Next" at bounding box center [1304, 270] width 238 height 415
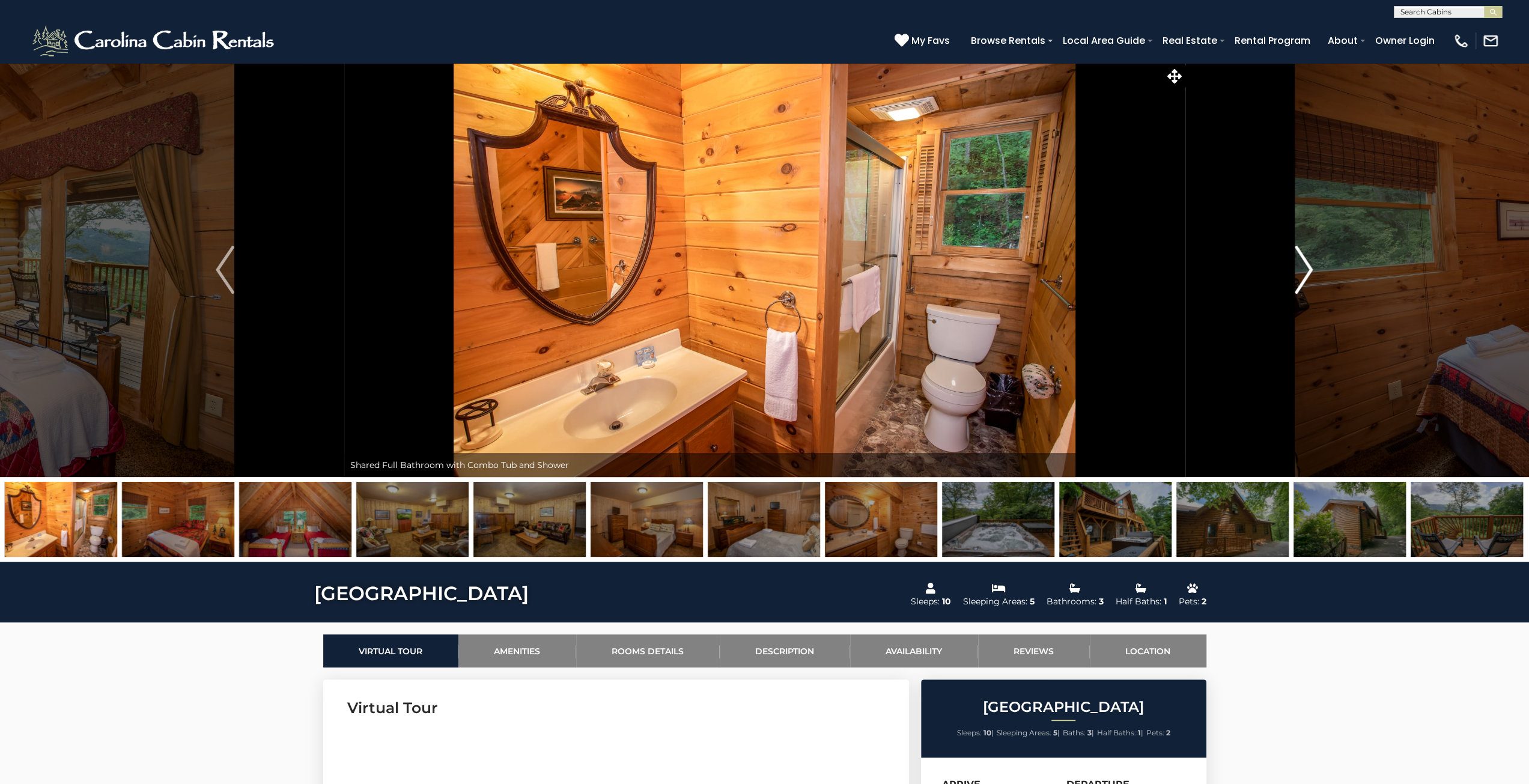
click at [1313, 278] on button "Next" at bounding box center [1304, 270] width 238 height 415
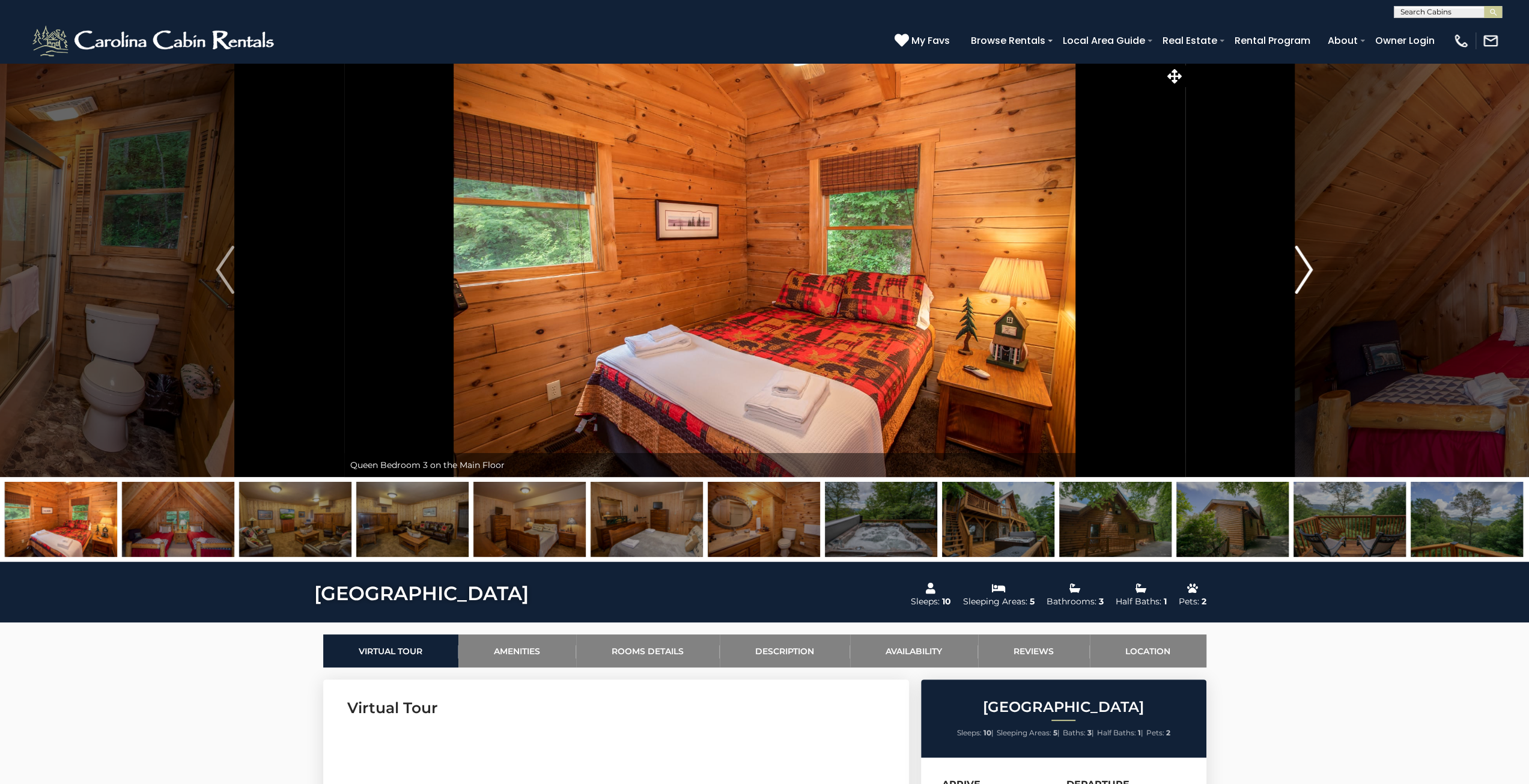
click at [1311, 278] on img "Next" at bounding box center [1304, 270] width 18 height 48
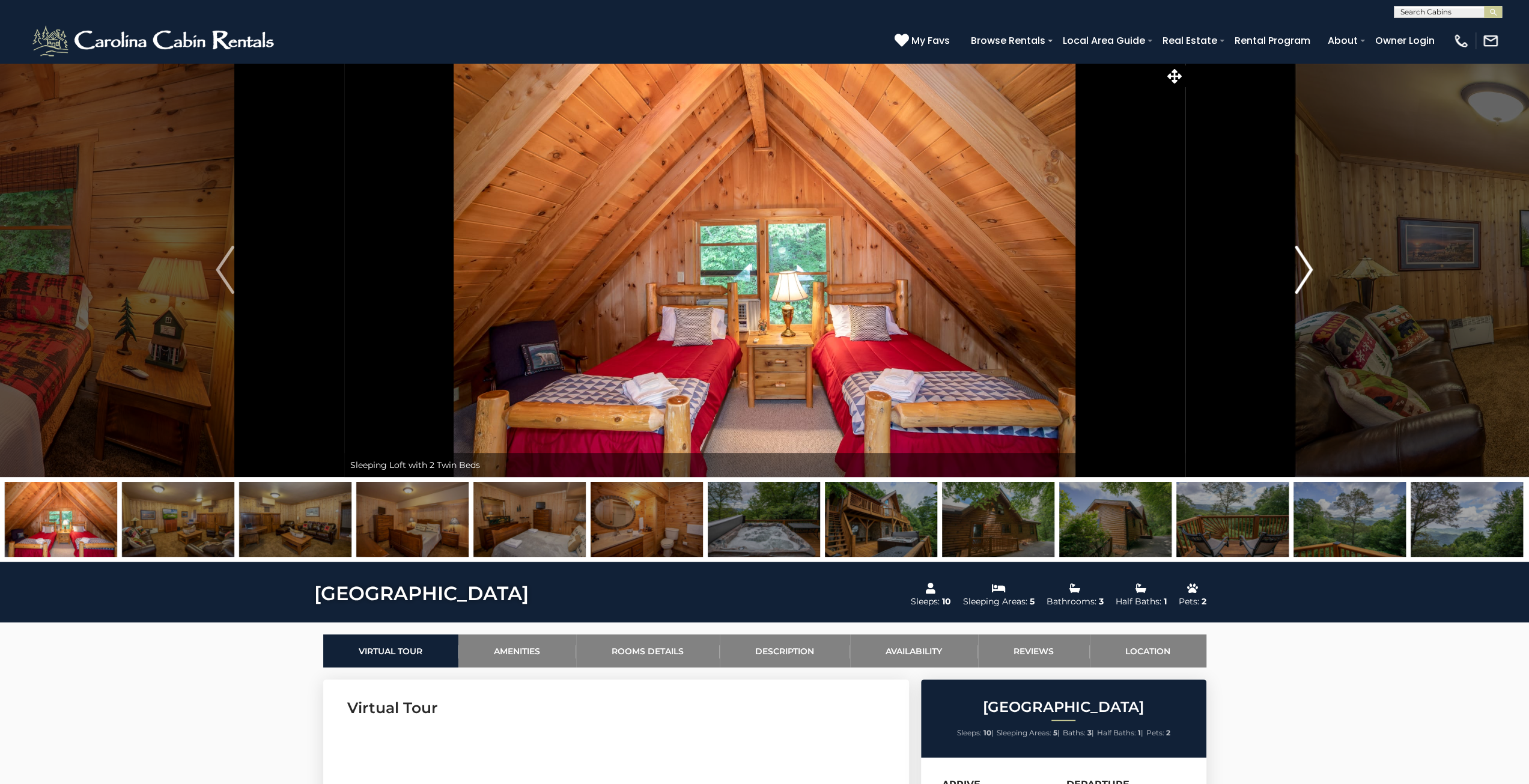
click at [1311, 278] on img "Next" at bounding box center [1304, 270] width 18 height 48
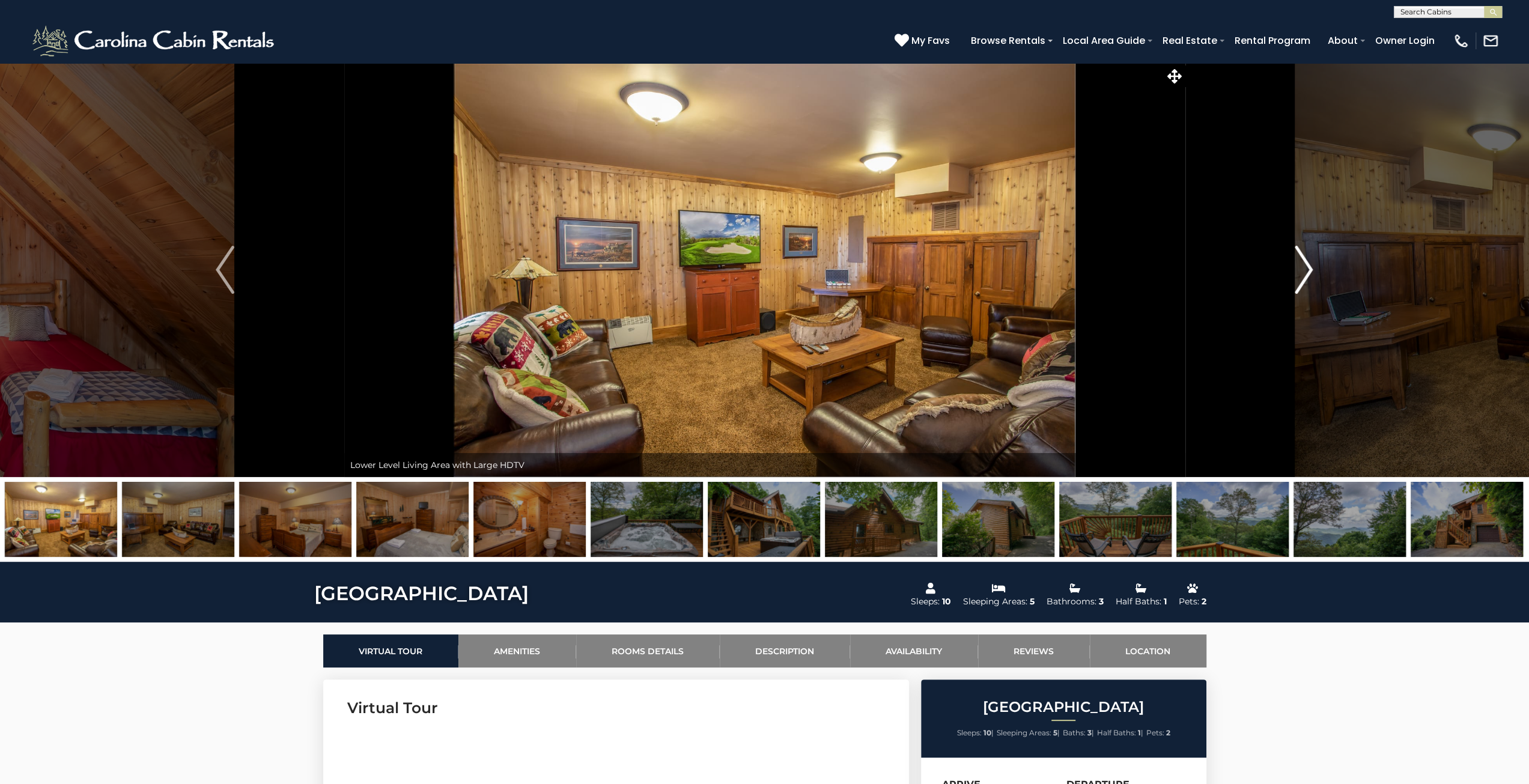
click at [1311, 278] on img "Next" at bounding box center [1304, 270] width 18 height 48
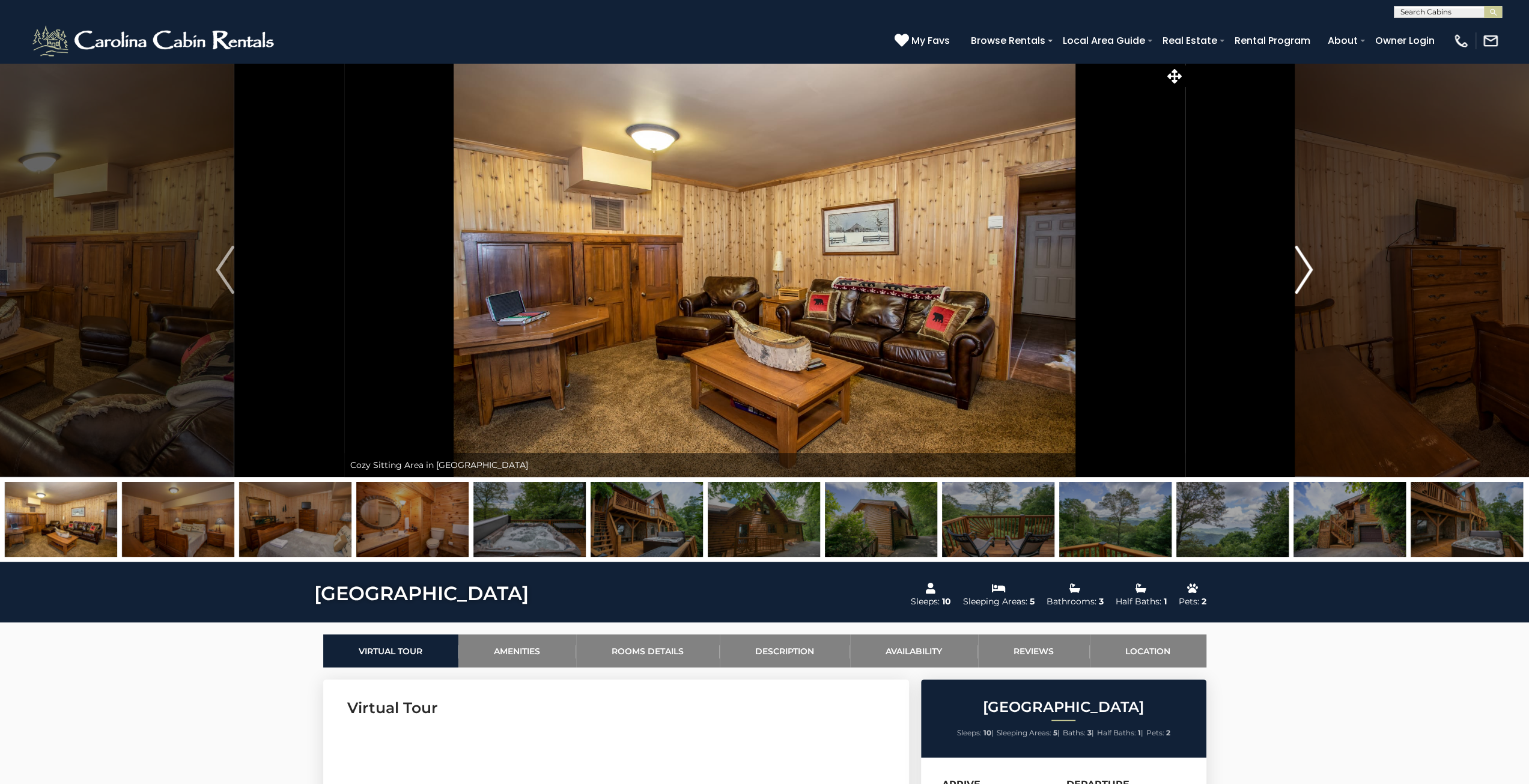
click at [1311, 278] on img "Next" at bounding box center [1304, 270] width 18 height 48
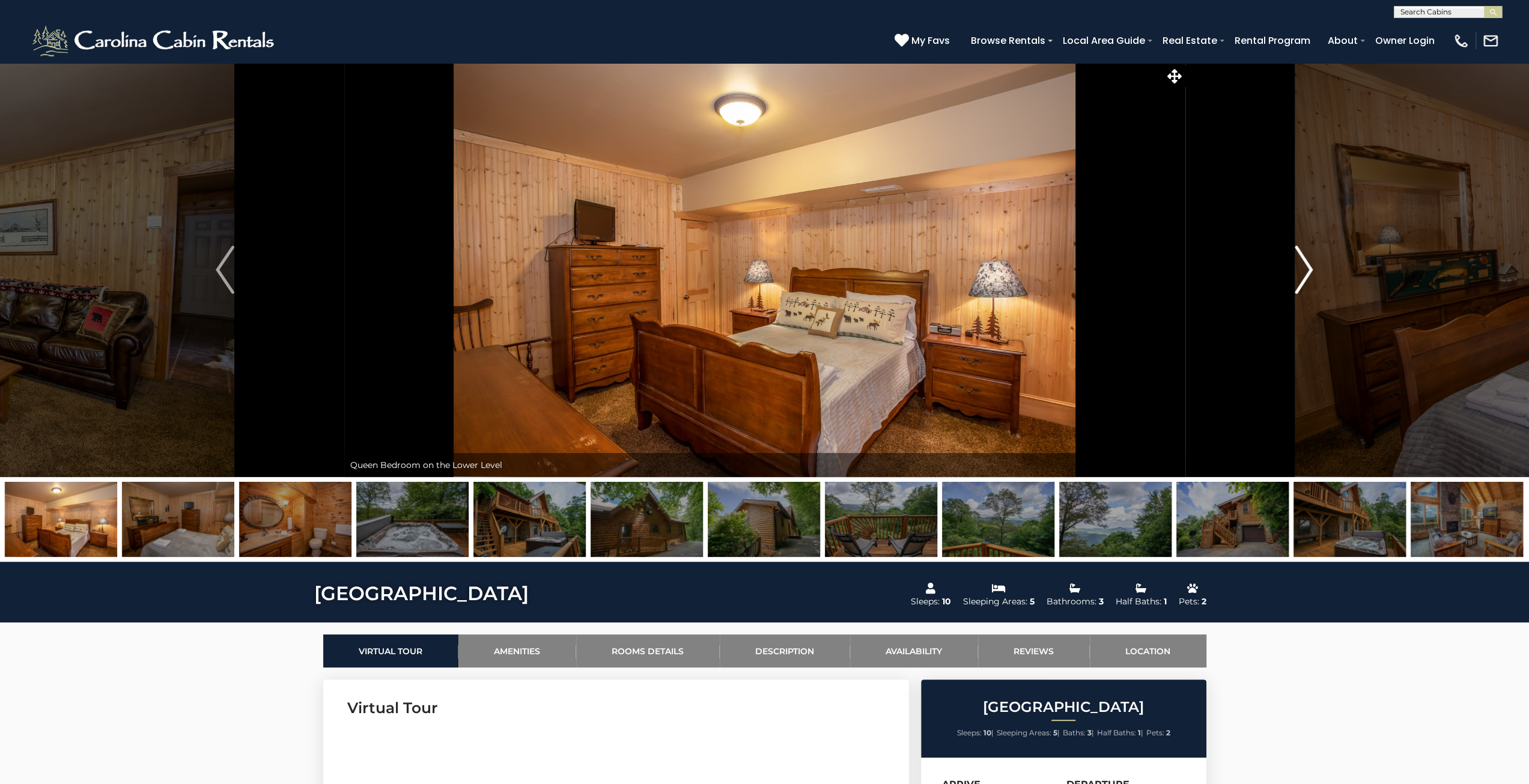
click at [1311, 278] on img "Next" at bounding box center [1304, 270] width 18 height 48
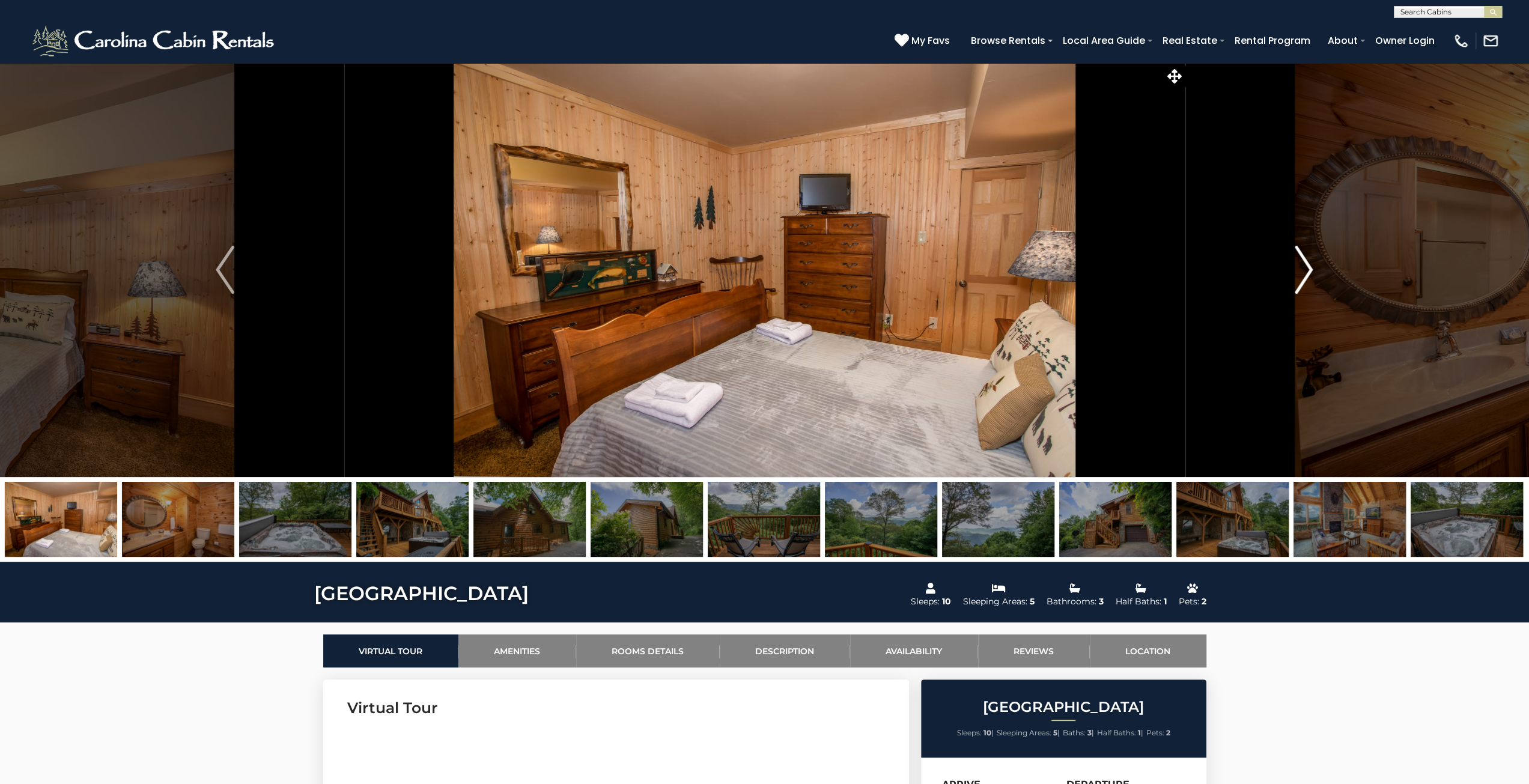
click at [1311, 278] on img "Next" at bounding box center [1304, 270] width 18 height 48
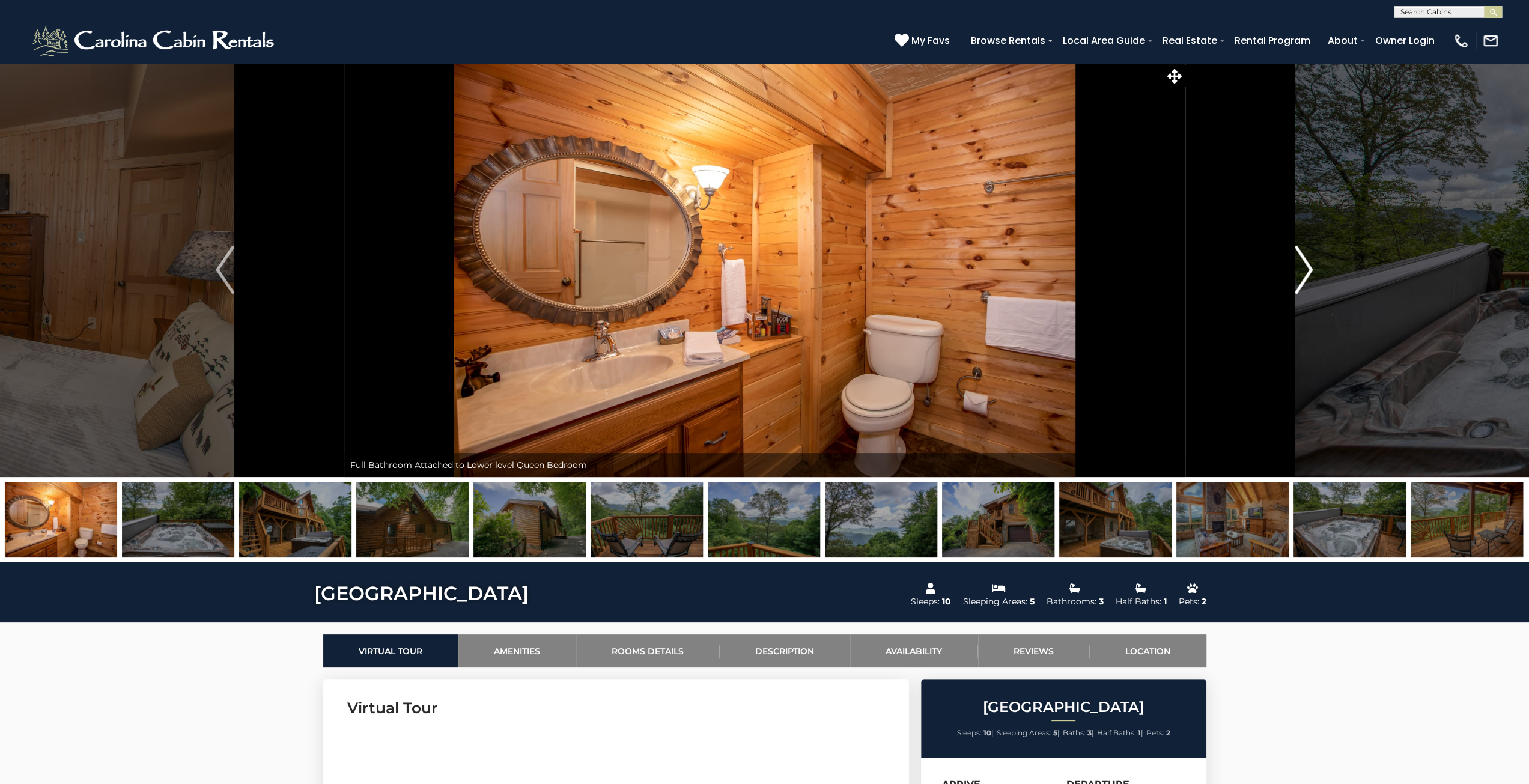
click at [1311, 278] on img "Next" at bounding box center [1304, 270] width 18 height 48
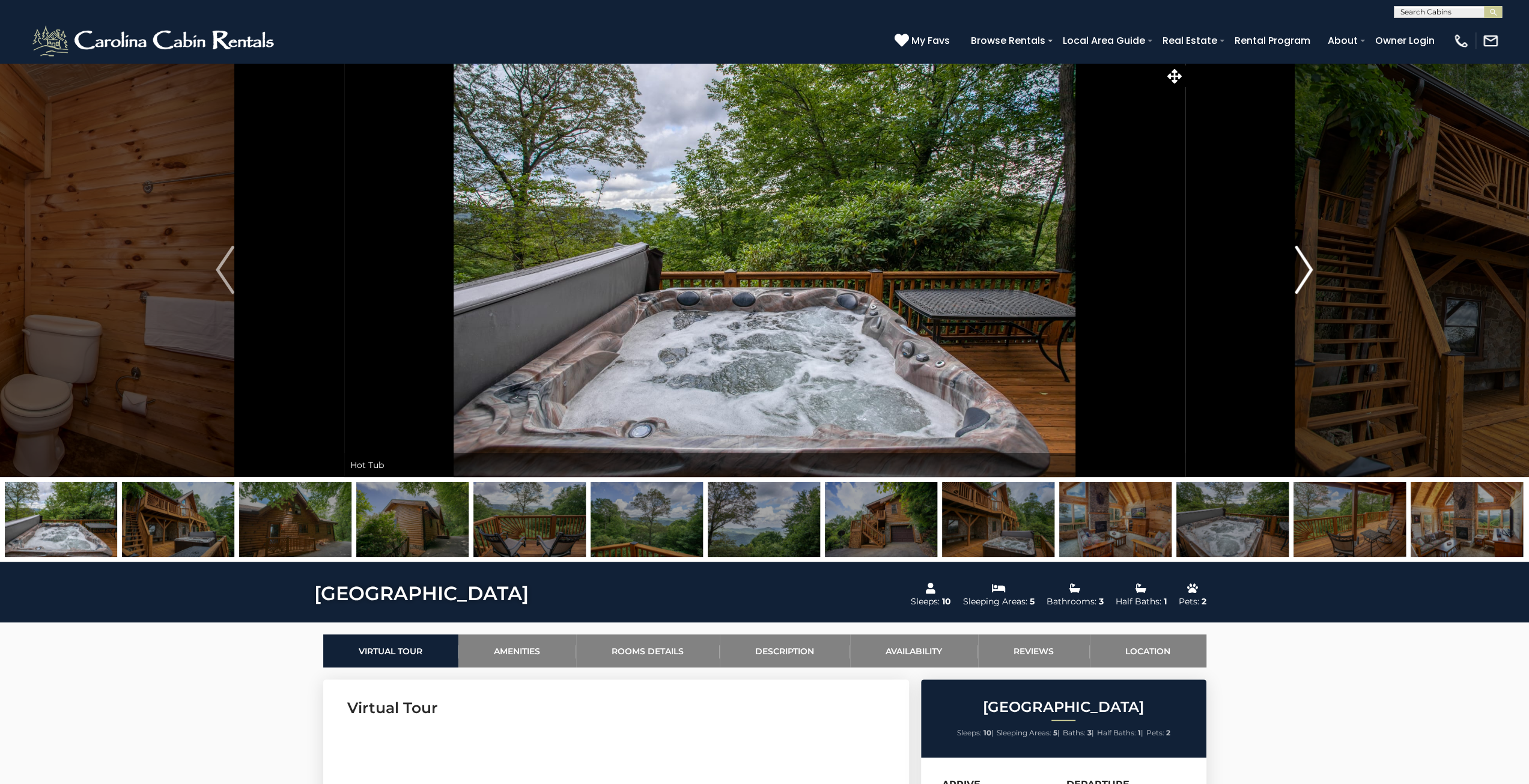
click at [1311, 278] on img "Next" at bounding box center [1304, 270] width 18 height 48
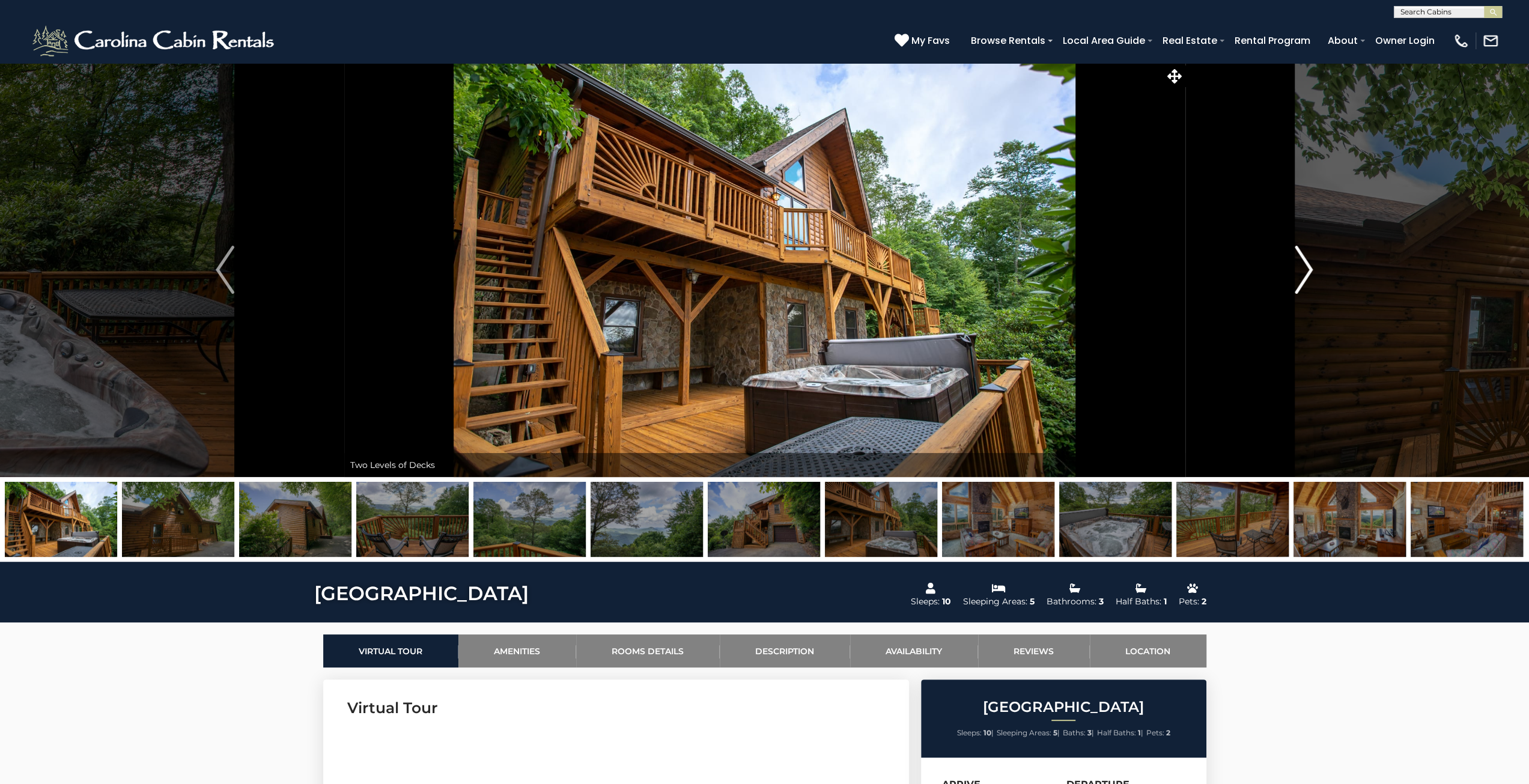
click at [1311, 278] on img "Next" at bounding box center [1304, 270] width 18 height 48
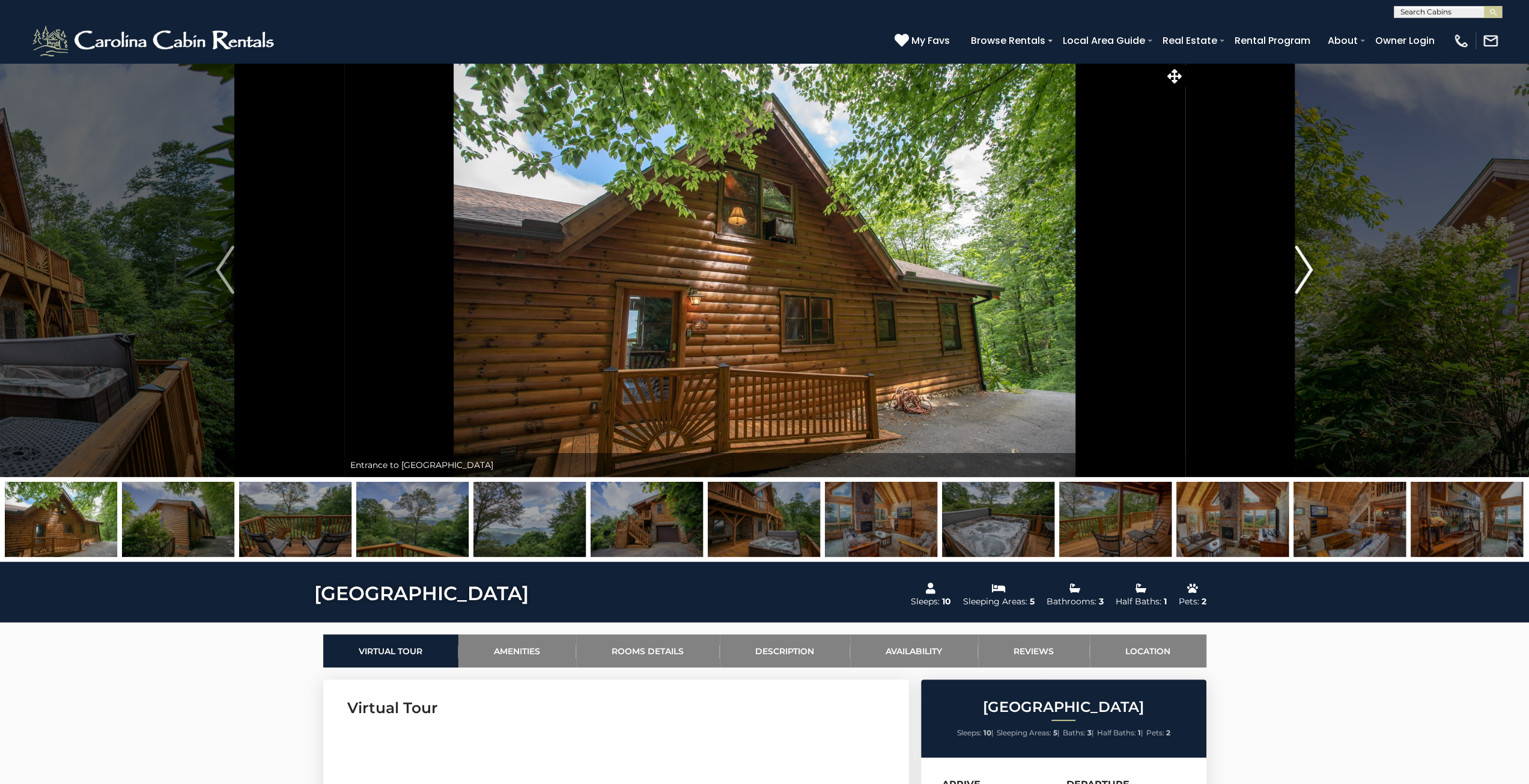
click at [1311, 278] on img "Next" at bounding box center [1304, 270] width 18 height 48
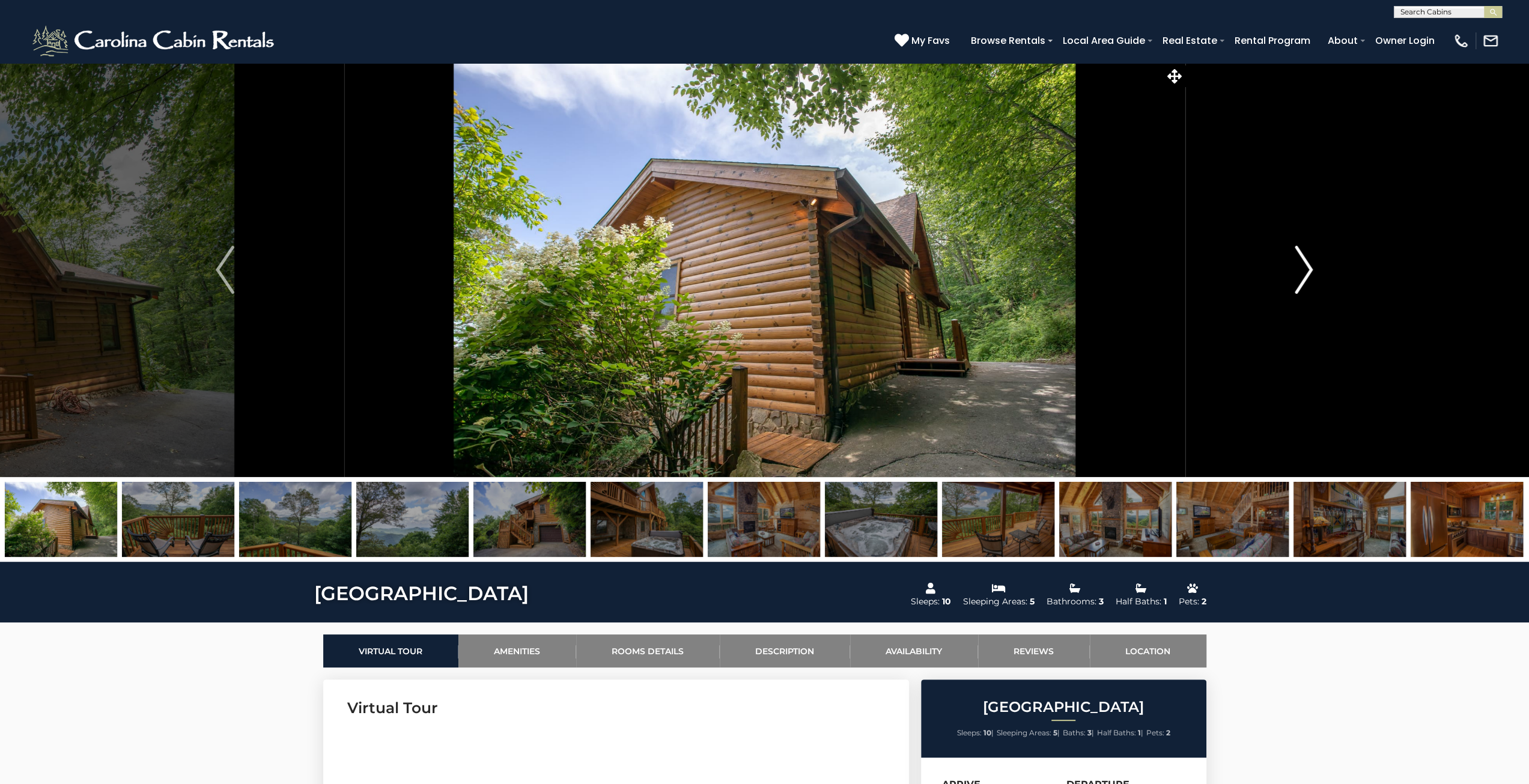
click at [1311, 278] on img "Next" at bounding box center [1304, 270] width 18 height 48
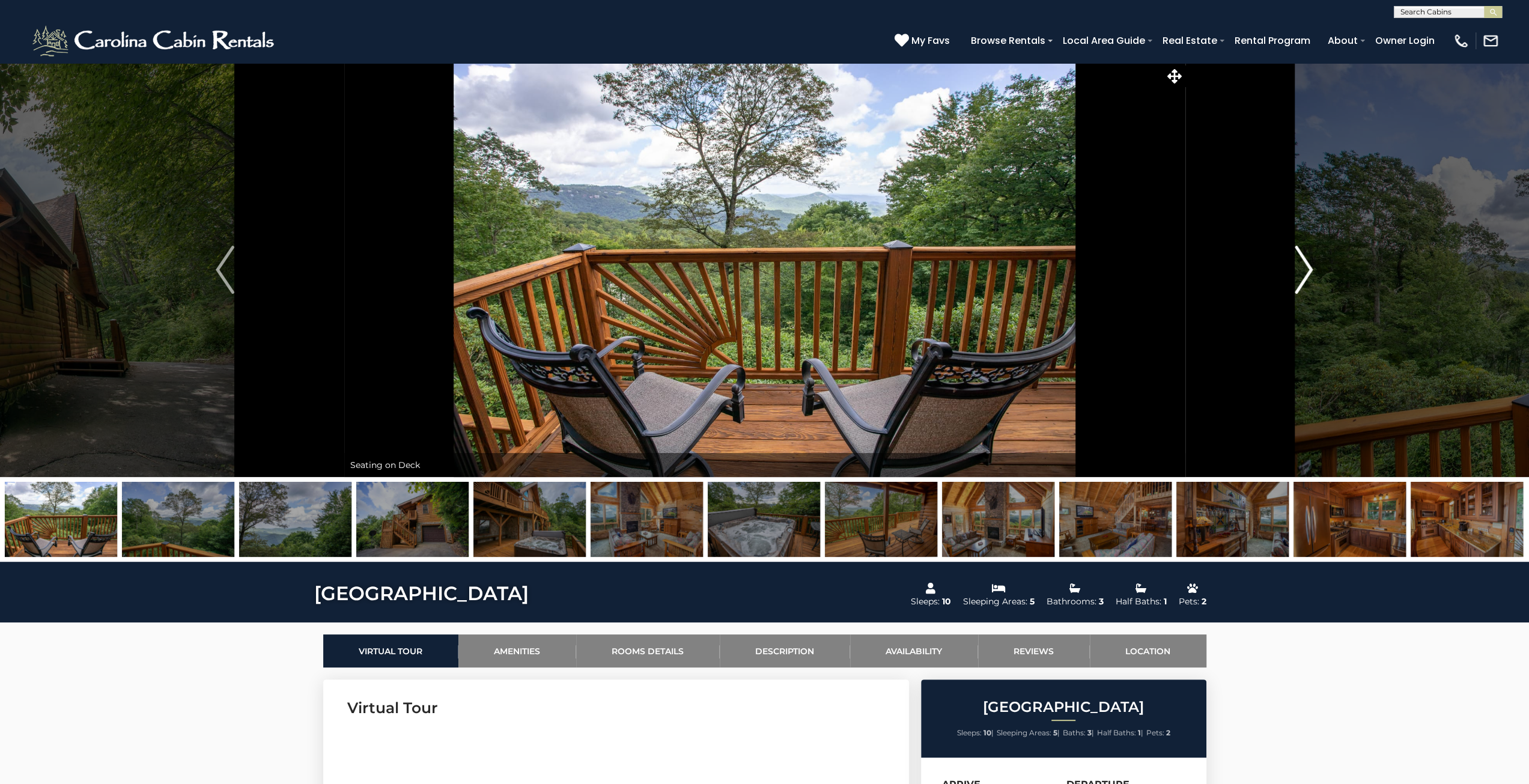
click at [1311, 278] on img "Next" at bounding box center [1304, 270] width 18 height 48
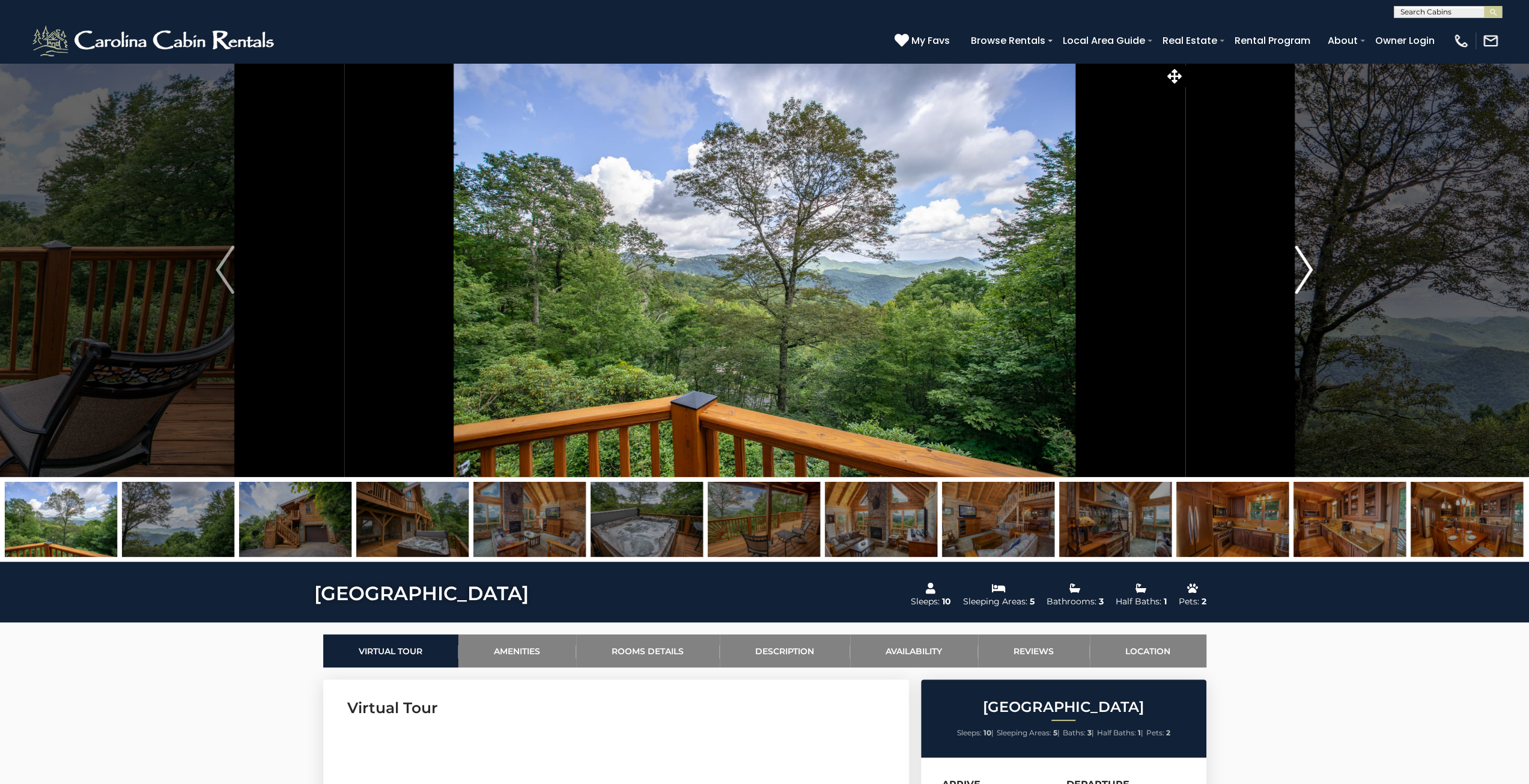
click at [1311, 278] on img "Next" at bounding box center [1304, 270] width 18 height 48
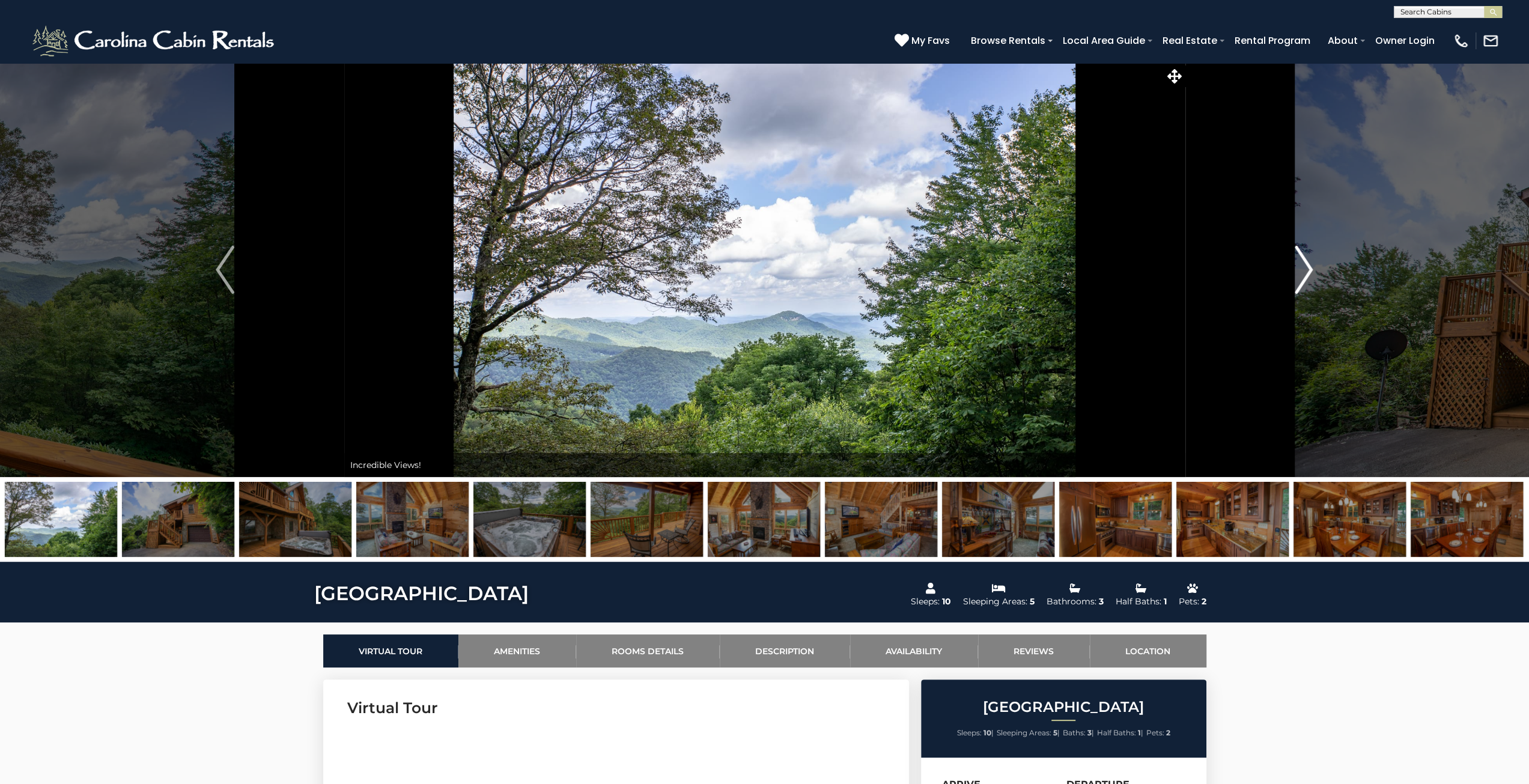
click at [1311, 278] on img "Next" at bounding box center [1304, 270] width 18 height 48
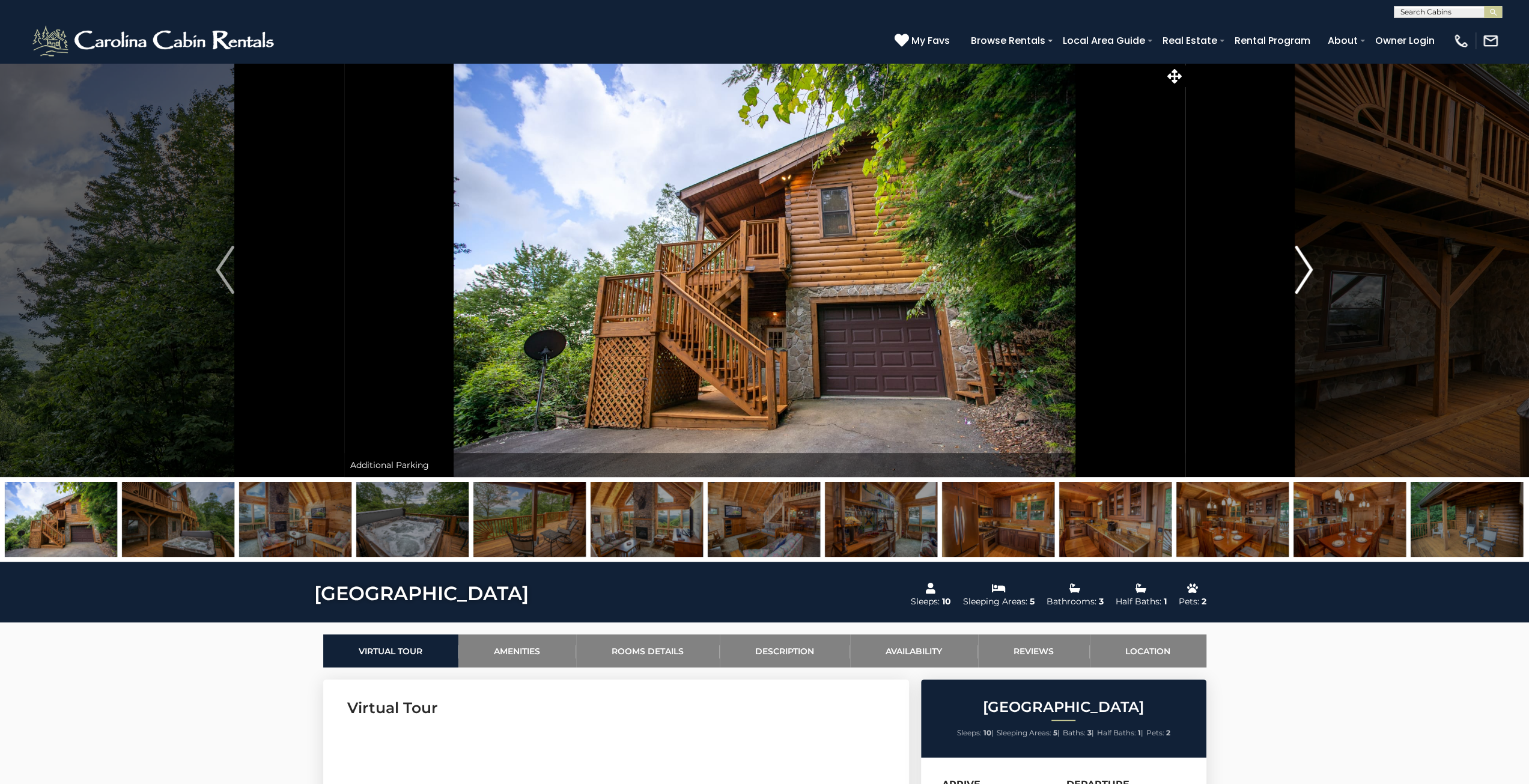
click at [1311, 278] on img "Next" at bounding box center [1304, 270] width 18 height 48
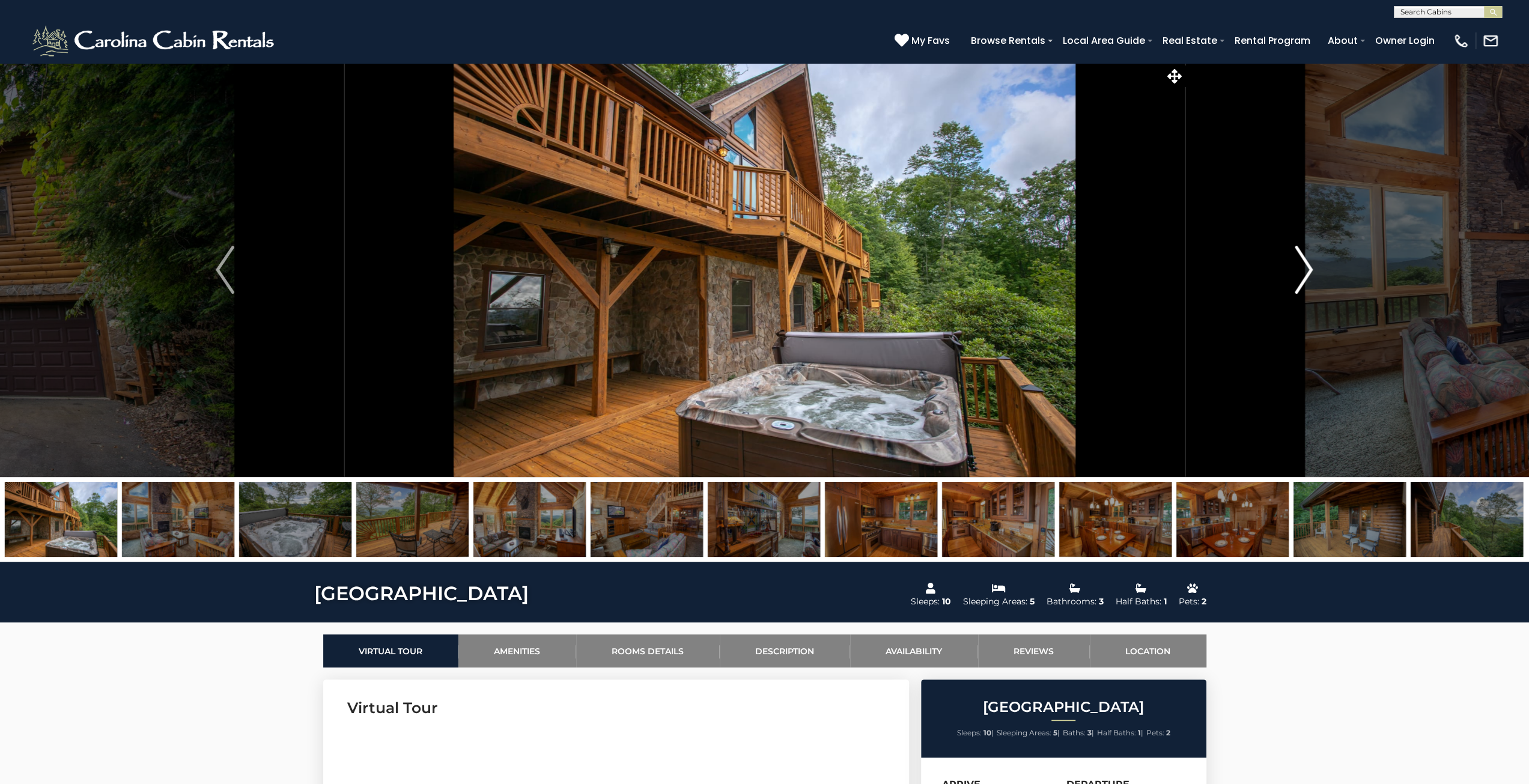
click at [1306, 278] on img "Next" at bounding box center [1304, 270] width 18 height 48
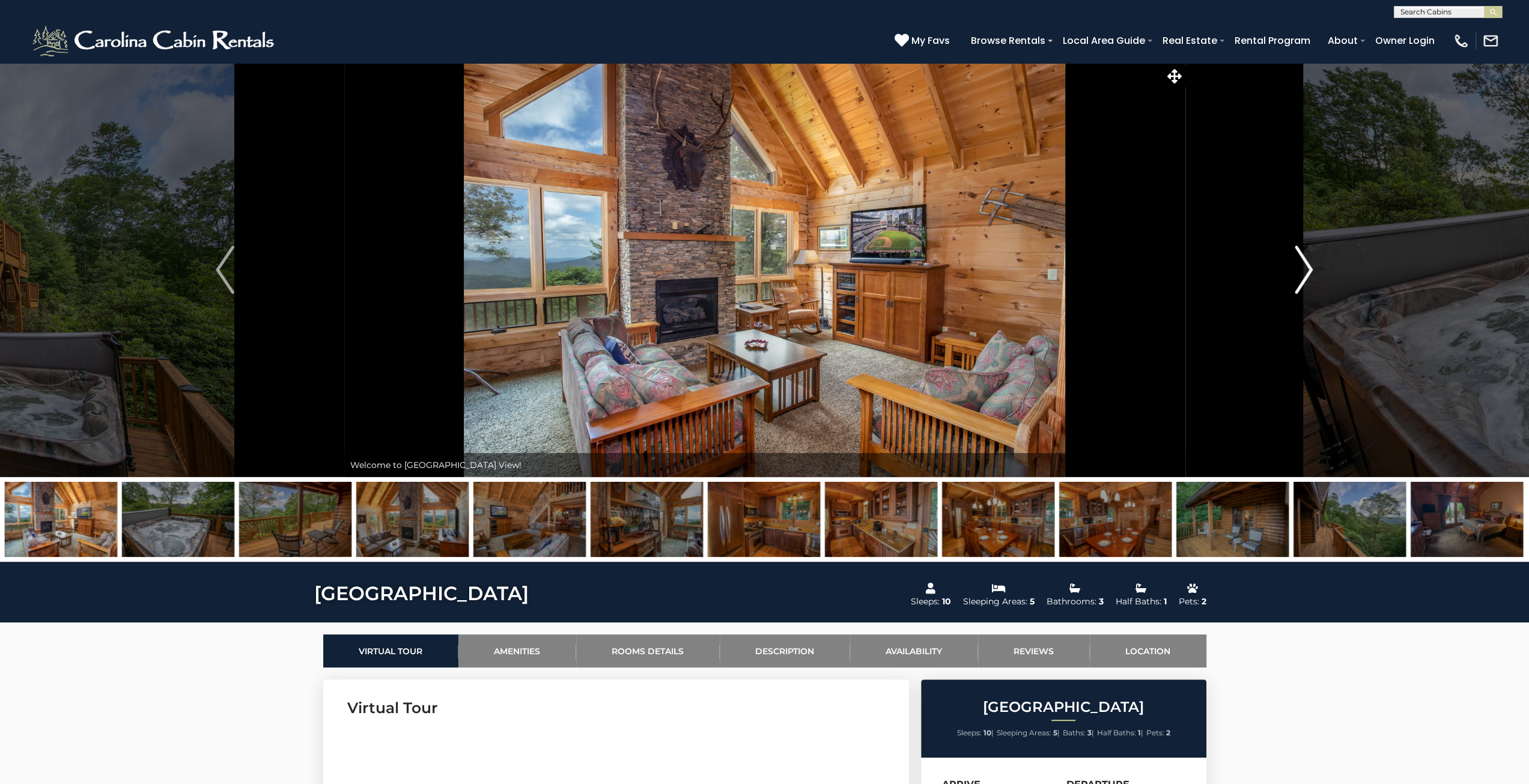
click at [1310, 288] on img "Next" at bounding box center [1304, 270] width 18 height 48
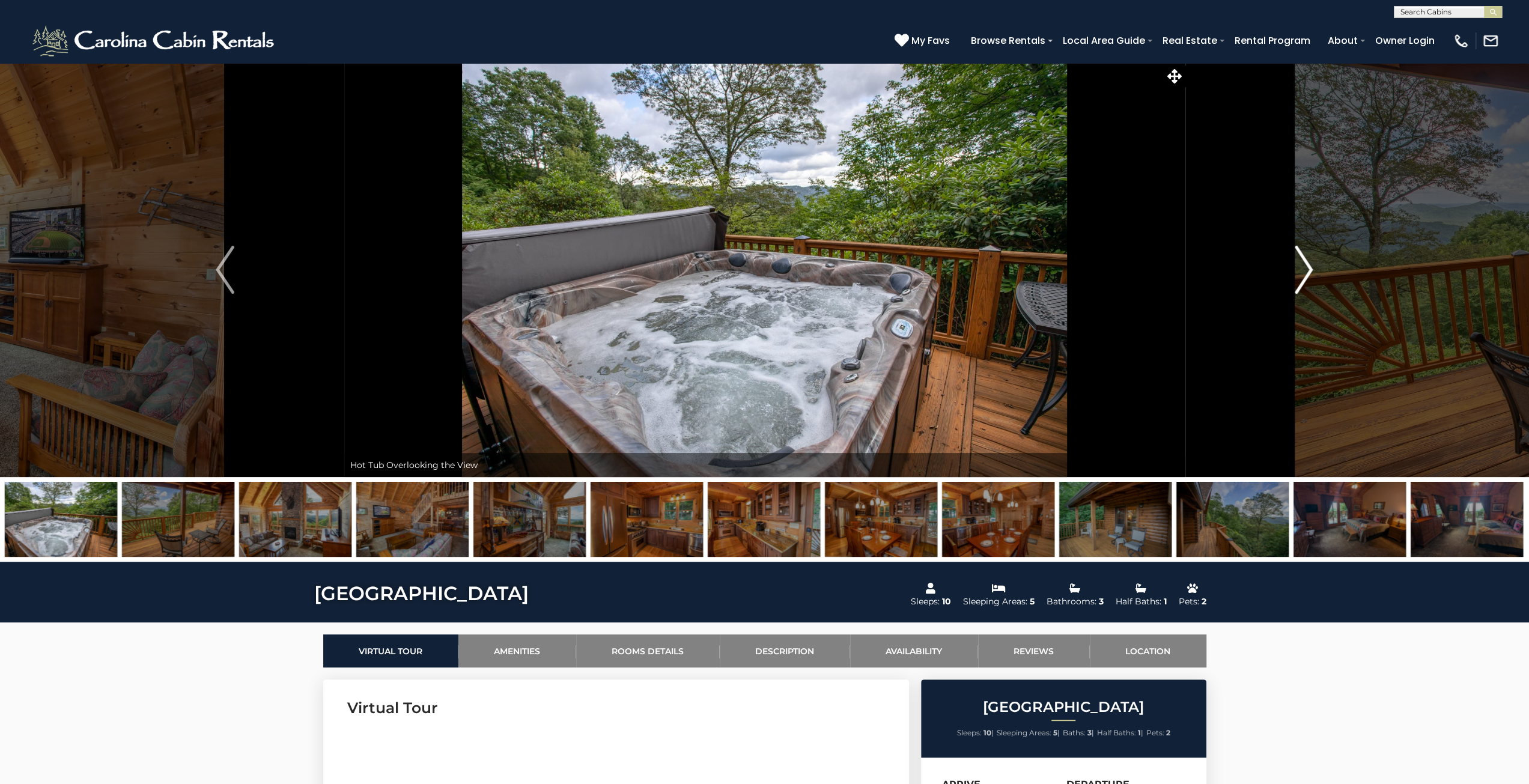
click at [1302, 279] on img "Next" at bounding box center [1304, 270] width 18 height 48
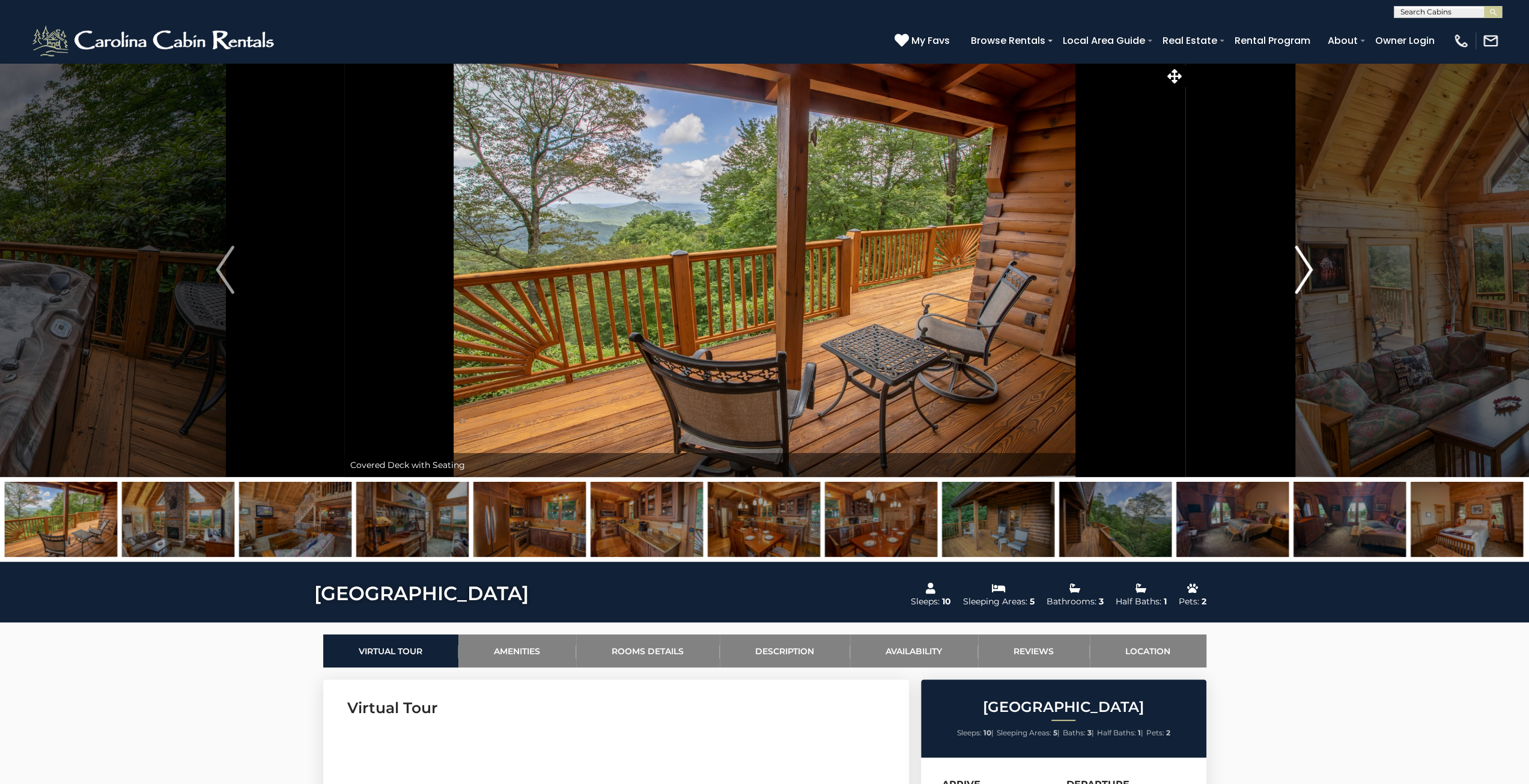
click at [1302, 279] on img "Next" at bounding box center [1304, 270] width 18 height 48
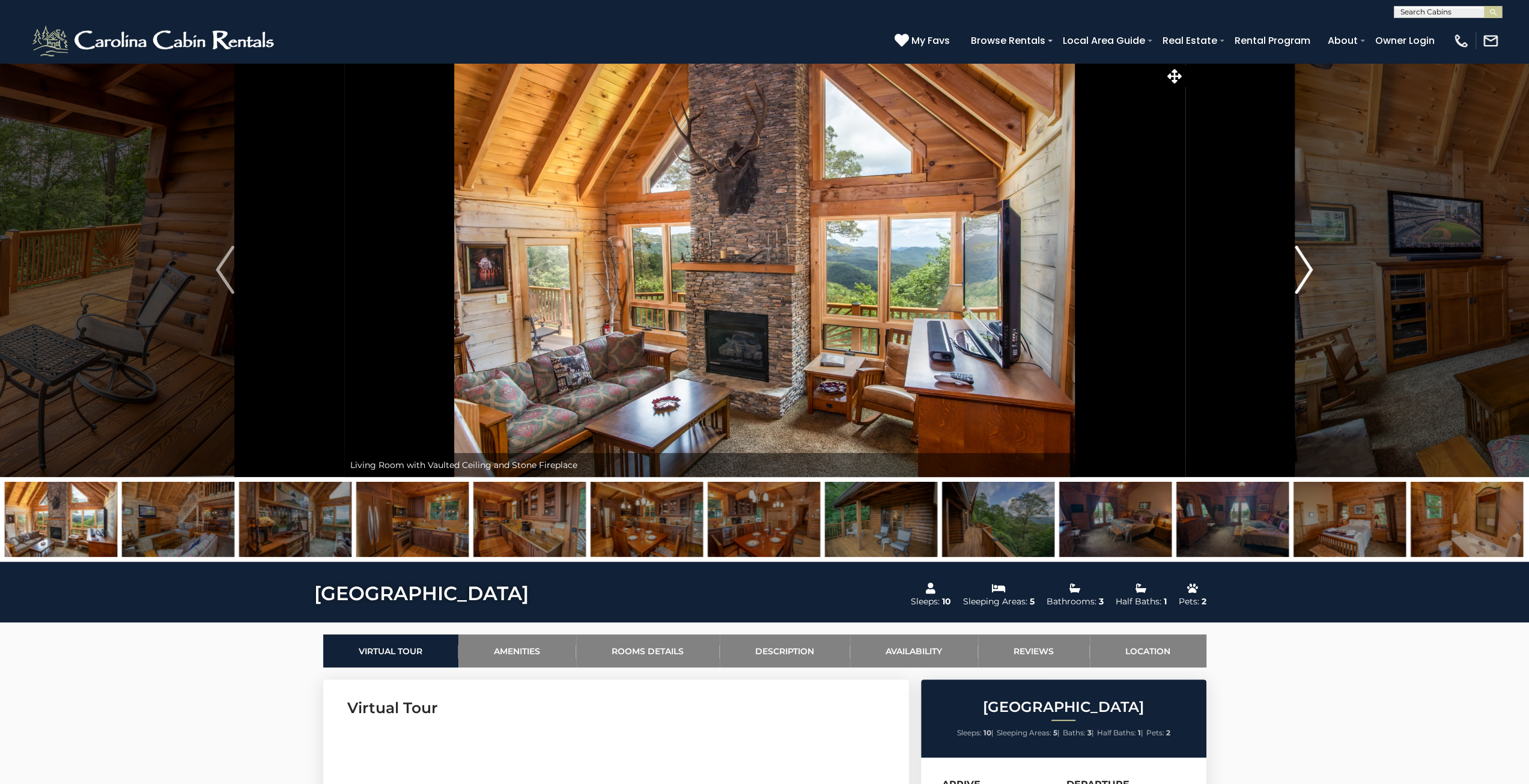
click at [1305, 276] on img "Next" at bounding box center [1304, 270] width 18 height 48
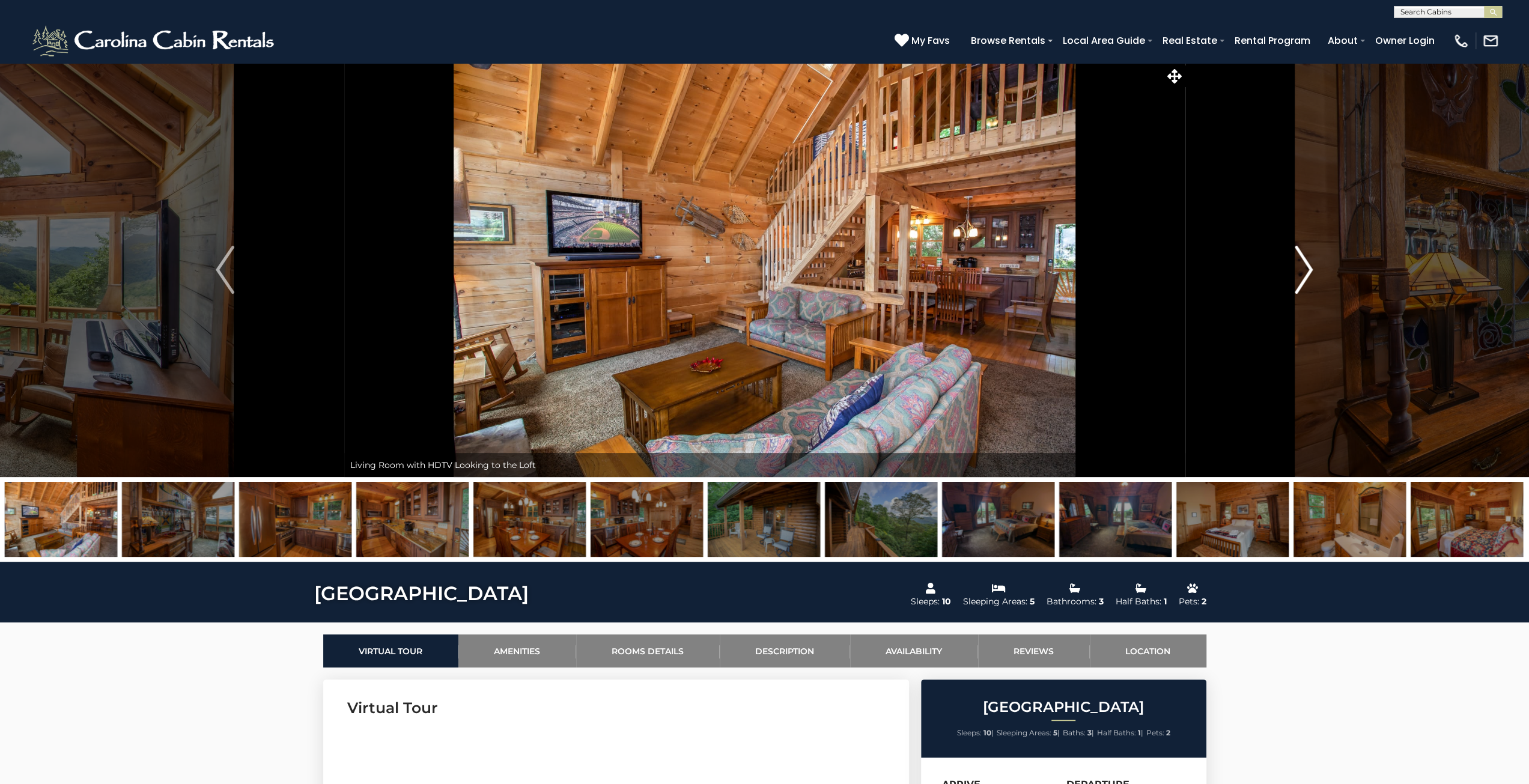
click at [1305, 276] on img "Next" at bounding box center [1304, 270] width 18 height 48
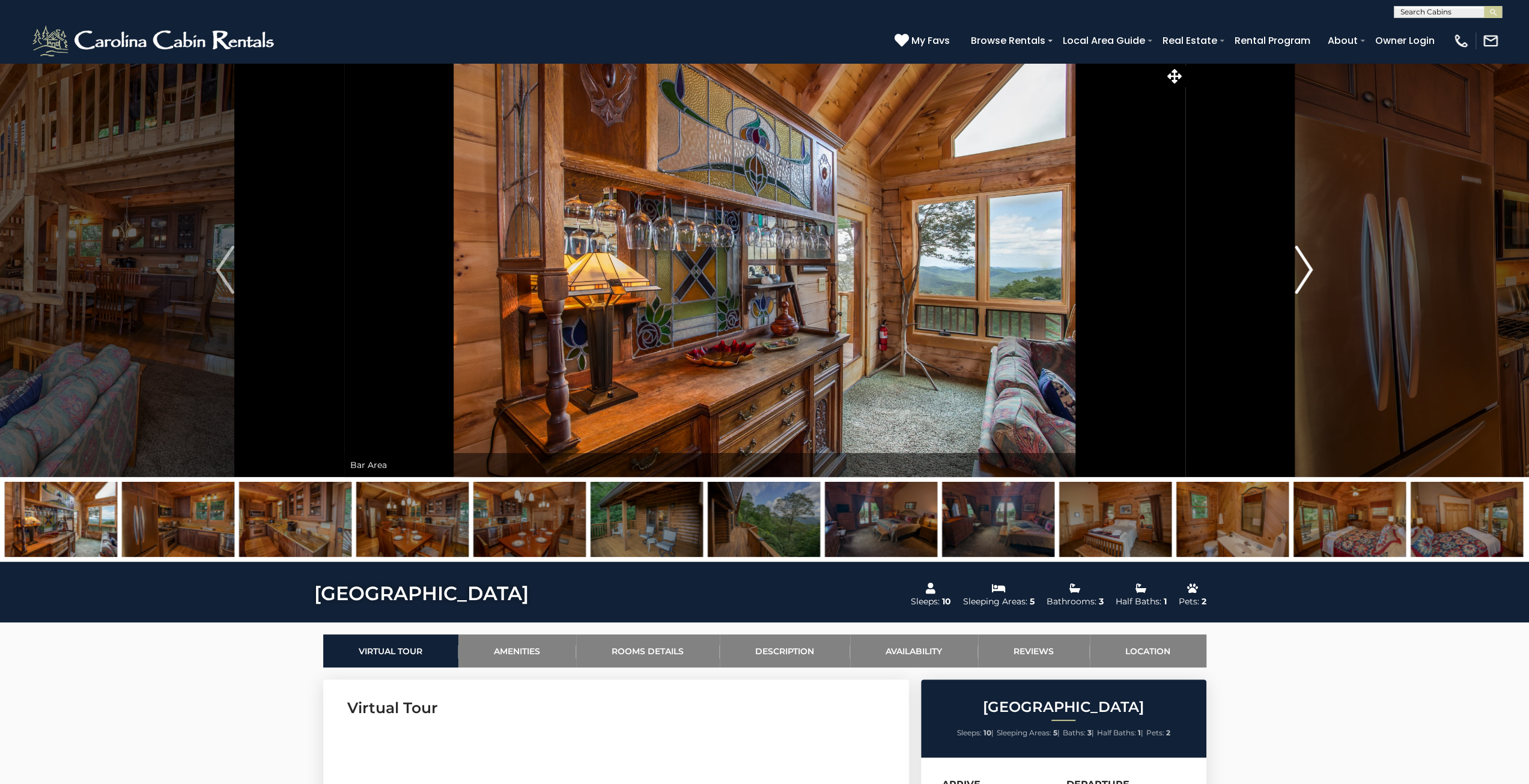
click at [1305, 276] on img "Next" at bounding box center [1304, 270] width 18 height 48
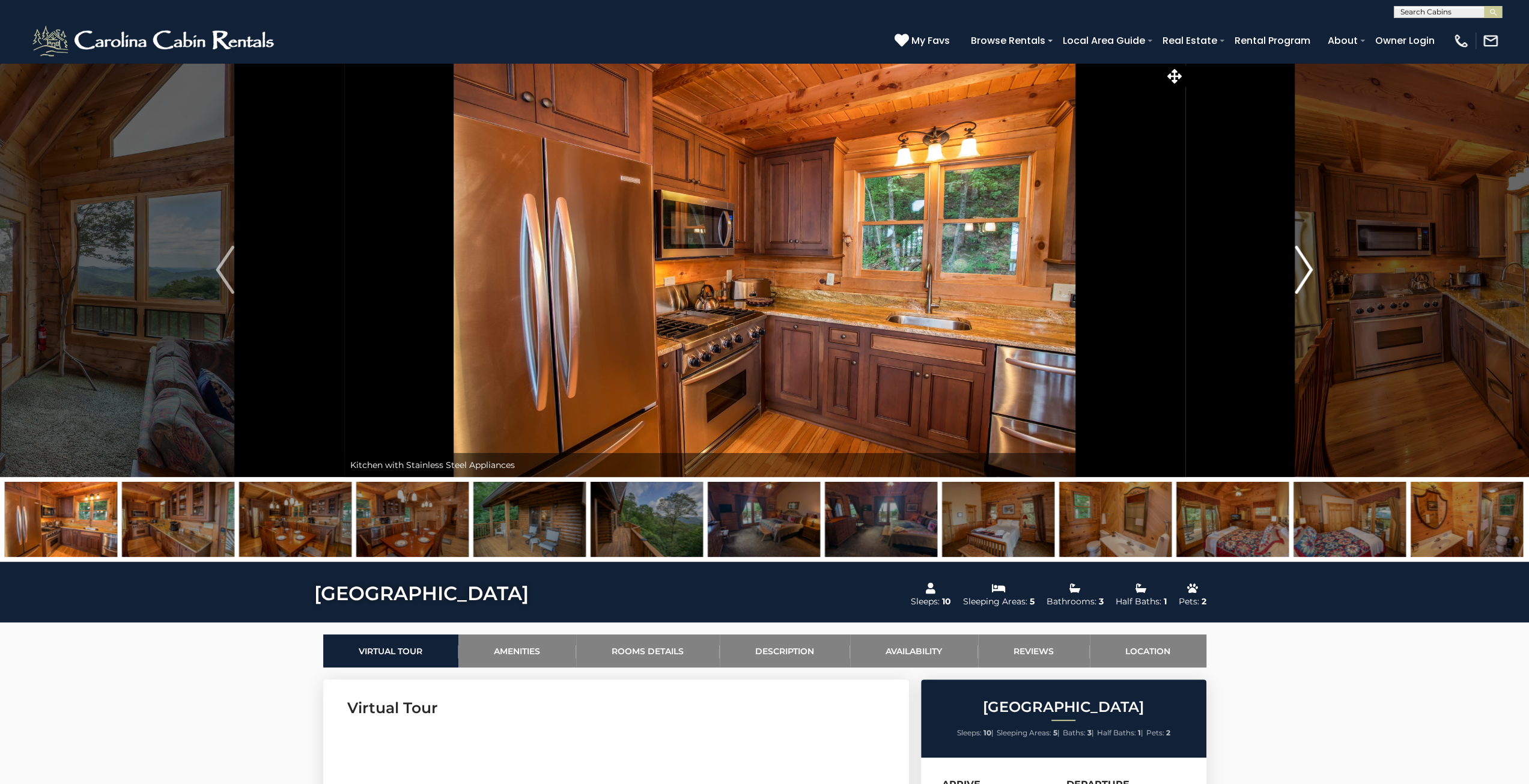
click at [1305, 276] on img "Next" at bounding box center [1304, 270] width 18 height 48
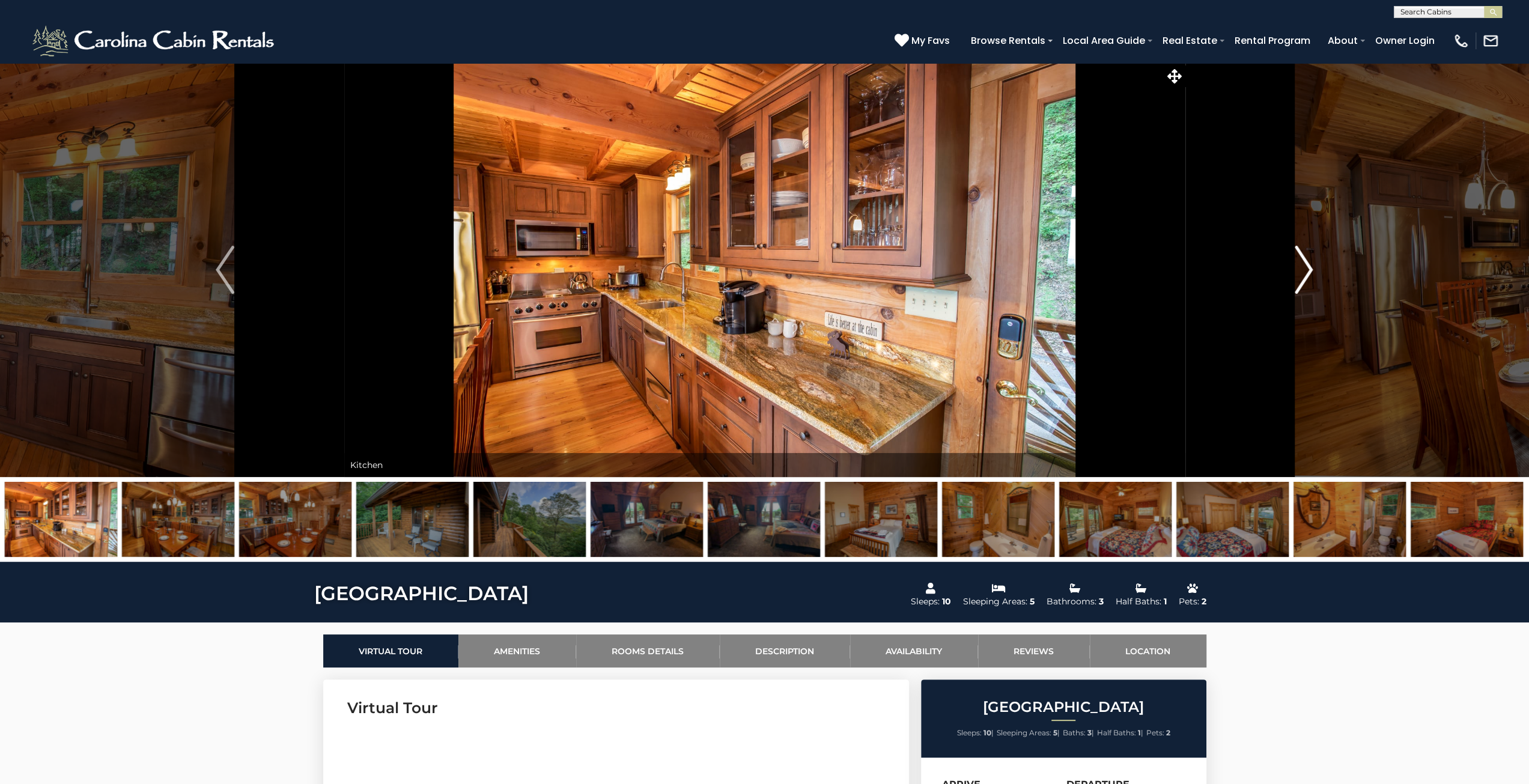
click at [1305, 276] on img "Next" at bounding box center [1304, 270] width 18 height 48
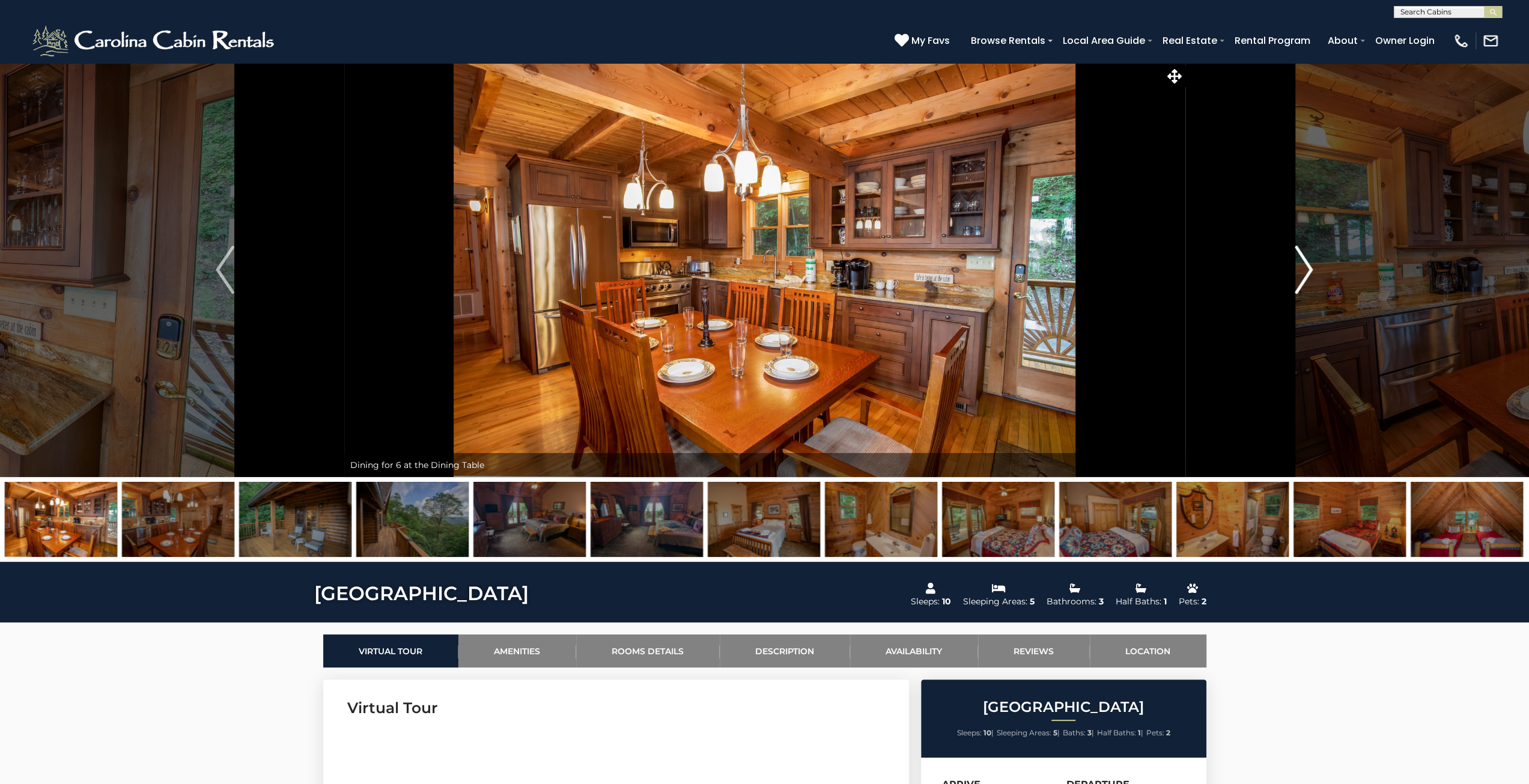
click at [1305, 276] on img "Next" at bounding box center [1304, 270] width 18 height 48
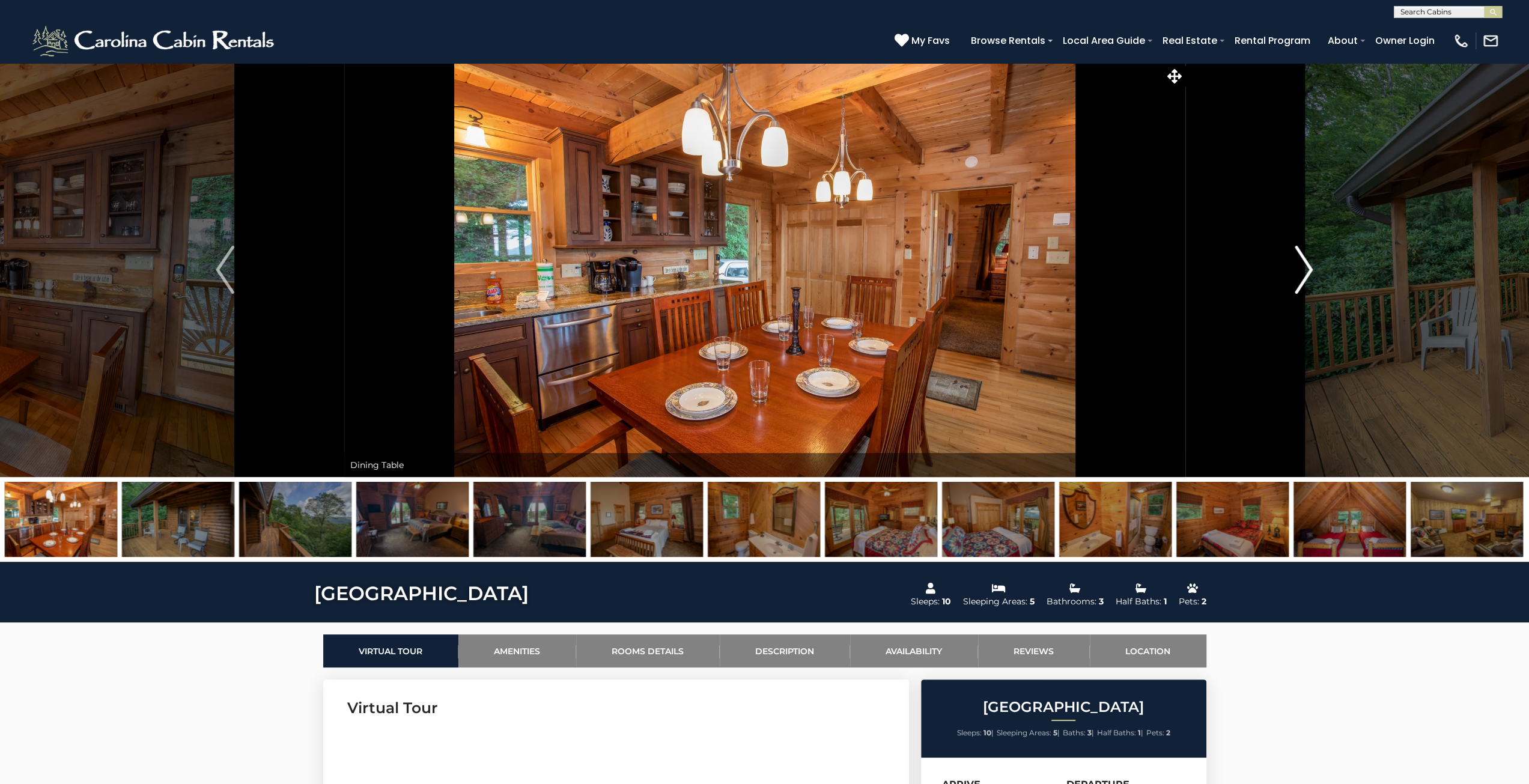
click at [1305, 276] on img "Next" at bounding box center [1304, 270] width 18 height 48
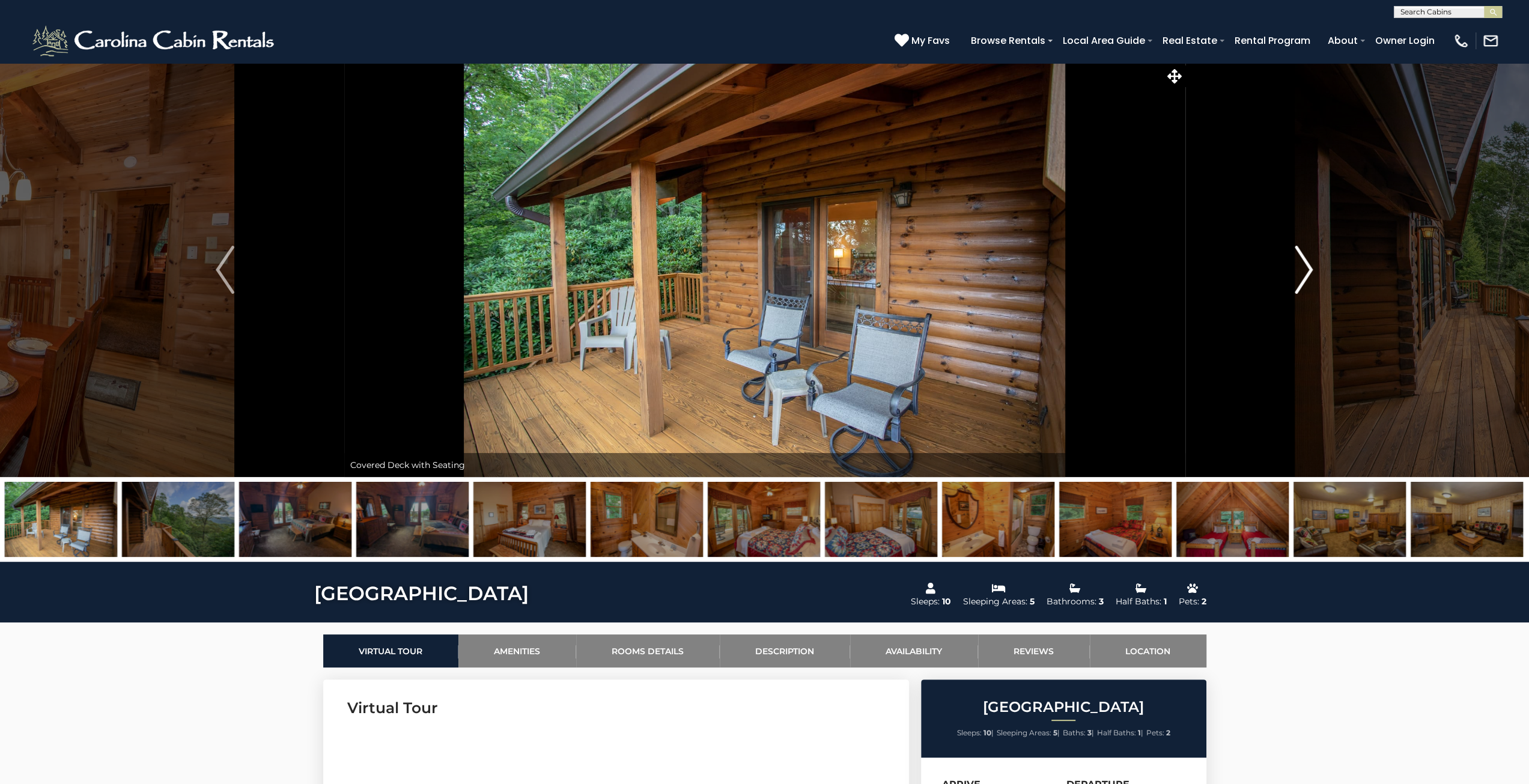
click at [1294, 272] on button "Next" at bounding box center [1304, 270] width 238 height 415
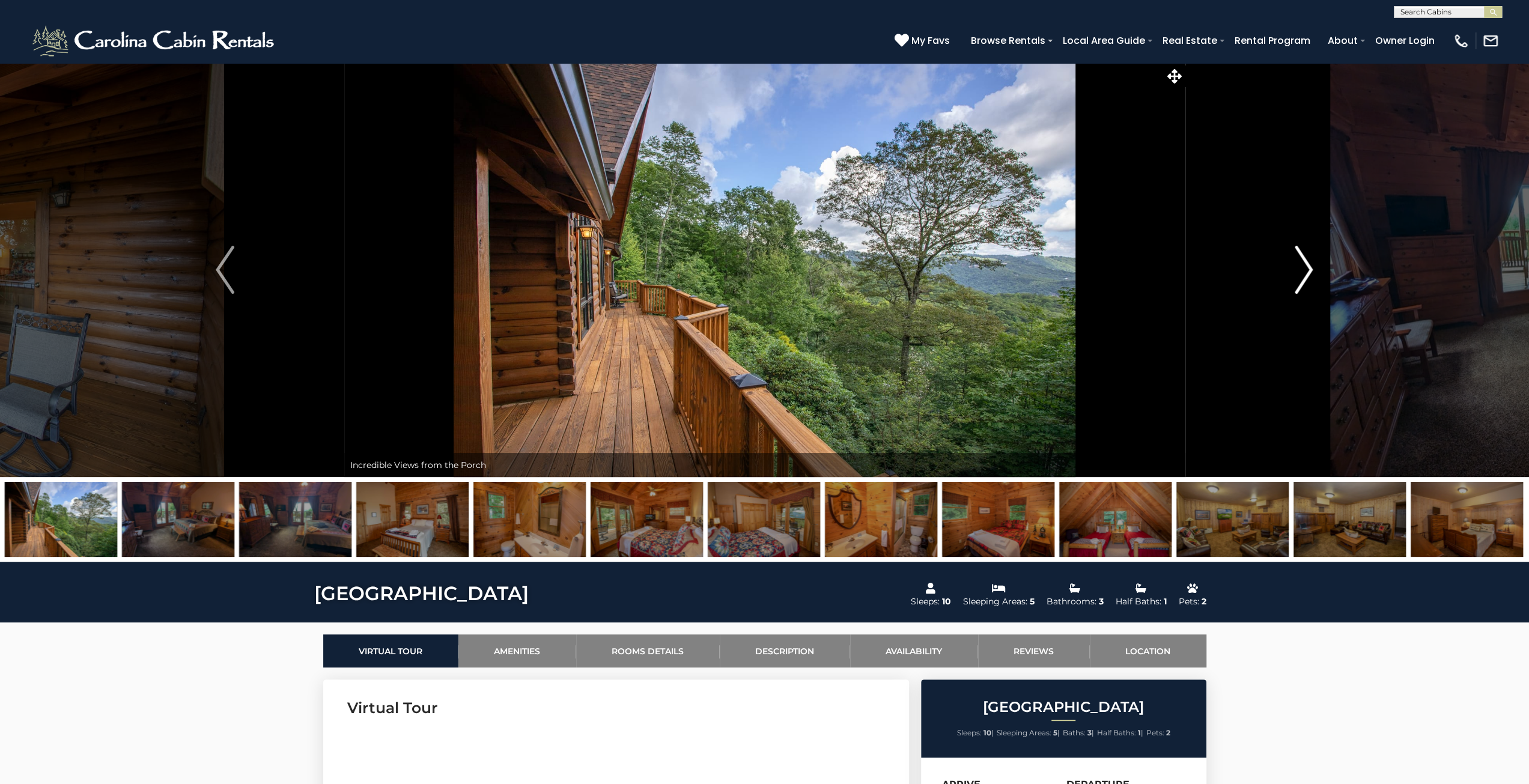
click at [1298, 270] on img "Next" at bounding box center [1304, 270] width 18 height 48
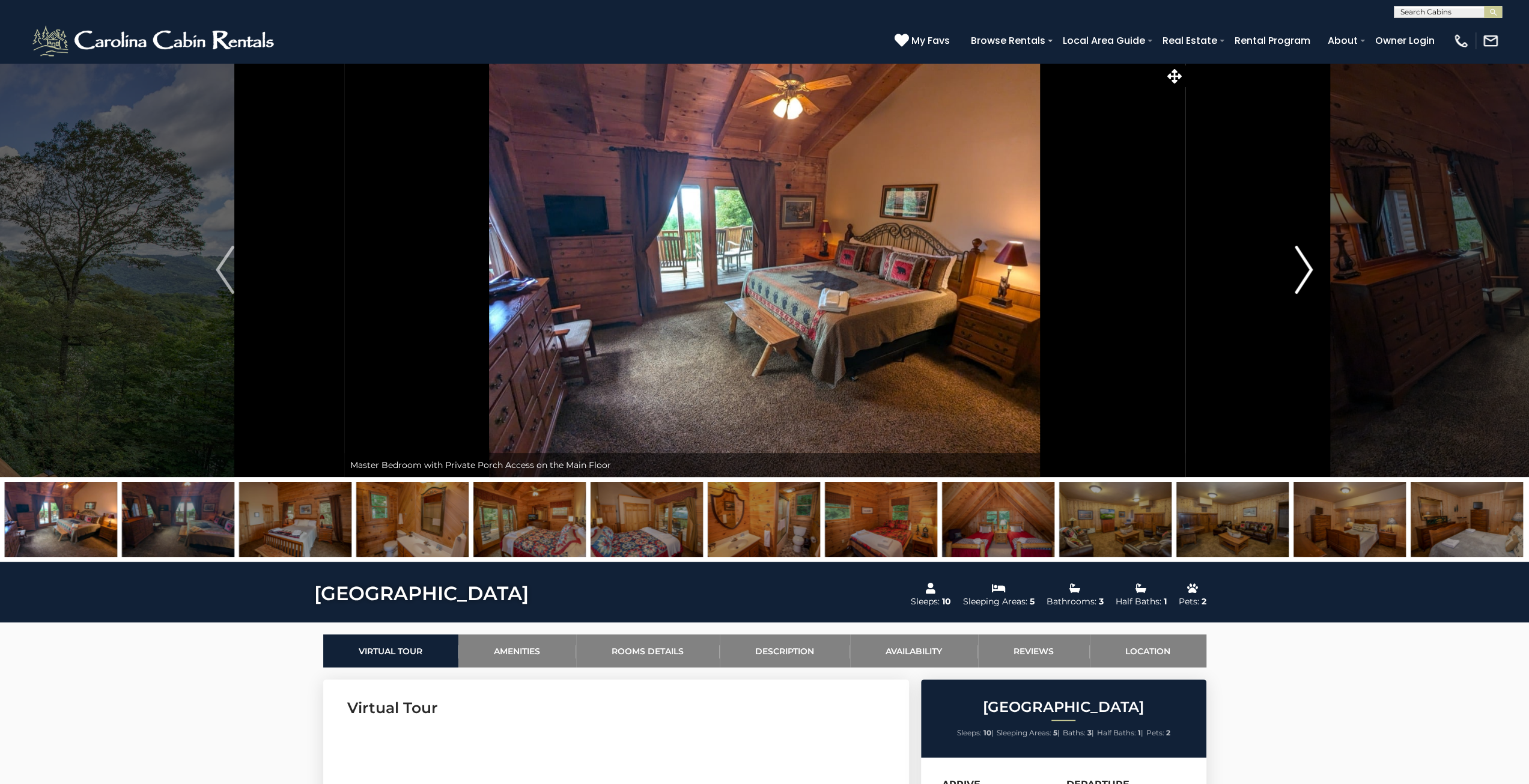
click at [1298, 270] on img "Next" at bounding box center [1304, 270] width 18 height 48
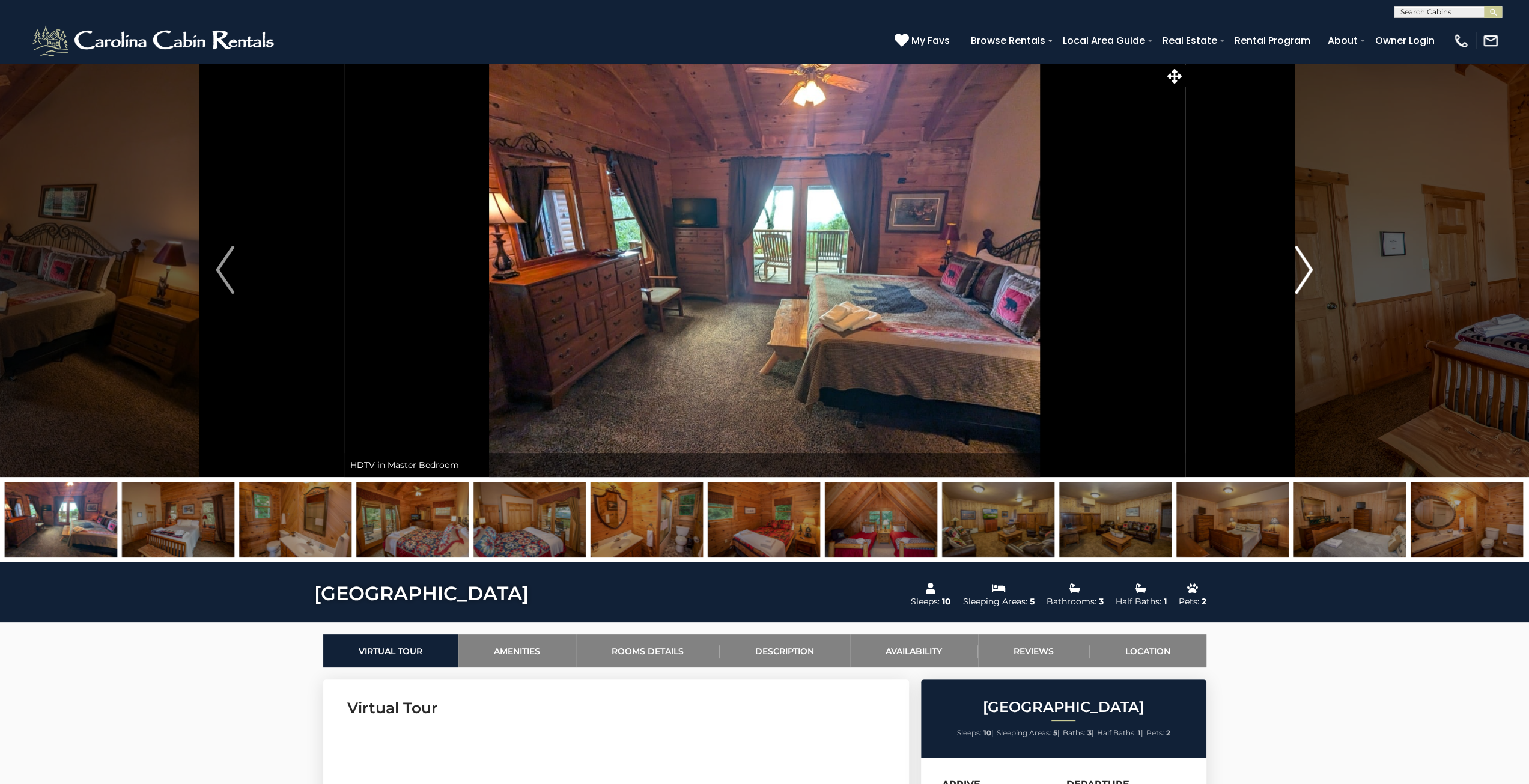
click at [1298, 270] on img "Next" at bounding box center [1304, 270] width 18 height 48
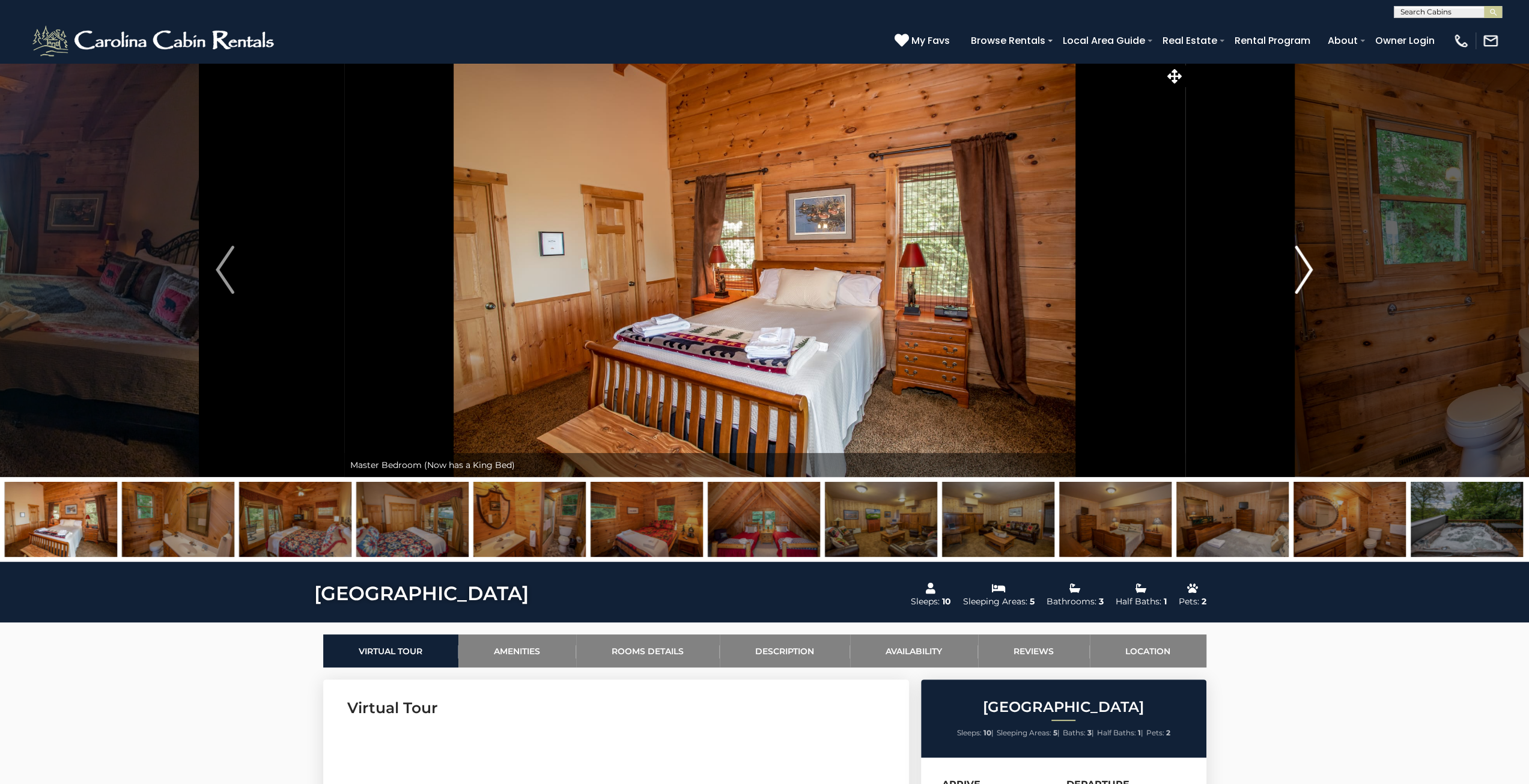
click at [1298, 270] on img "Next" at bounding box center [1304, 270] width 18 height 48
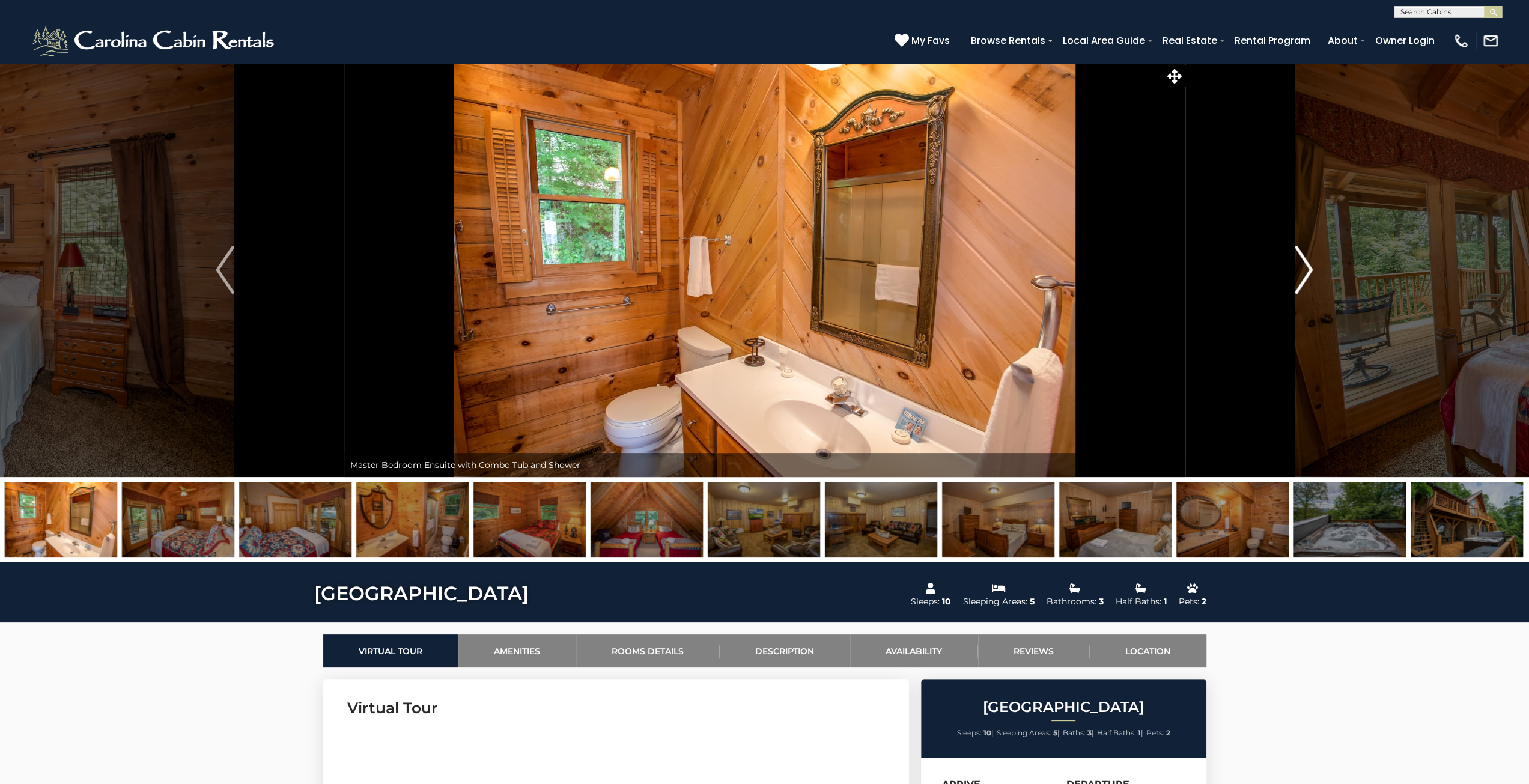
click at [1298, 270] on img "Next" at bounding box center [1304, 270] width 18 height 48
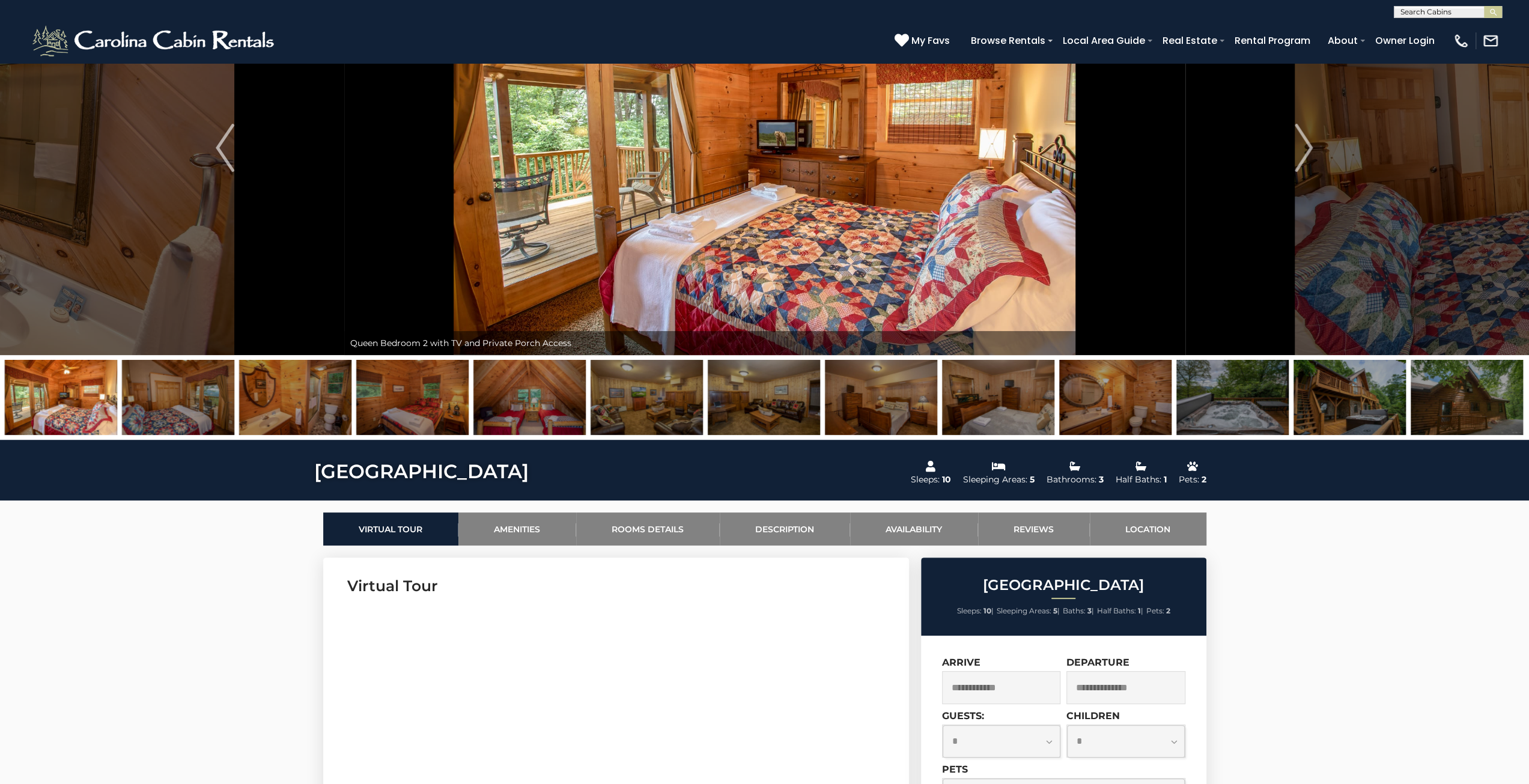
scroll to position [60, 0]
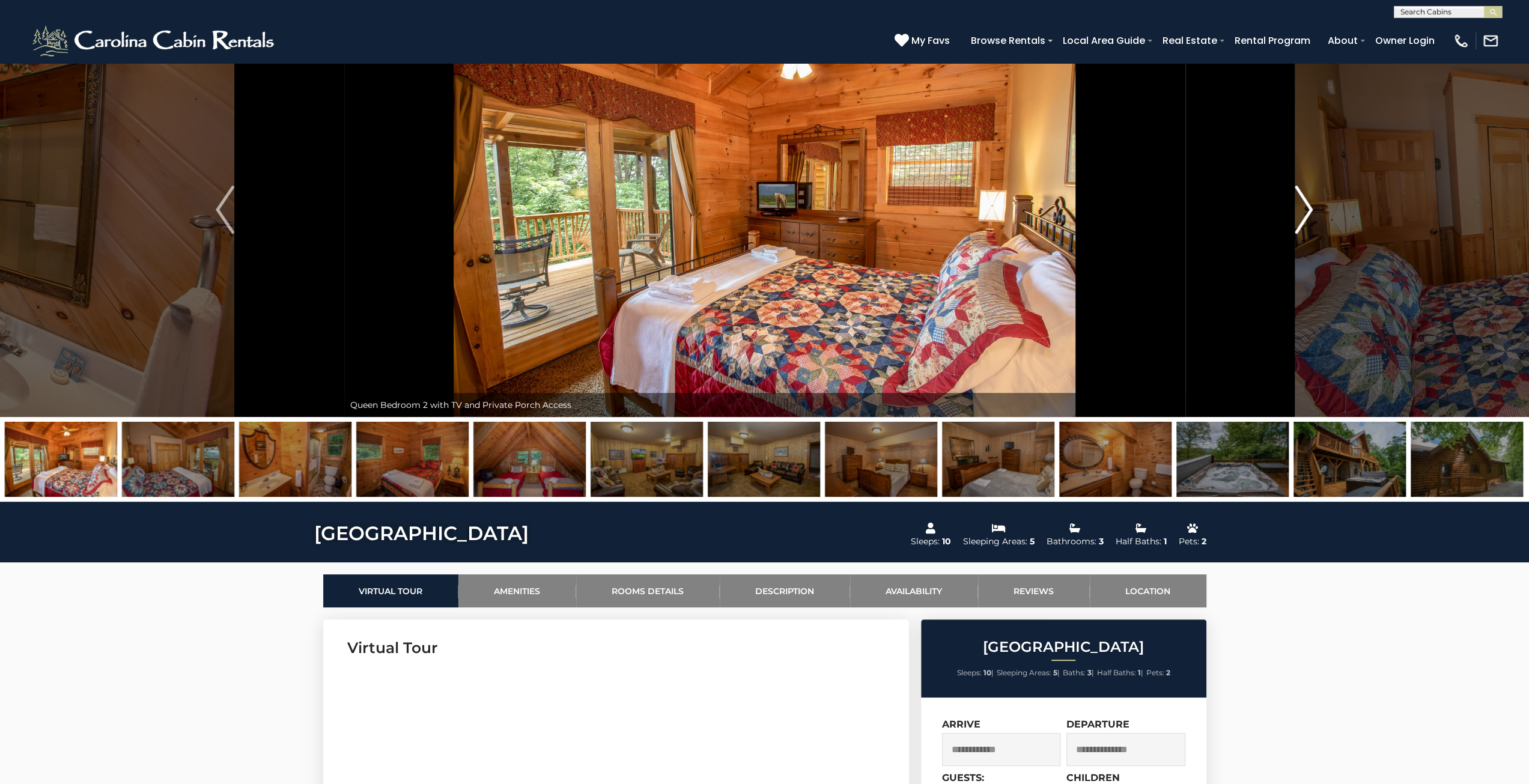
click at [1309, 214] on img "Next" at bounding box center [1304, 210] width 18 height 48
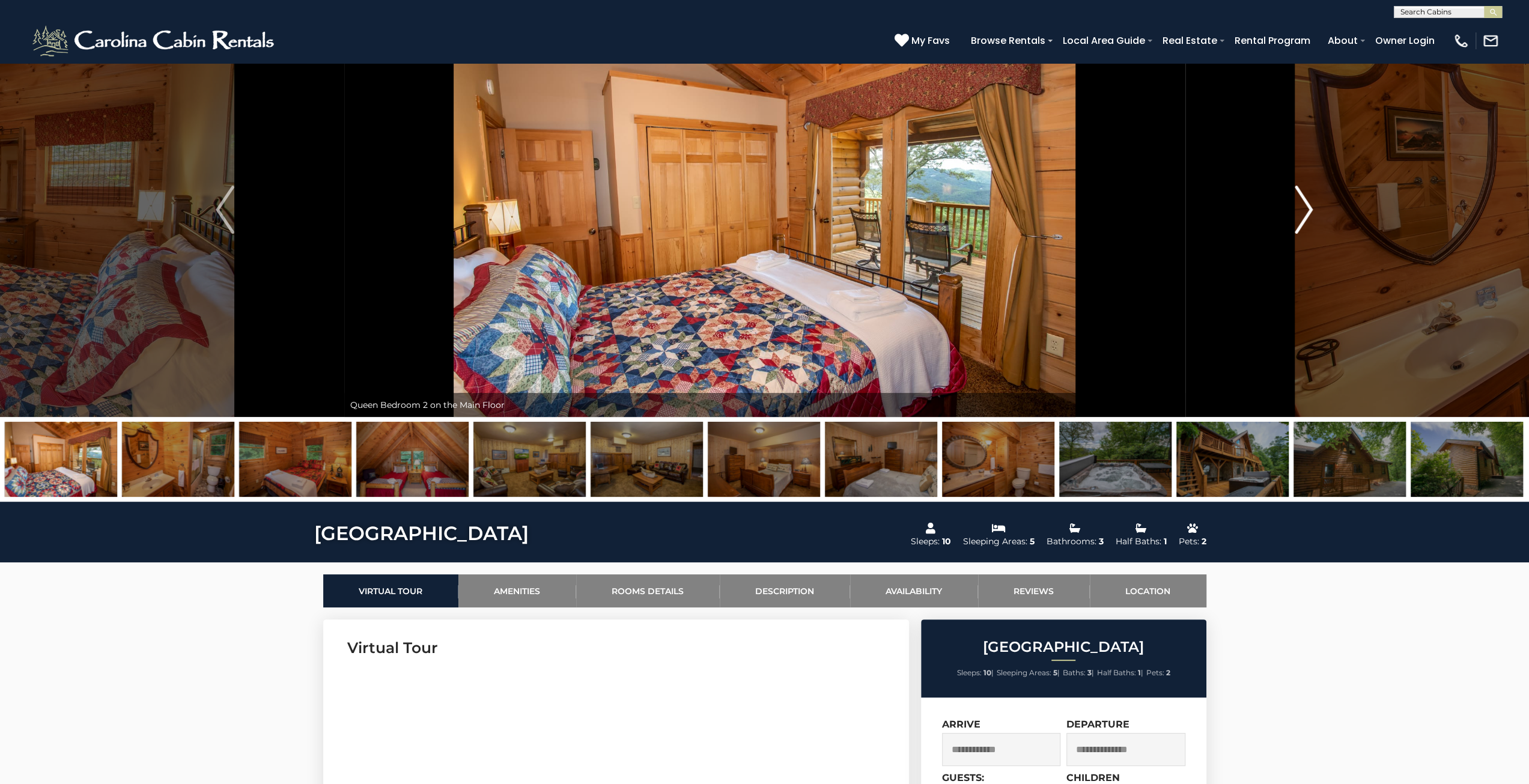
click at [1303, 206] on img "Next" at bounding box center [1304, 210] width 18 height 48
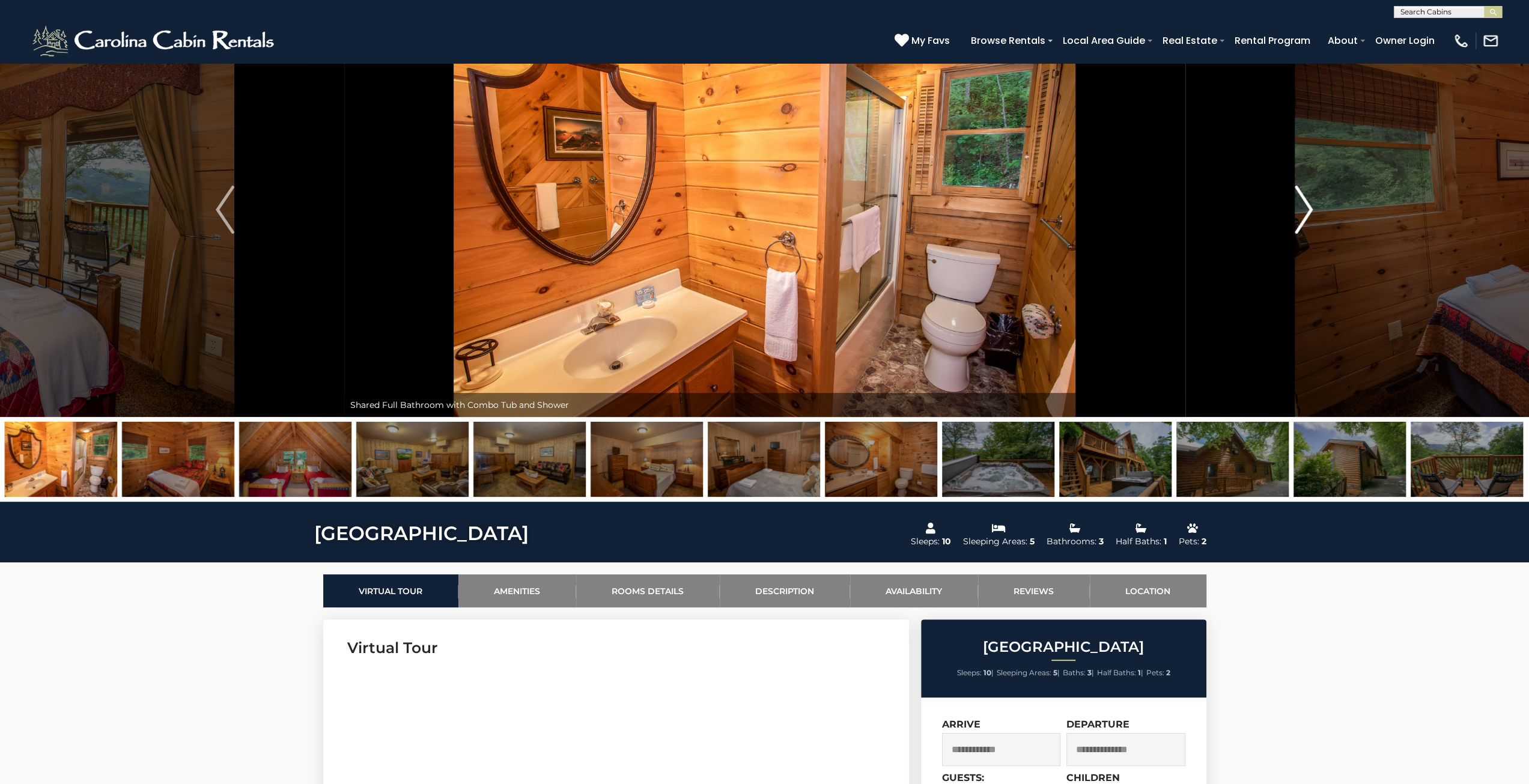
click at [1304, 206] on img "Next" at bounding box center [1304, 210] width 18 height 48
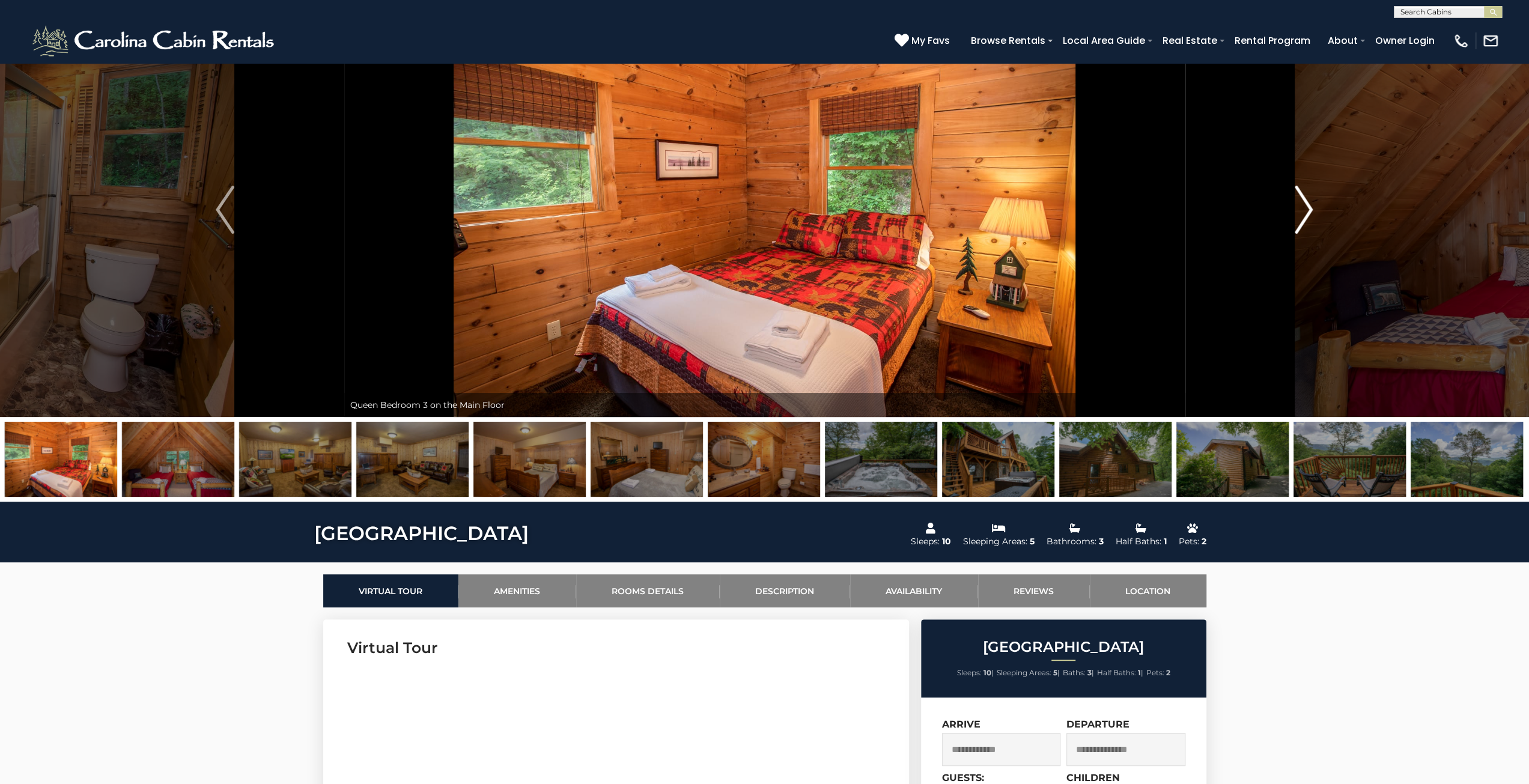
click at [1304, 206] on img "Next" at bounding box center [1304, 210] width 18 height 48
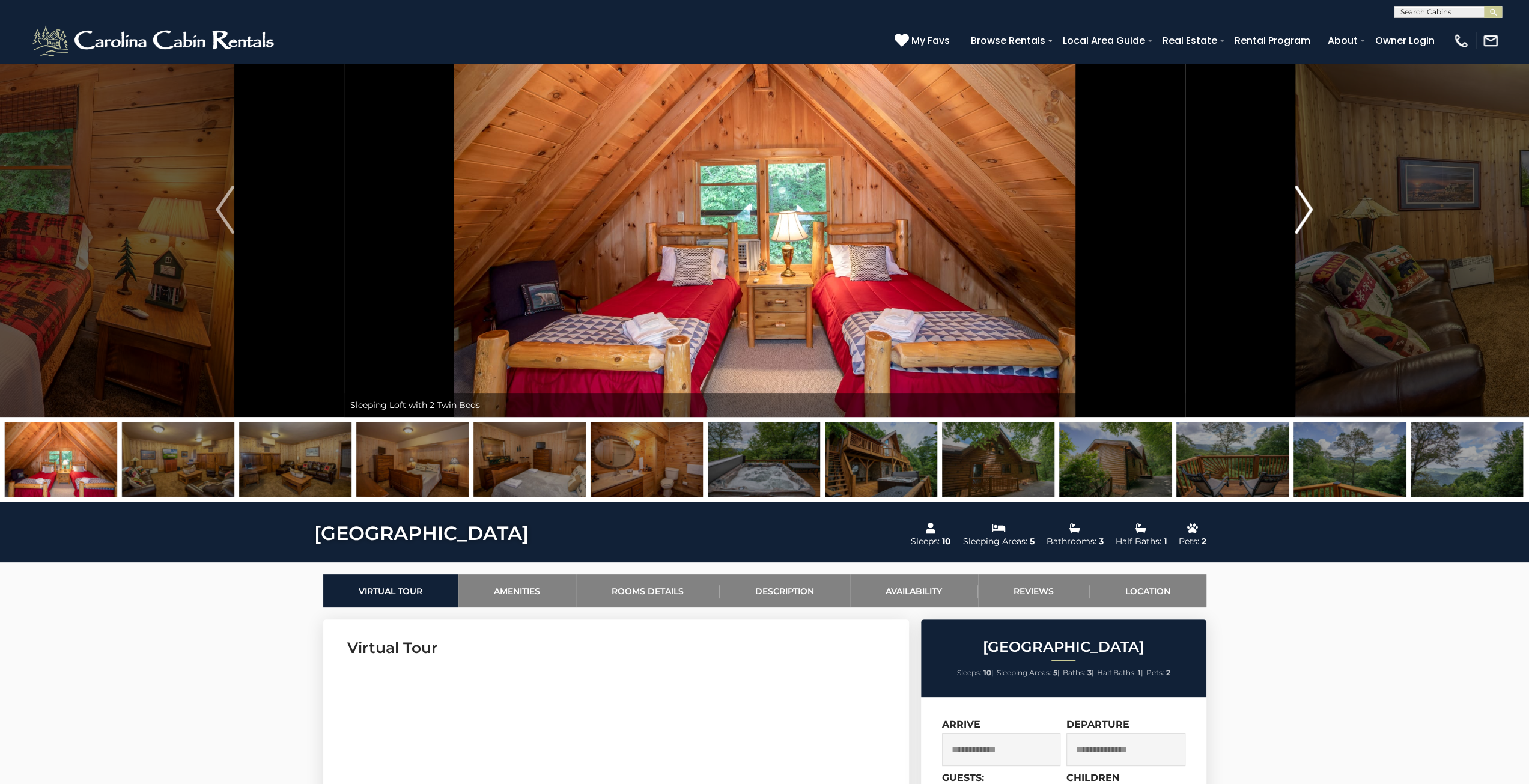
click at [1304, 206] on img "Next" at bounding box center [1304, 210] width 18 height 48
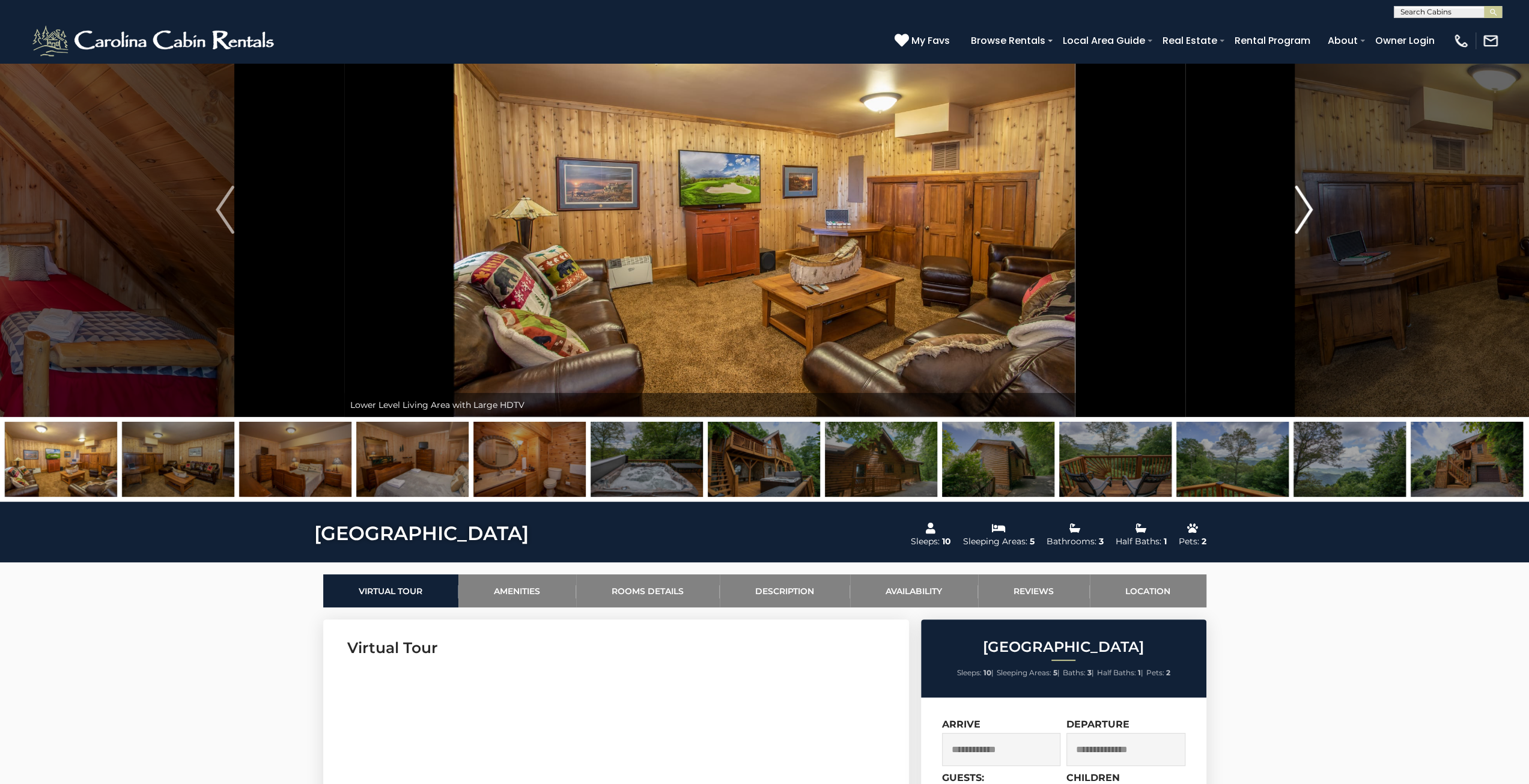
click at [1304, 206] on img "Next" at bounding box center [1304, 210] width 18 height 48
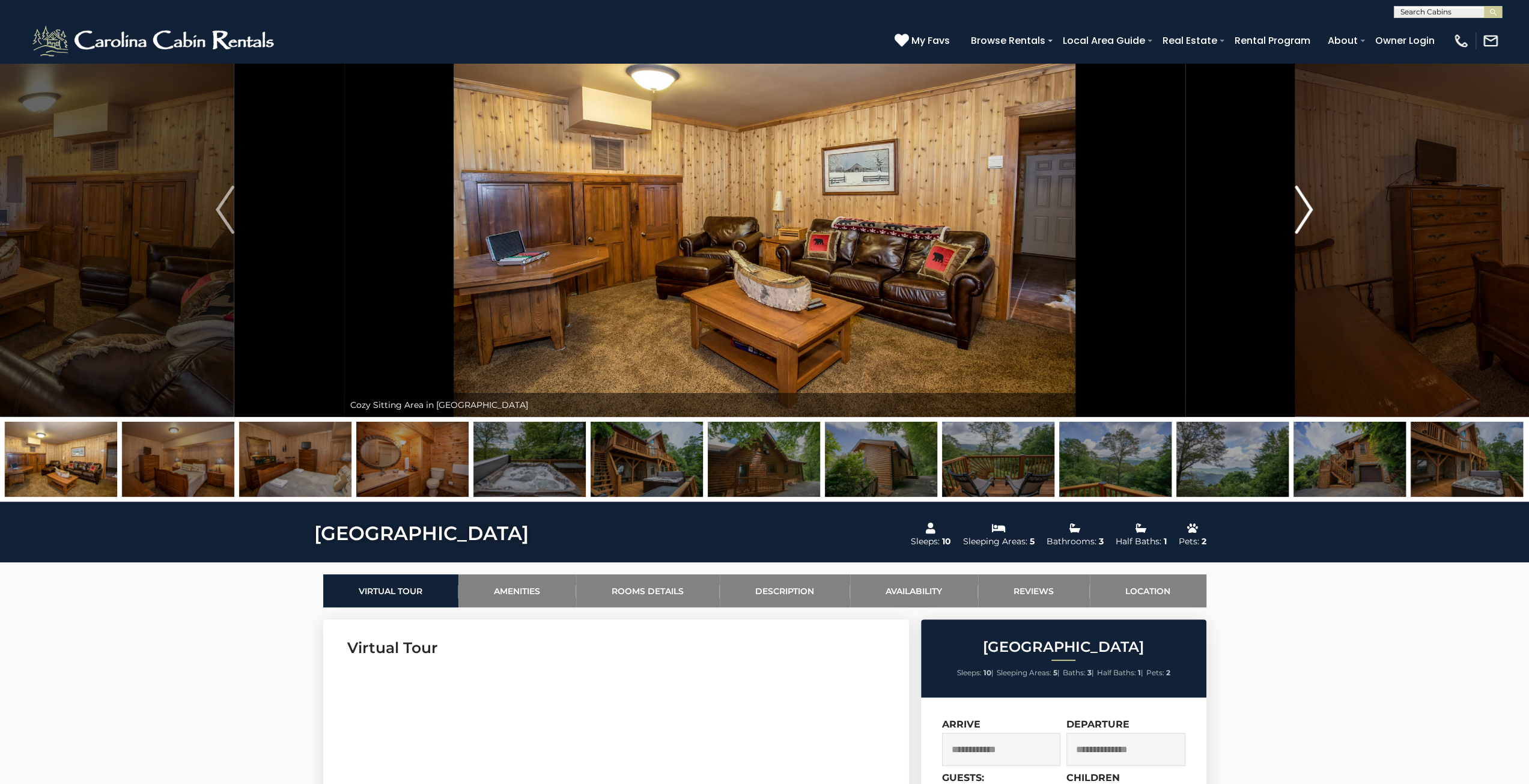
click at [1304, 206] on img "Next" at bounding box center [1304, 210] width 18 height 48
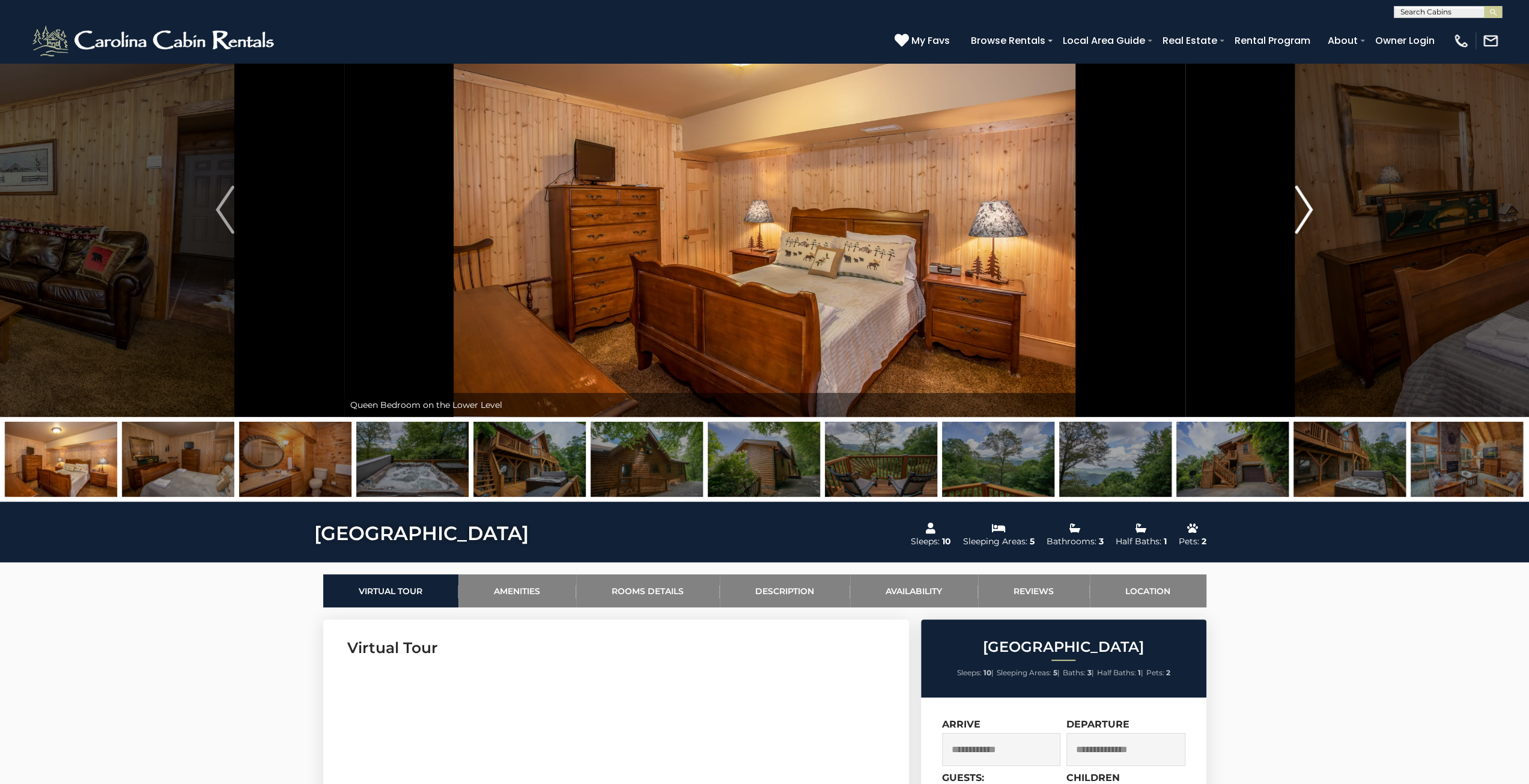
click at [1304, 206] on img "Next" at bounding box center [1304, 210] width 18 height 48
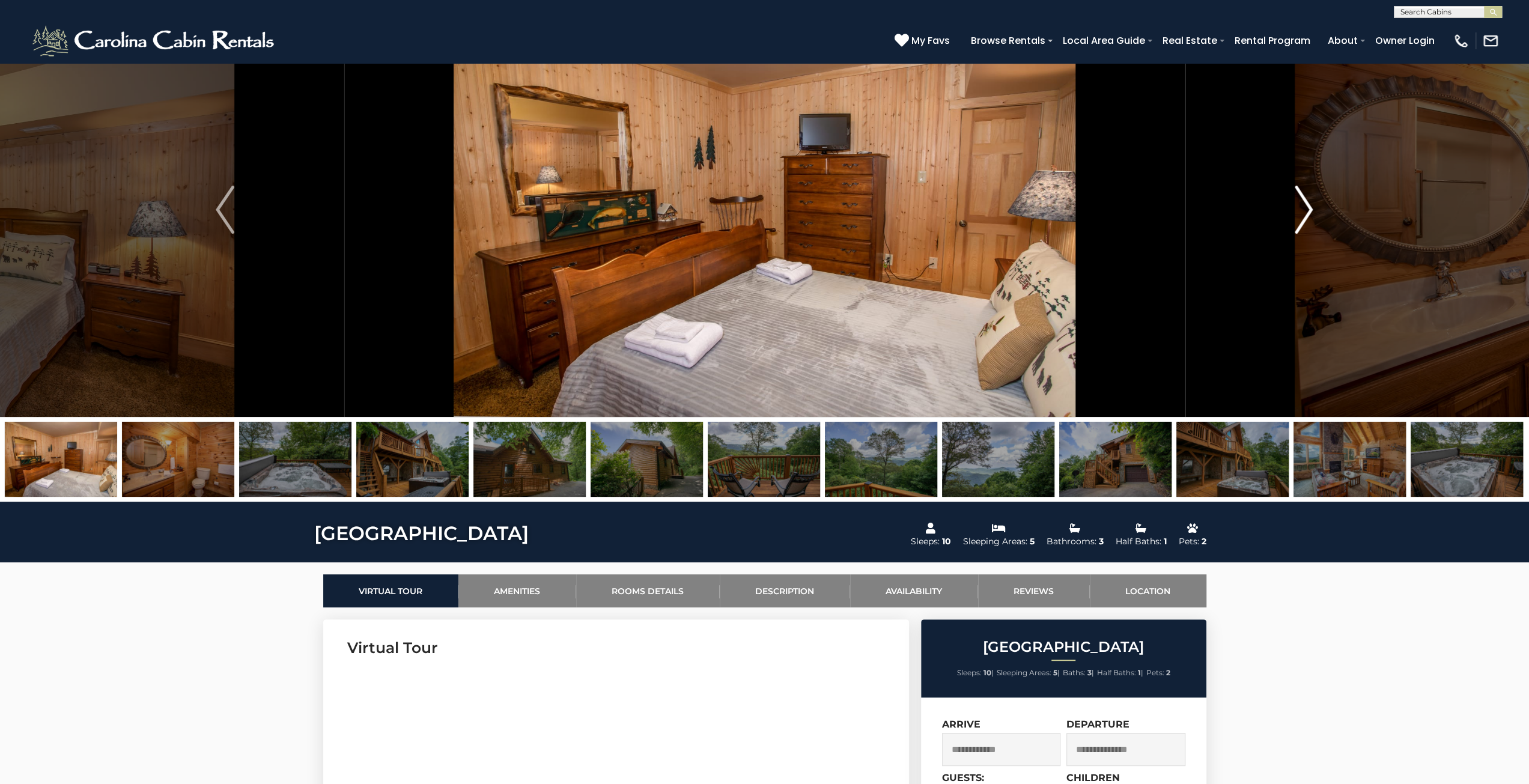
click at [1304, 206] on img "Next" at bounding box center [1304, 210] width 18 height 48
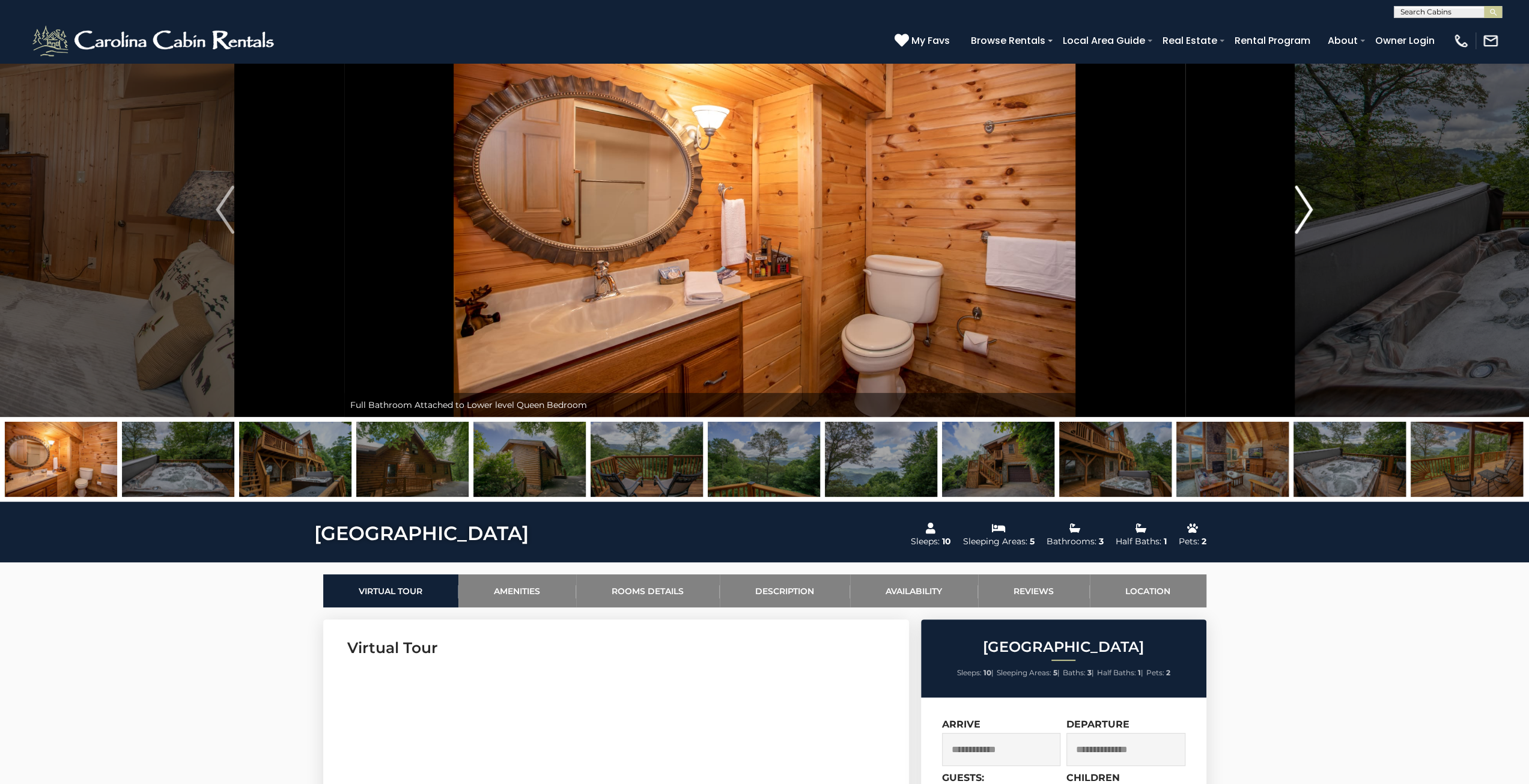
click at [1304, 206] on img "Next" at bounding box center [1304, 210] width 18 height 48
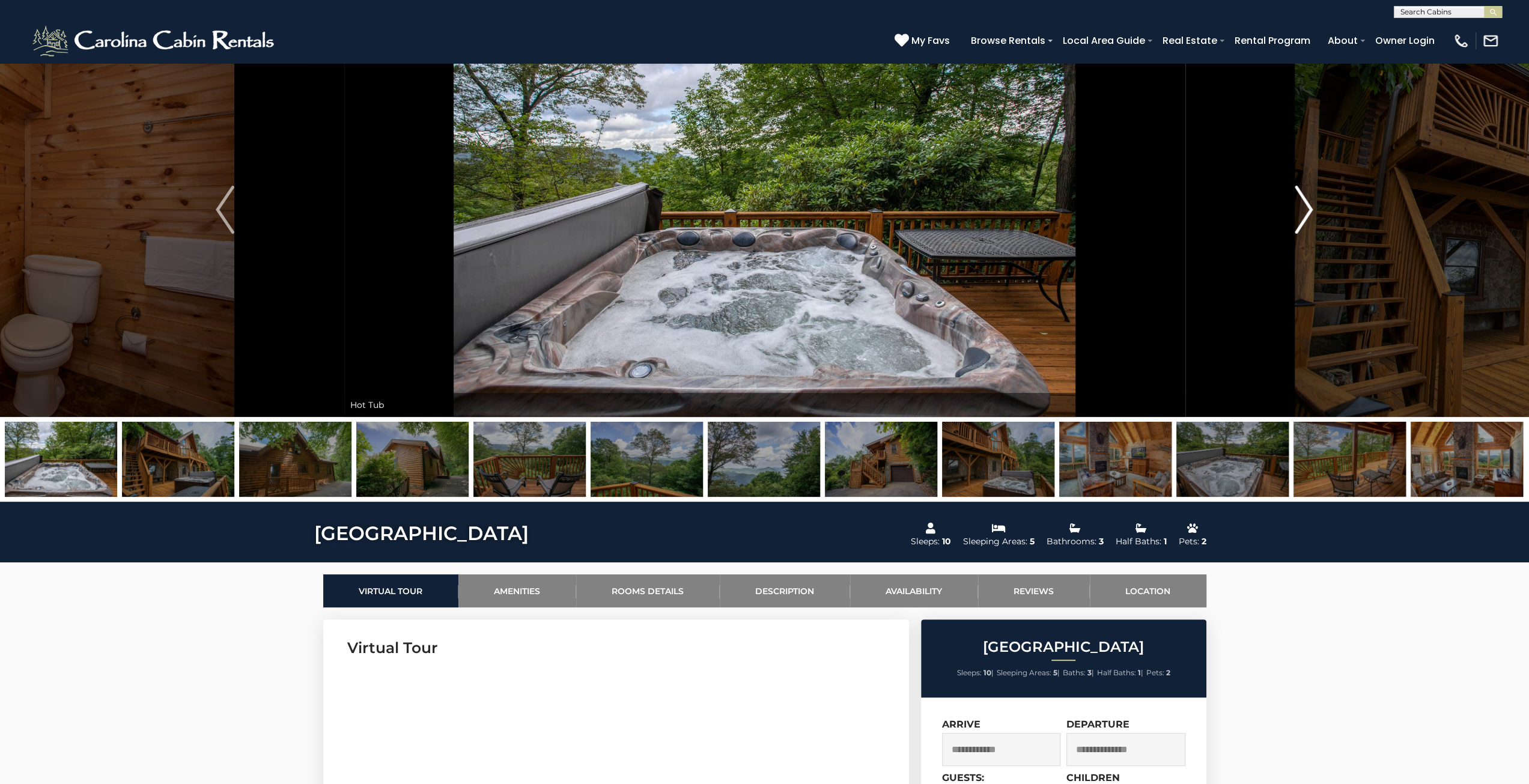
click at [1303, 207] on img "Next" at bounding box center [1304, 210] width 18 height 48
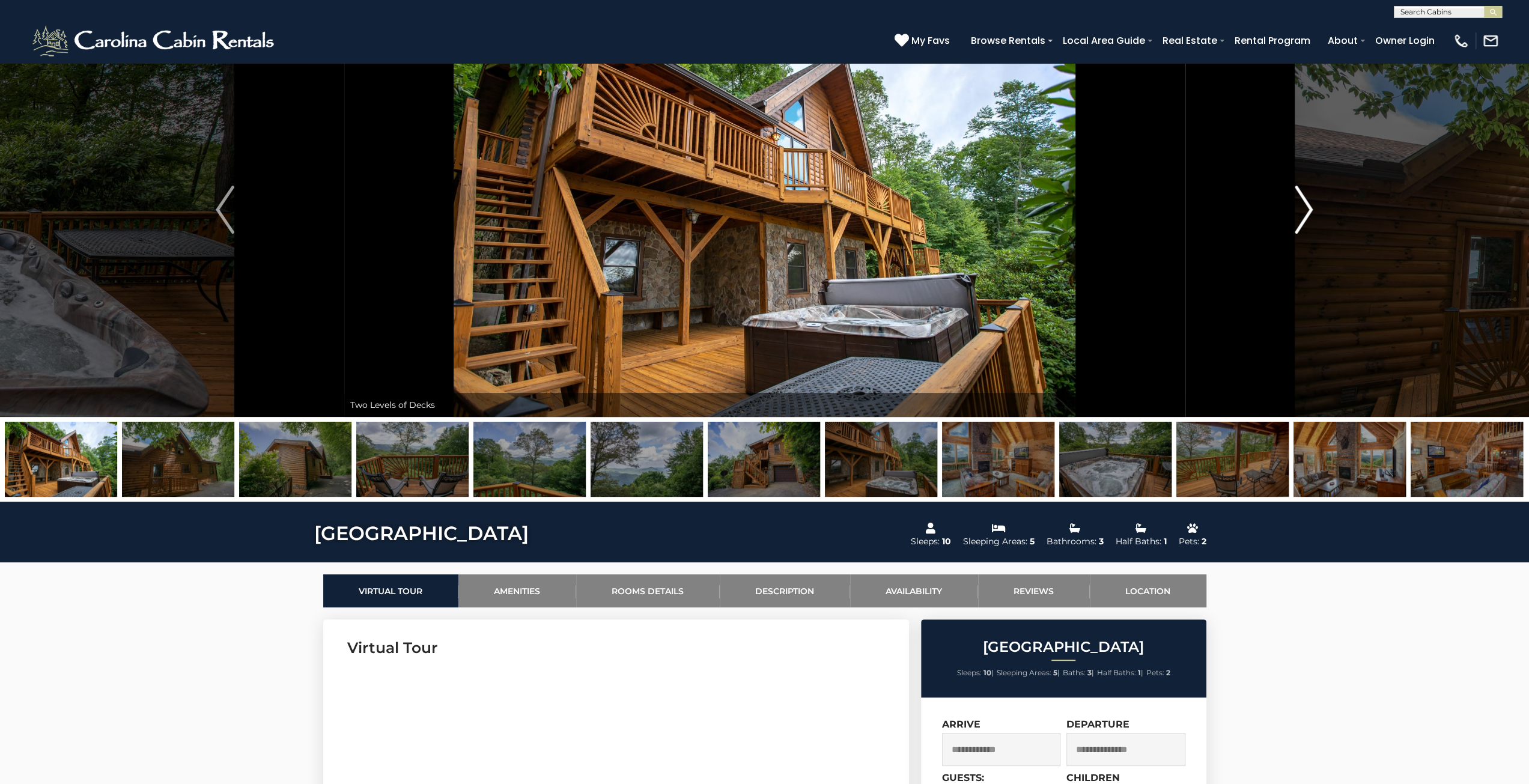
click at [1303, 208] on img "Next" at bounding box center [1304, 210] width 18 height 48
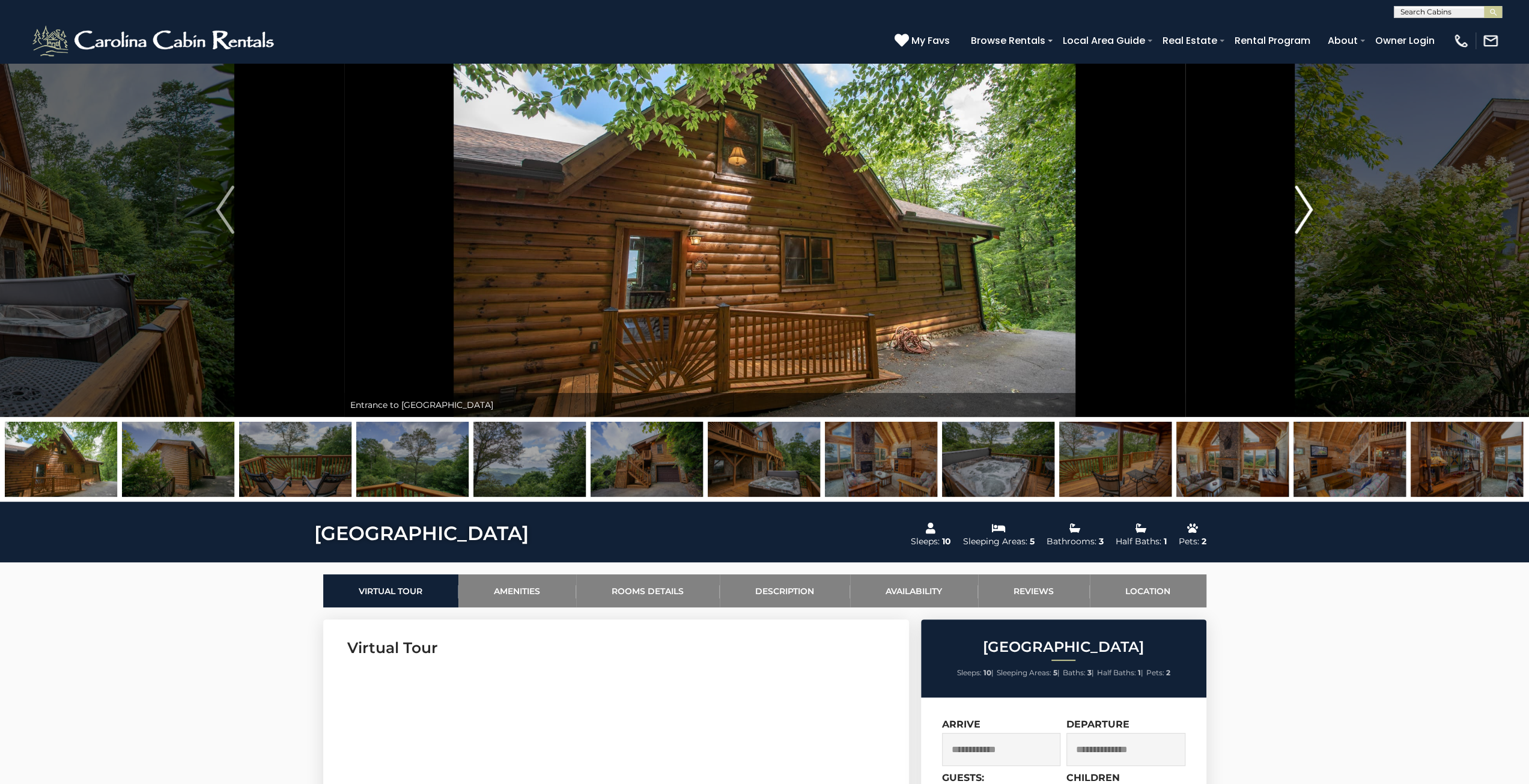
click at [1303, 208] on img "Next" at bounding box center [1304, 210] width 18 height 48
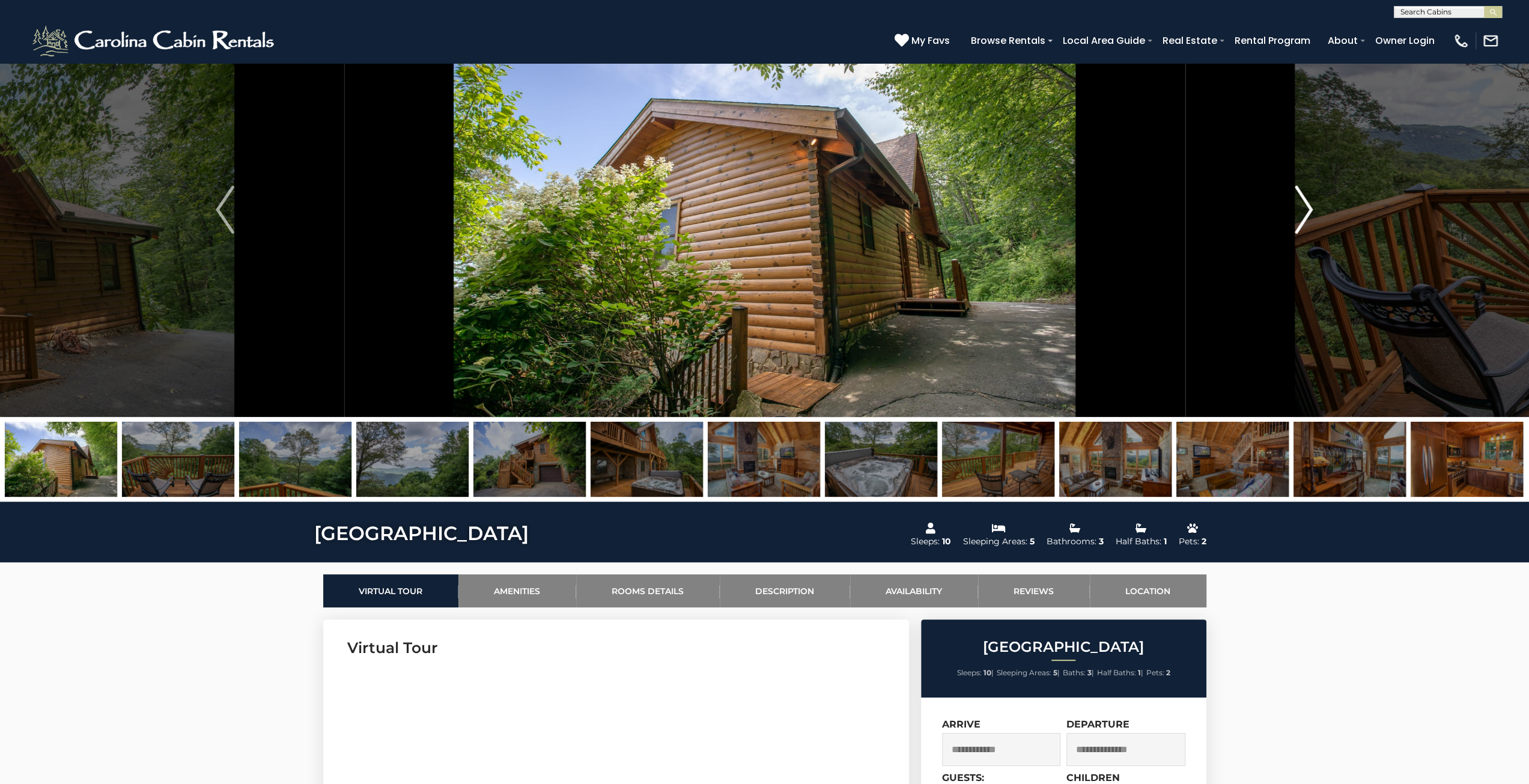
click at [1303, 208] on img "Next" at bounding box center [1304, 210] width 18 height 48
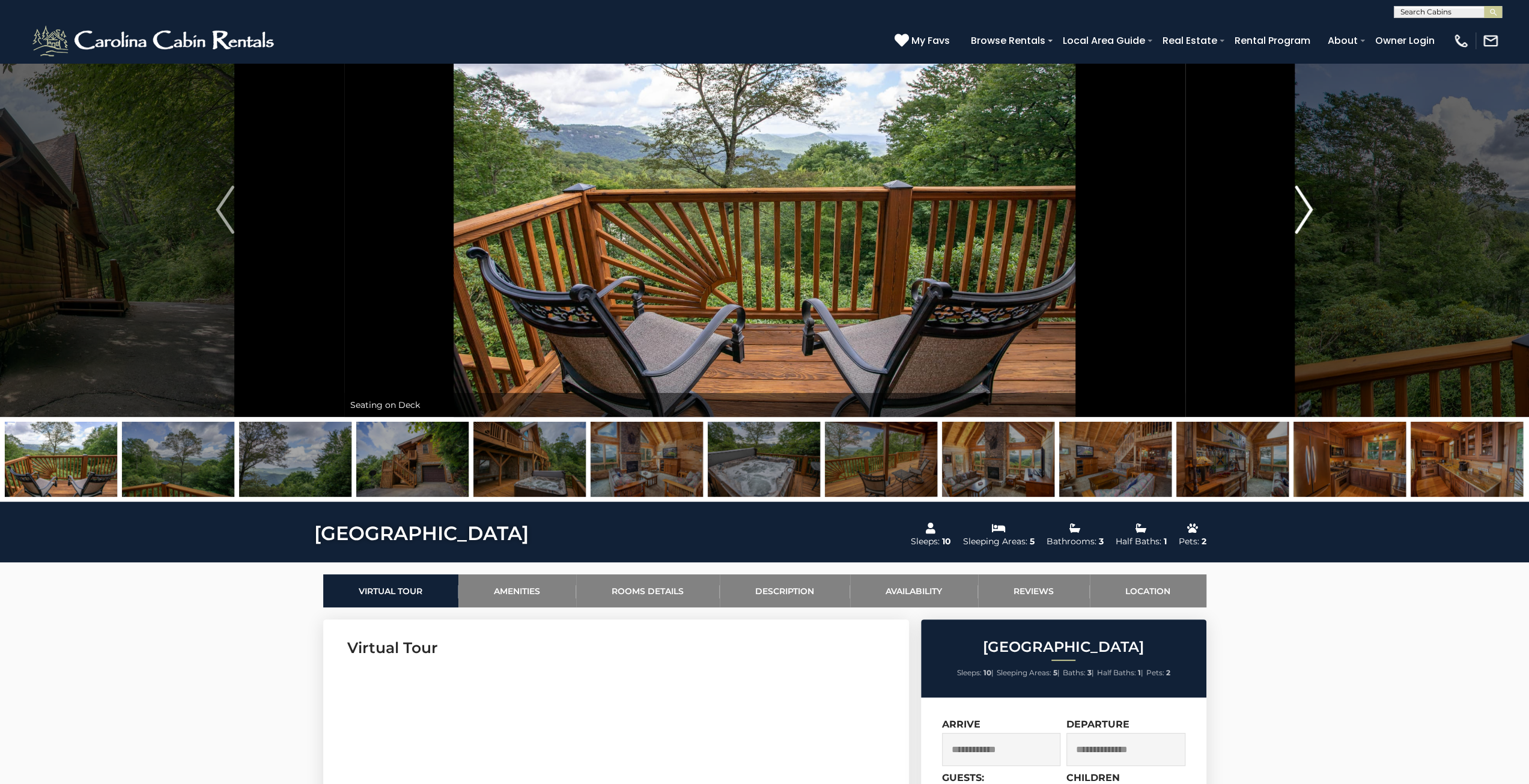
click at [1303, 208] on img "Next" at bounding box center [1304, 210] width 18 height 48
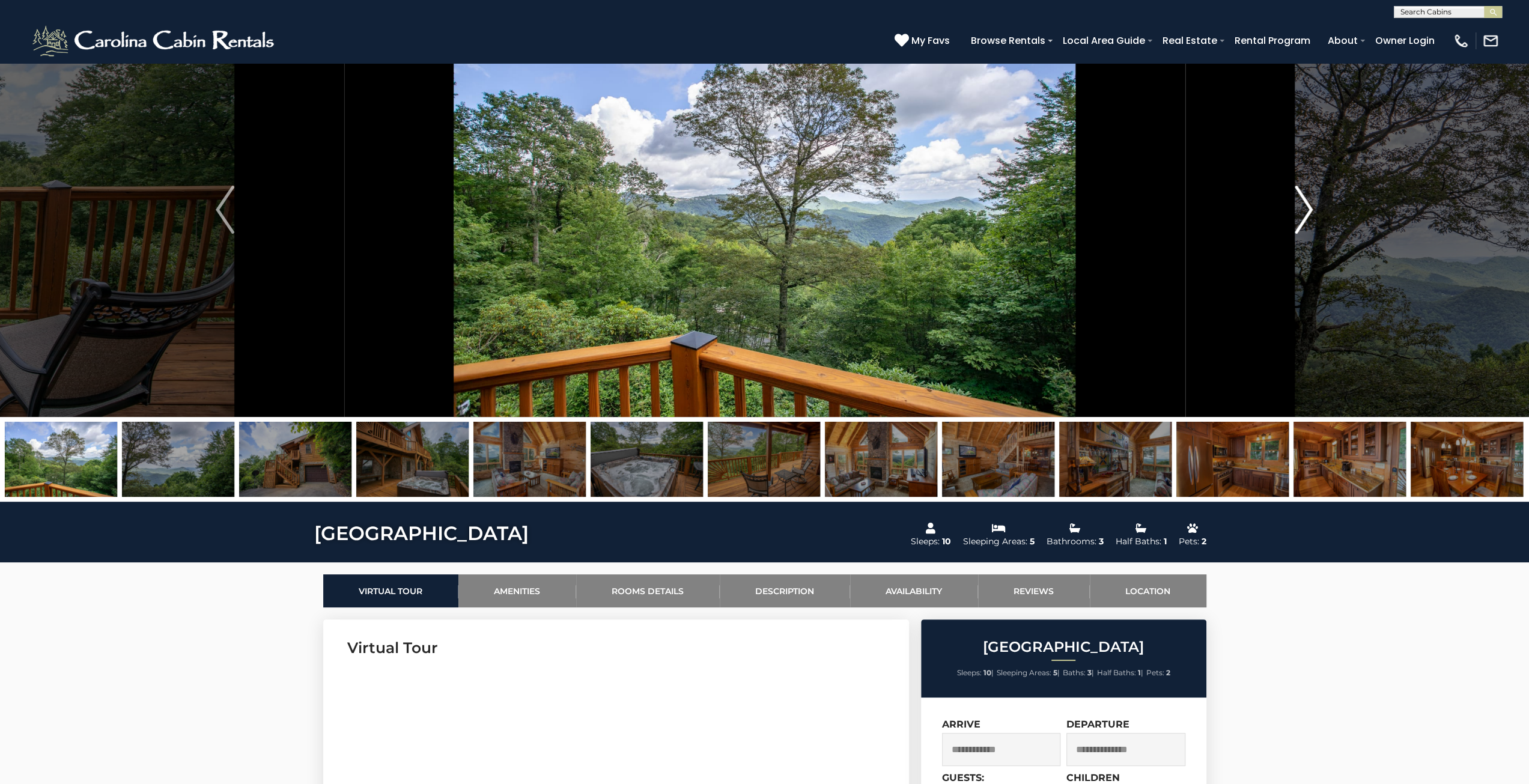
click at [1303, 208] on img "Next" at bounding box center [1304, 210] width 18 height 48
